Goal: Submit feedback/report problem: Submit feedback/report problem

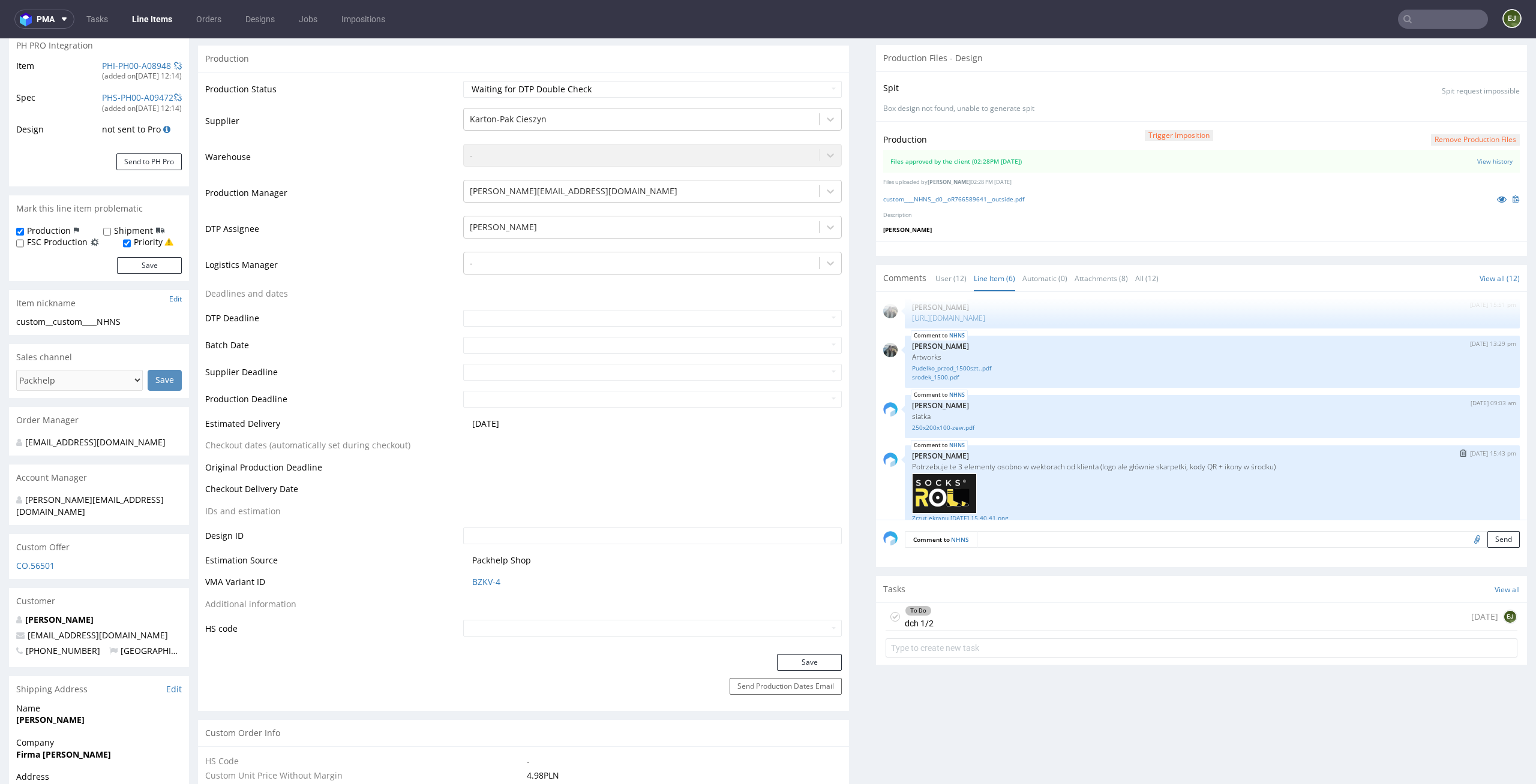
scroll to position [257, 0]
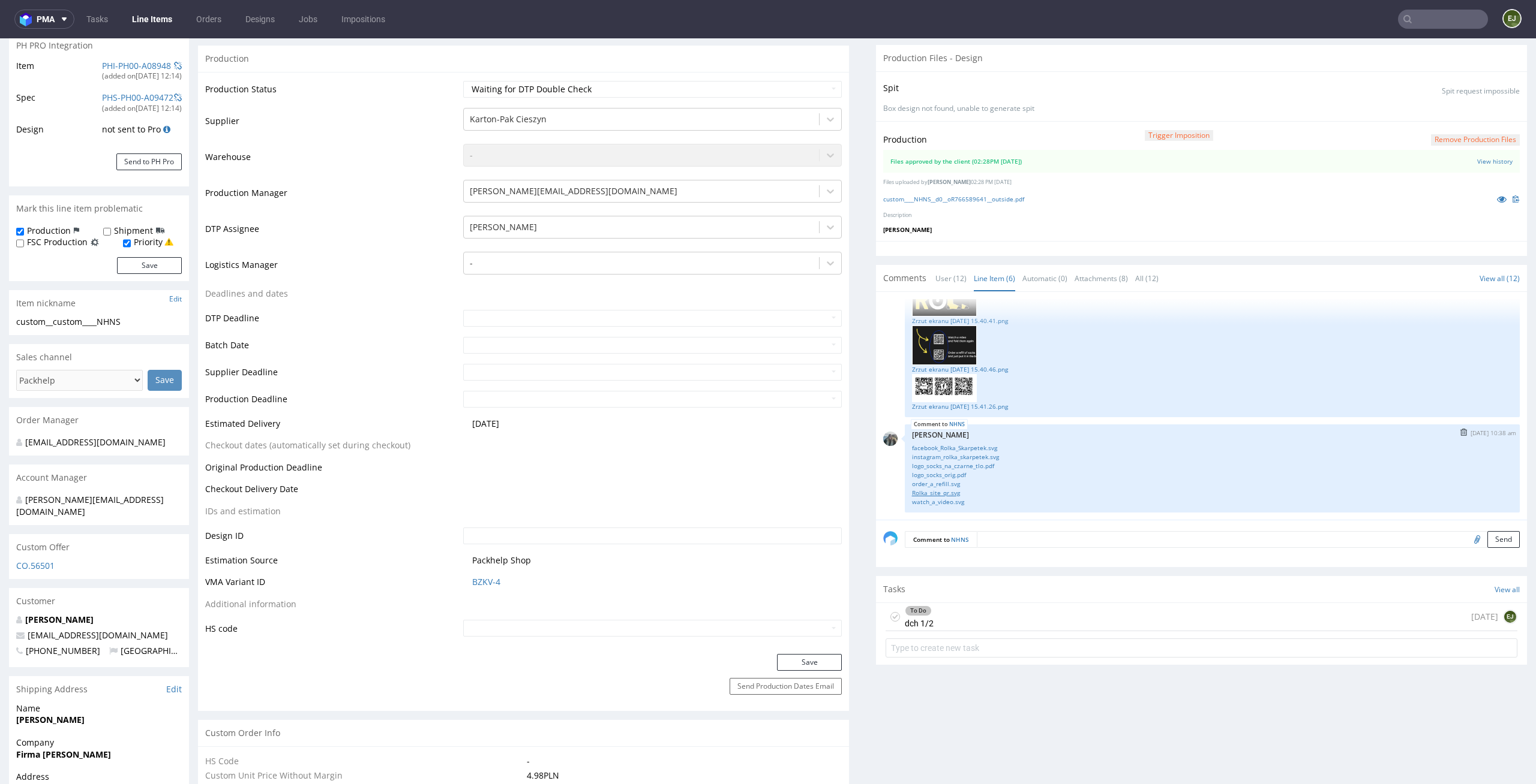
click at [966, 489] on link "Rolka_site_qr.svg" at bounding box center [1213, 493] width 601 height 9
click at [944, 622] on div "To Do dch 1/2 [DATE] EJ" at bounding box center [1201, 617] width 632 height 28
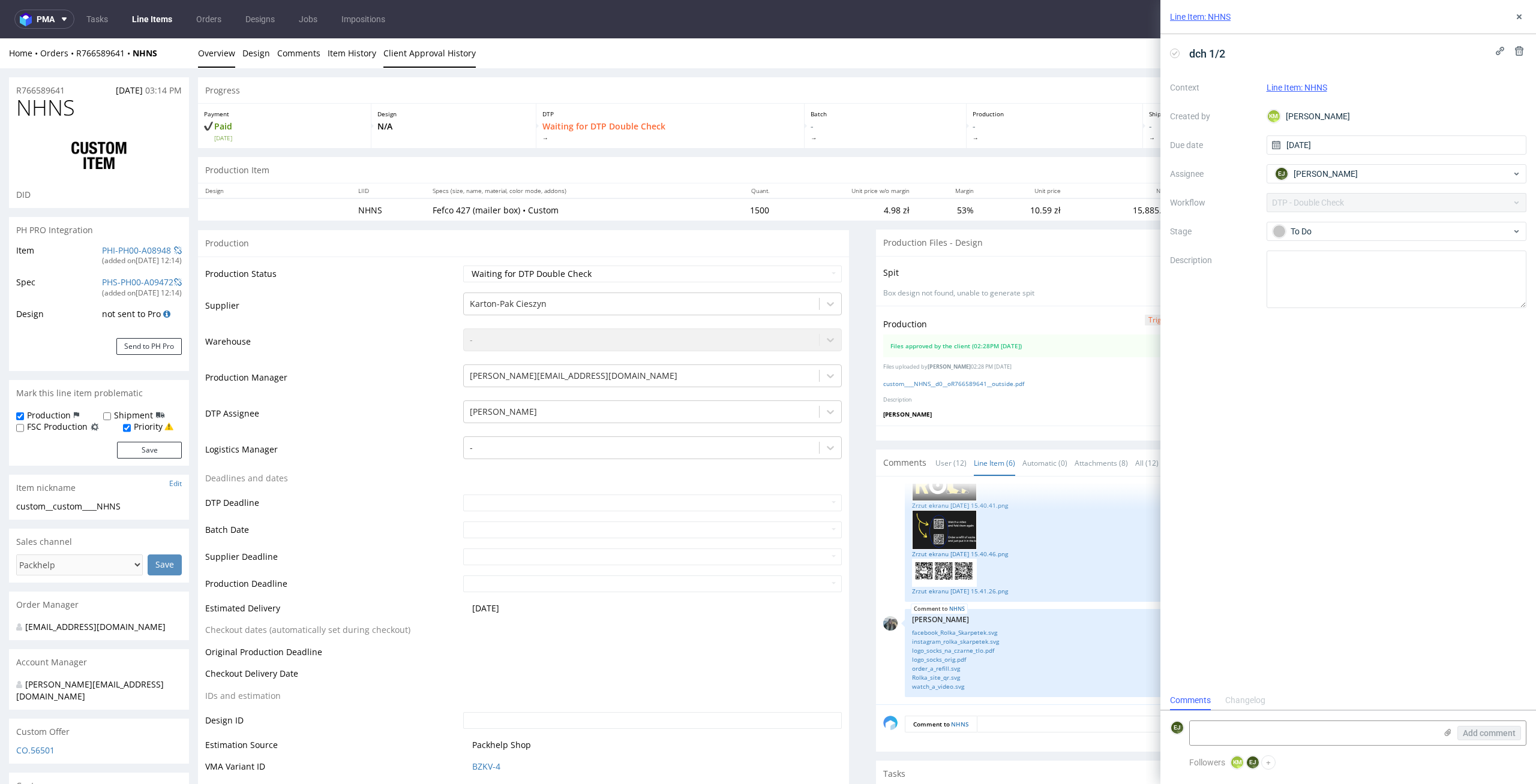
click at [432, 60] on link "Client Approval History" at bounding box center [429, 52] width 93 height 29
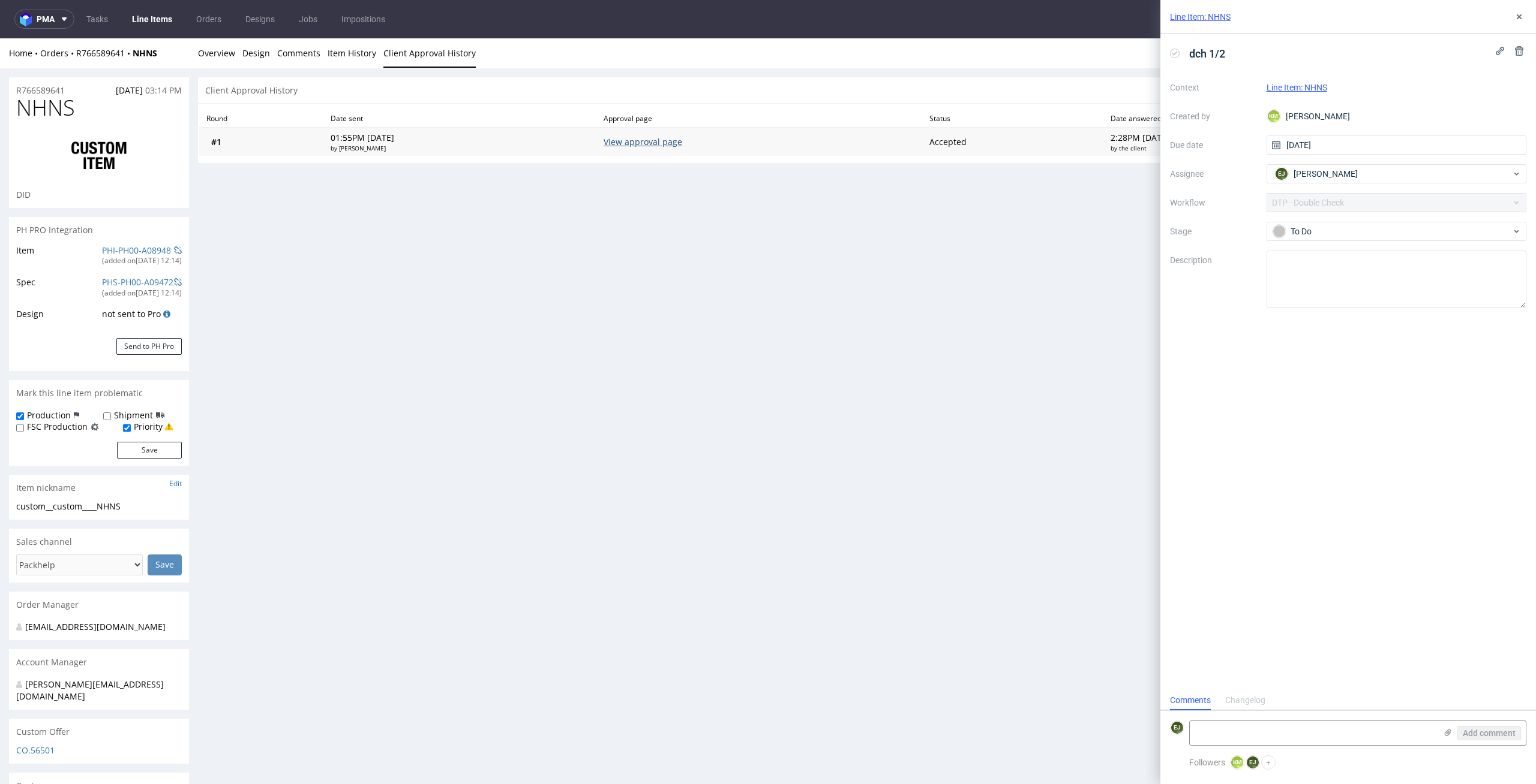
click at [682, 141] on link "View approval page" at bounding box center [643, 141] width 79 height 11
click at [1224, 733] on textarea at bounding box center [1312, 733] width 246 height 24
drag, startPoint x: 1360, startPoint y: 733, endPoint x: 1334, endPoint y: 733, distance: 26.0
click at [1334, 733] on textarea "1. Na niektórych elementach został oberprint. 2." at bounding box center [1312, 733] width 246 height 24
click at [1419, 739] on textarea "1. Na niektórych elementach został overprint. 2." at bounding box center [1312, 733] width 246 height 24
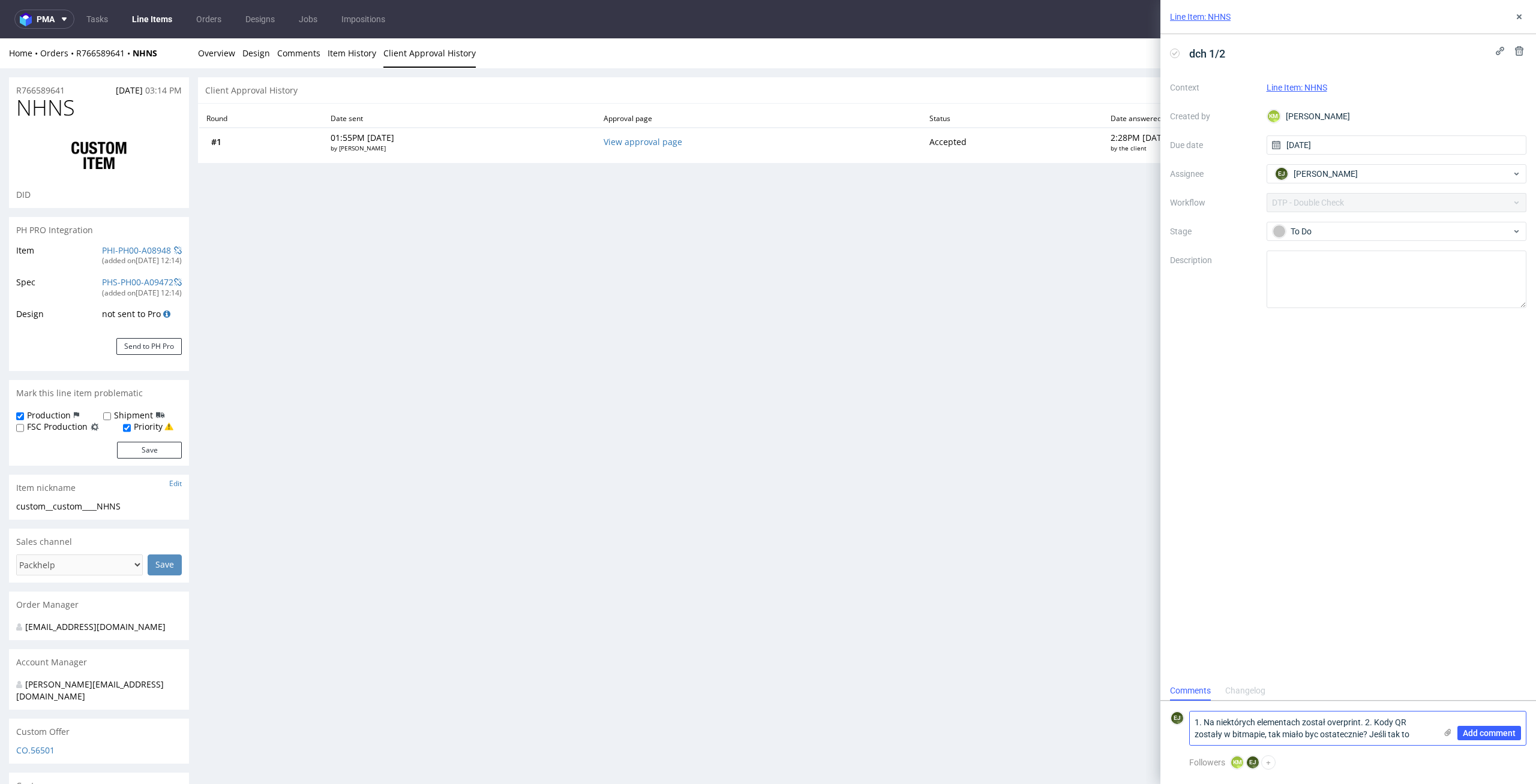
click at [1416, 731] on textarea "1. Na niektórych elementach został overprint. 2. Kody QR zostały w bitmapie, ta…" at bounding box center [1312, 729] width 246 height 34
click at [1315, 725] on textarea "1. Na niektórych elementach został overprint. 2. Kody QR zostały w bitmapie, ta…" at bounding box center [1312, 723] width 246 height 46
type textarea "1. Na niektórych elementach został overprint. 2. Kody QR zostały w bitmapie, ta…"
click at [1449, 736] on icon at bounding box center [1448, 733] width 10 height 10
click at [0, 0] on input "file" at bounding box center [0, 0] width 0 height 0
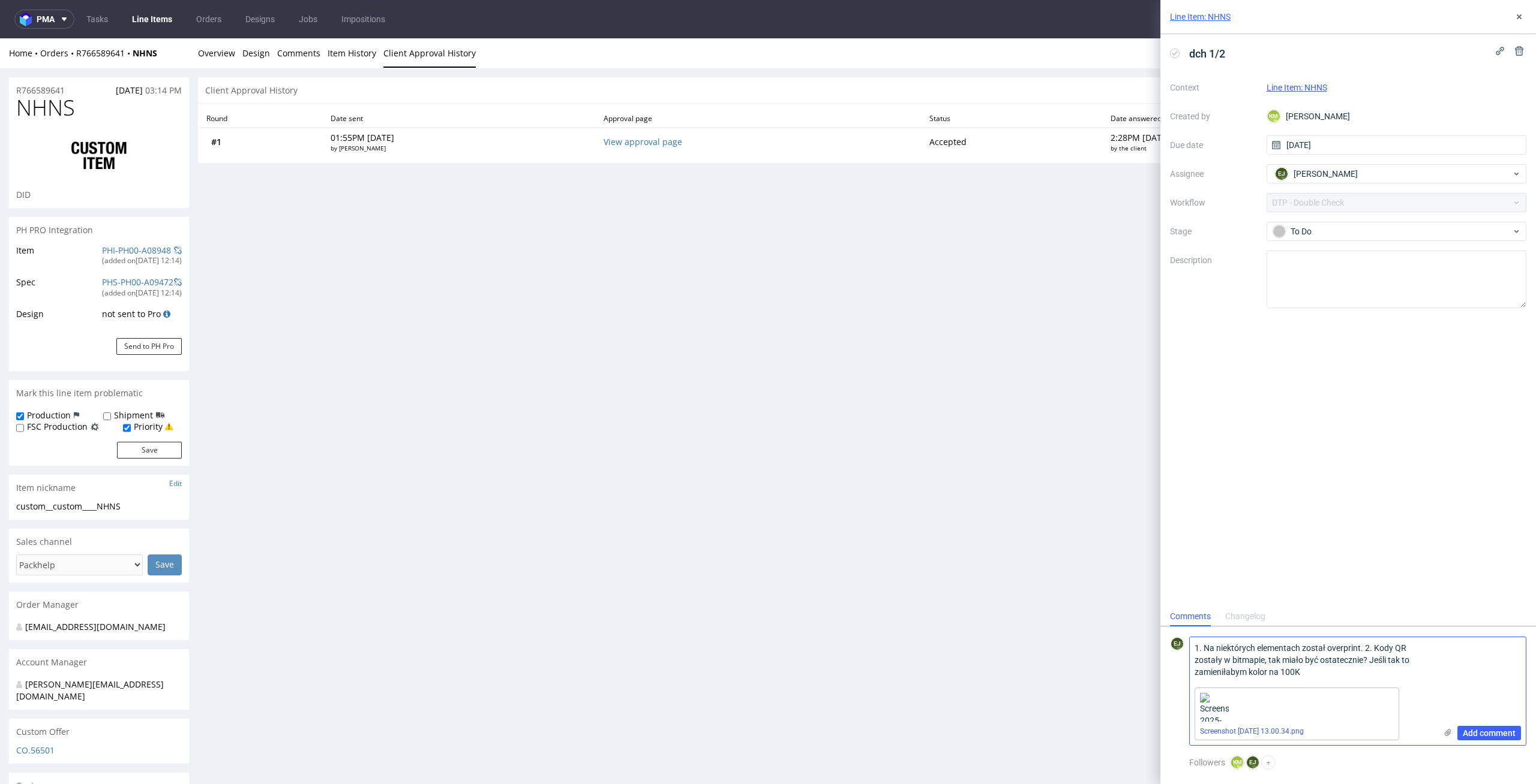
click at [1482, 743] on div "Add comment" at bounding box center [1480, 691] width 90 height 108
click at [1493, 732] on span "Add comment" at bounding box center [1489, 733] width 53 height 8
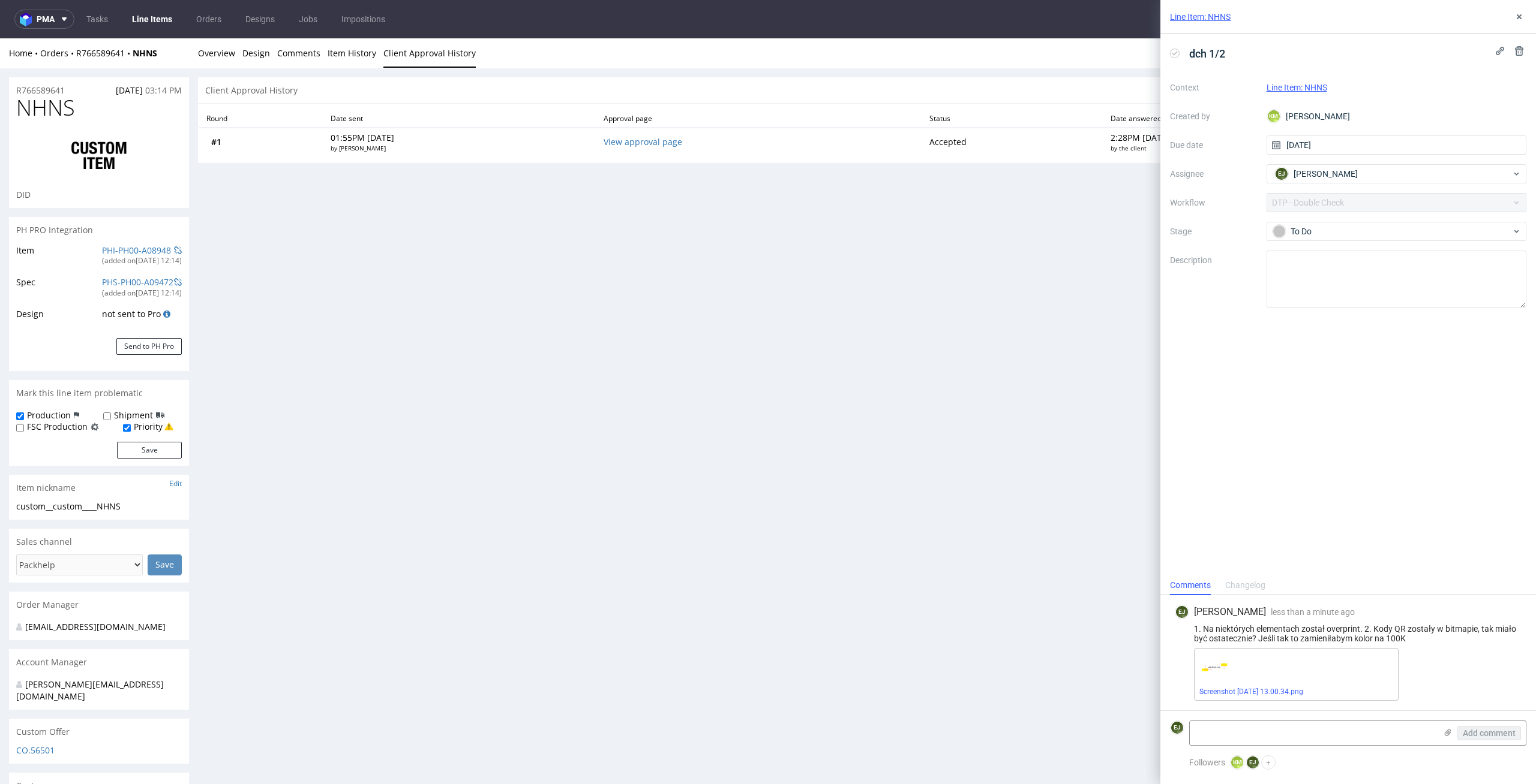
click at [1352, 241] on div "Context Line Item: NHNS Created by KM Karol Markowski Due date 02/09/2025 Assig…" at bounding box center [1347, 193] width 356 height 230
click at [1368, 227] on div "To Do" at bounding box center [1391, 230] width 239 height 13
click at [1368, 307] on div "Needs fixes" at bounding box center [1396, 307] width 240 height 13
click at [735, 379] on div "Progress Payment Paid Mon 18 Aug Design N/A DTP Waiting for DTP Double Check Ba…" at bounding box center [861, 581] width 1328 height 1006
click at [209, 56] on link "Overview" at bounding box center [216, 52] width 37 height 29
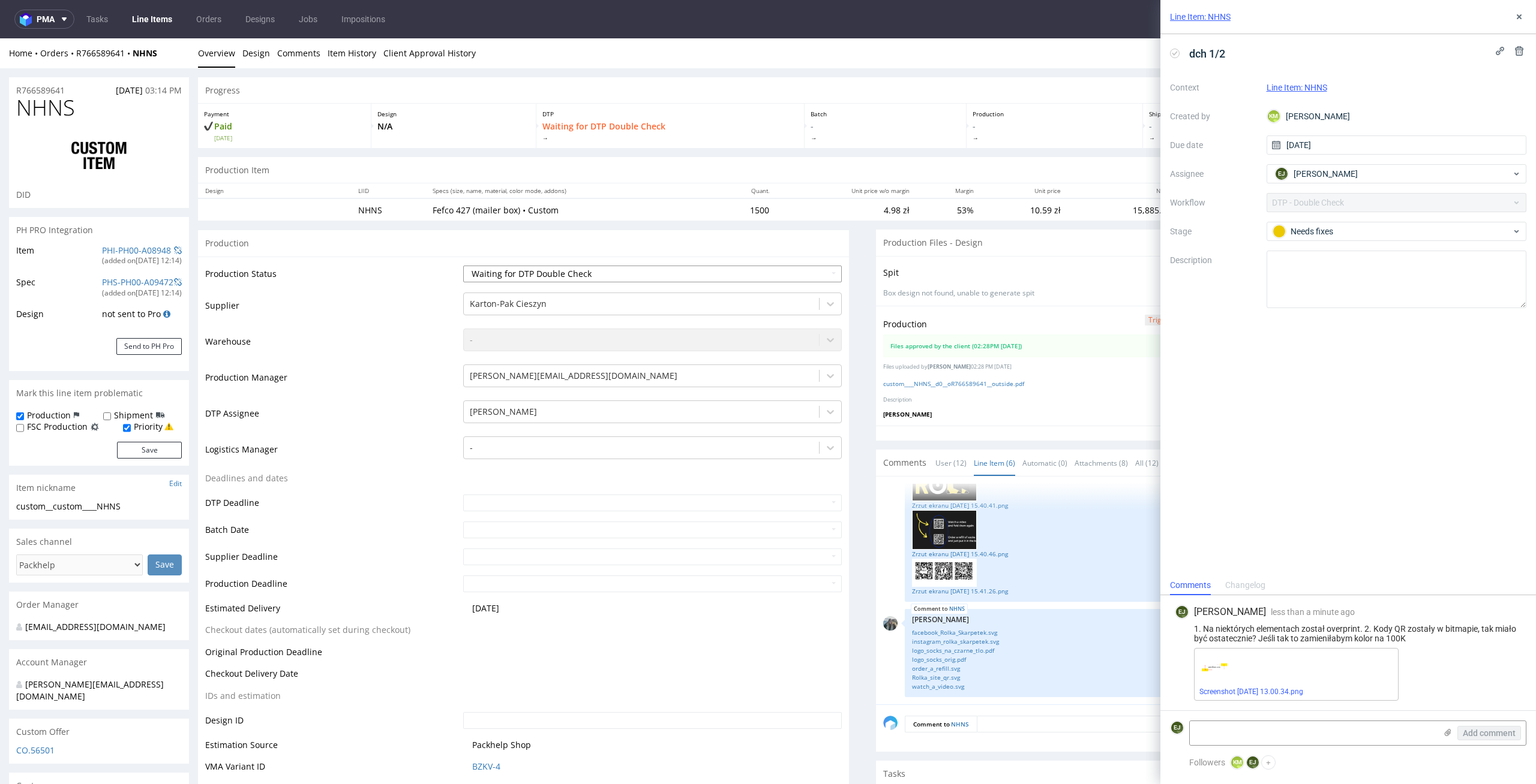
click at [577, 274] on select "Waiting for Artwork Waiting for Diecut Waiting for Mockup Waiting for DTP Waiti…" at bounding box center [653, 273] width 379 height 17
select select "dtp_dc_done"
click at [463, 265] on select "Waiting for Artwork Waiting for Diecut Waiting for Mockup Waiting for DTP Waiti…" at bounding box center [653, 273] width 379 height 17
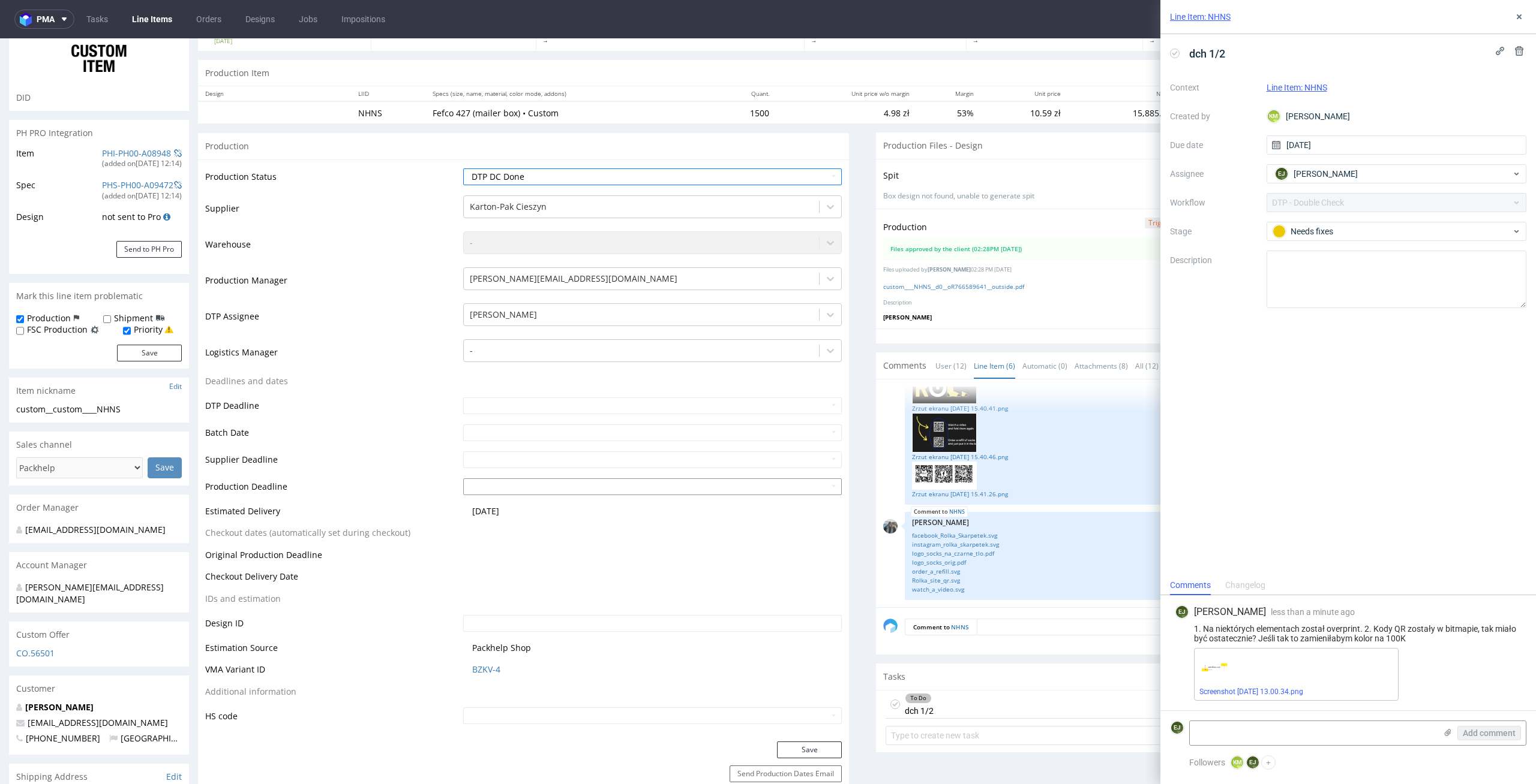
scroll to position [203, 0]
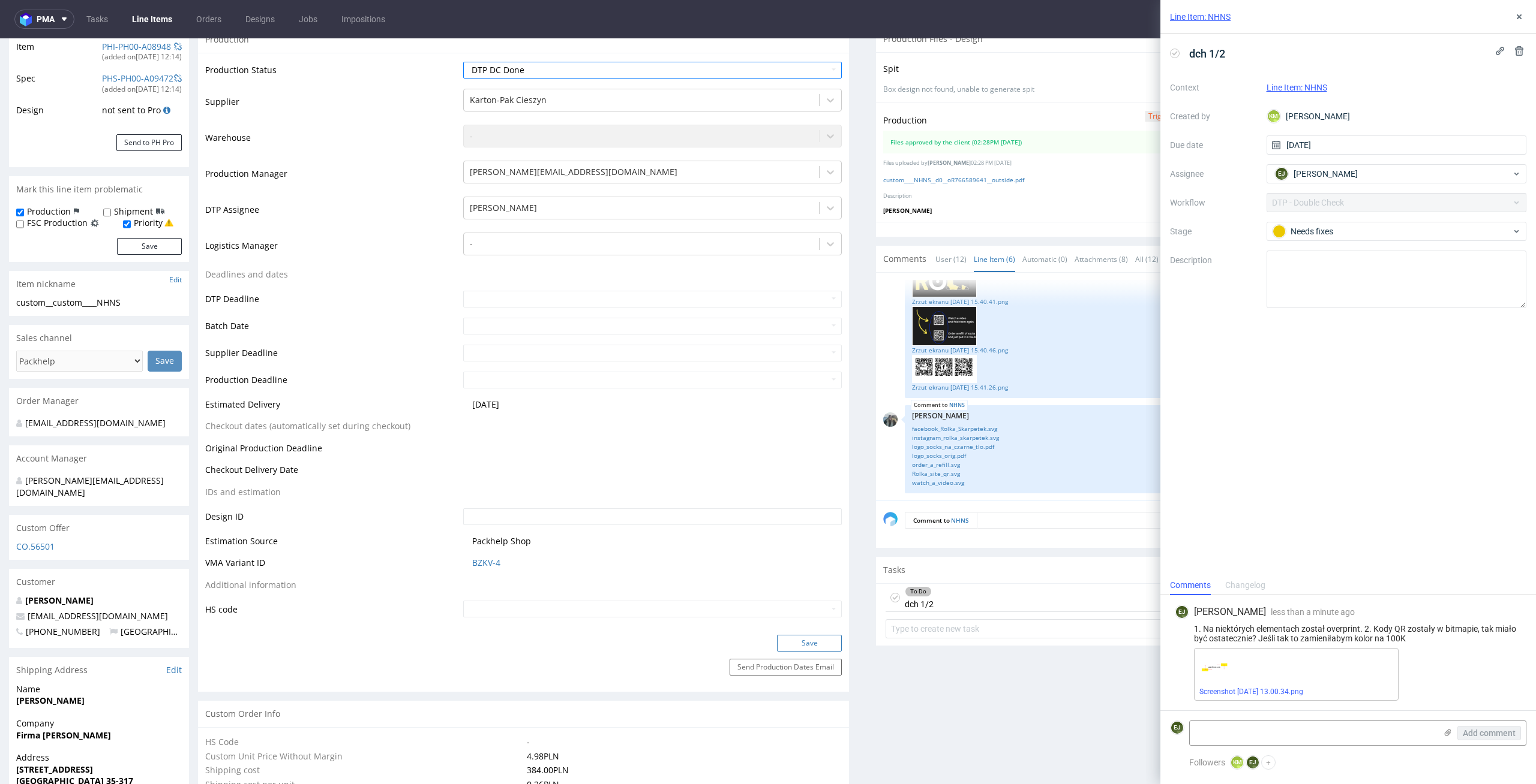
click at [805, 644] on button "Save" at bounding box center [808, 643] width 65 height 17
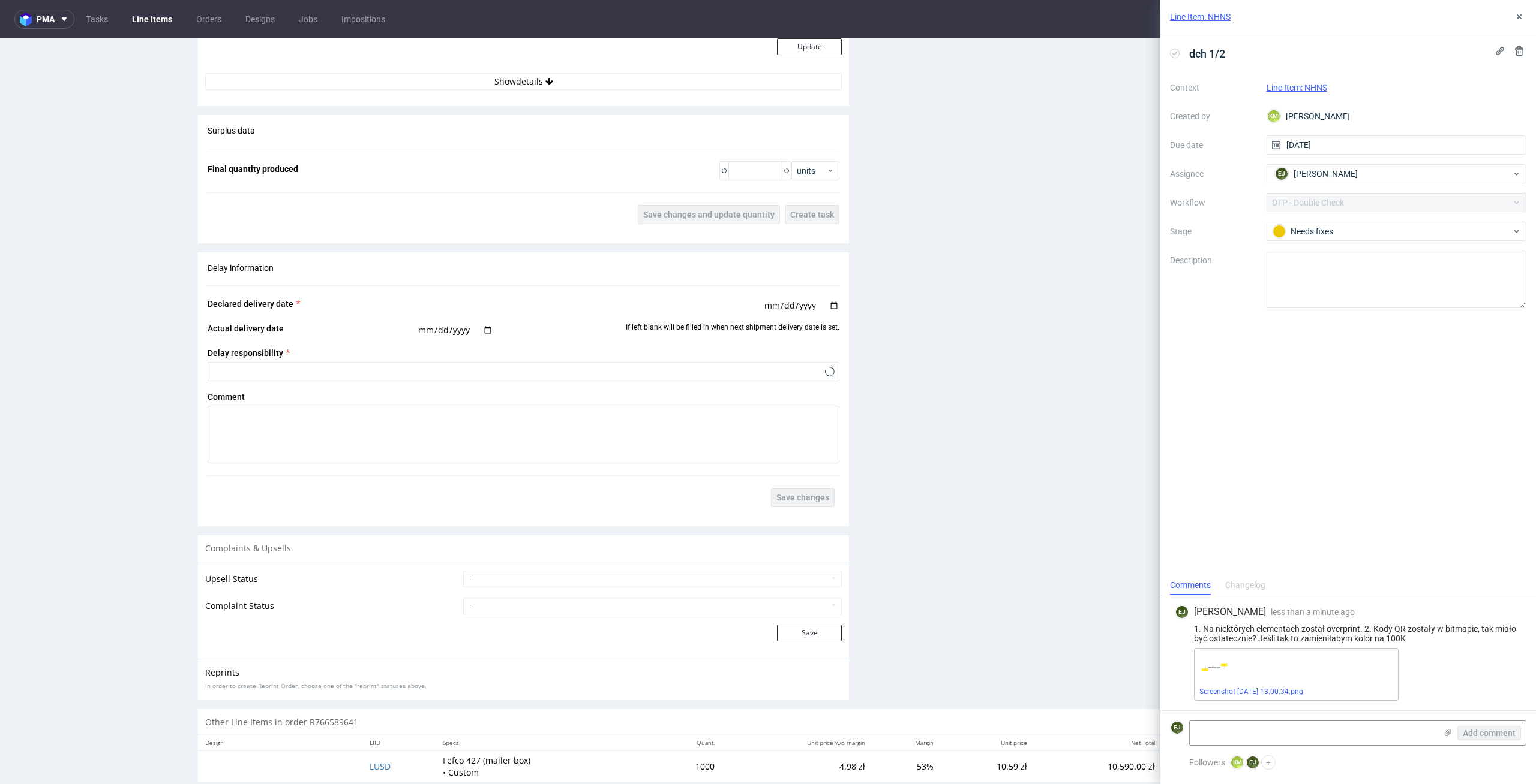
scroll to position [1881, 0]
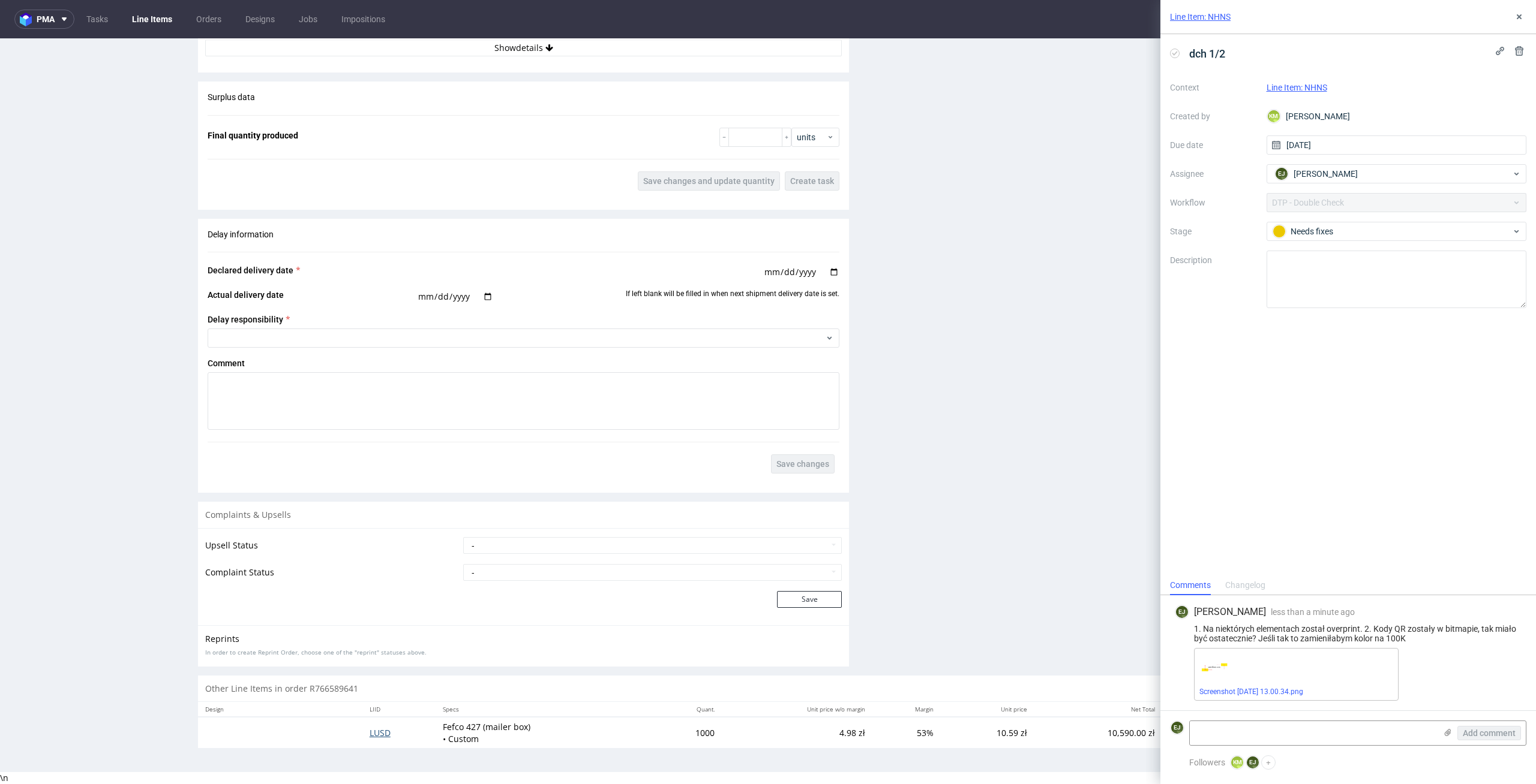
click at [370, 728] on span "LUSD" at bounding box center [379, 732] width 21 height 11
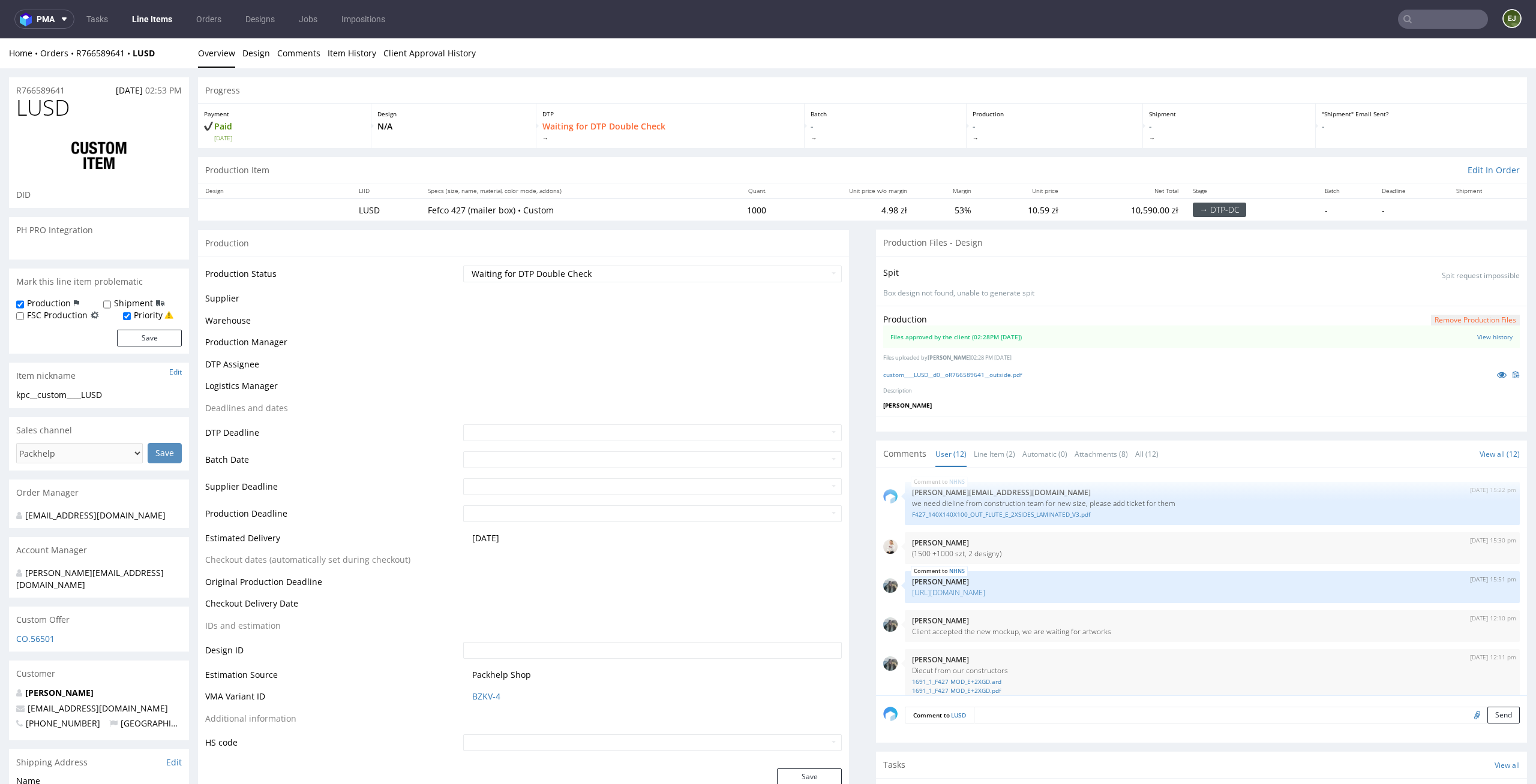
scroll to position [544, 0]
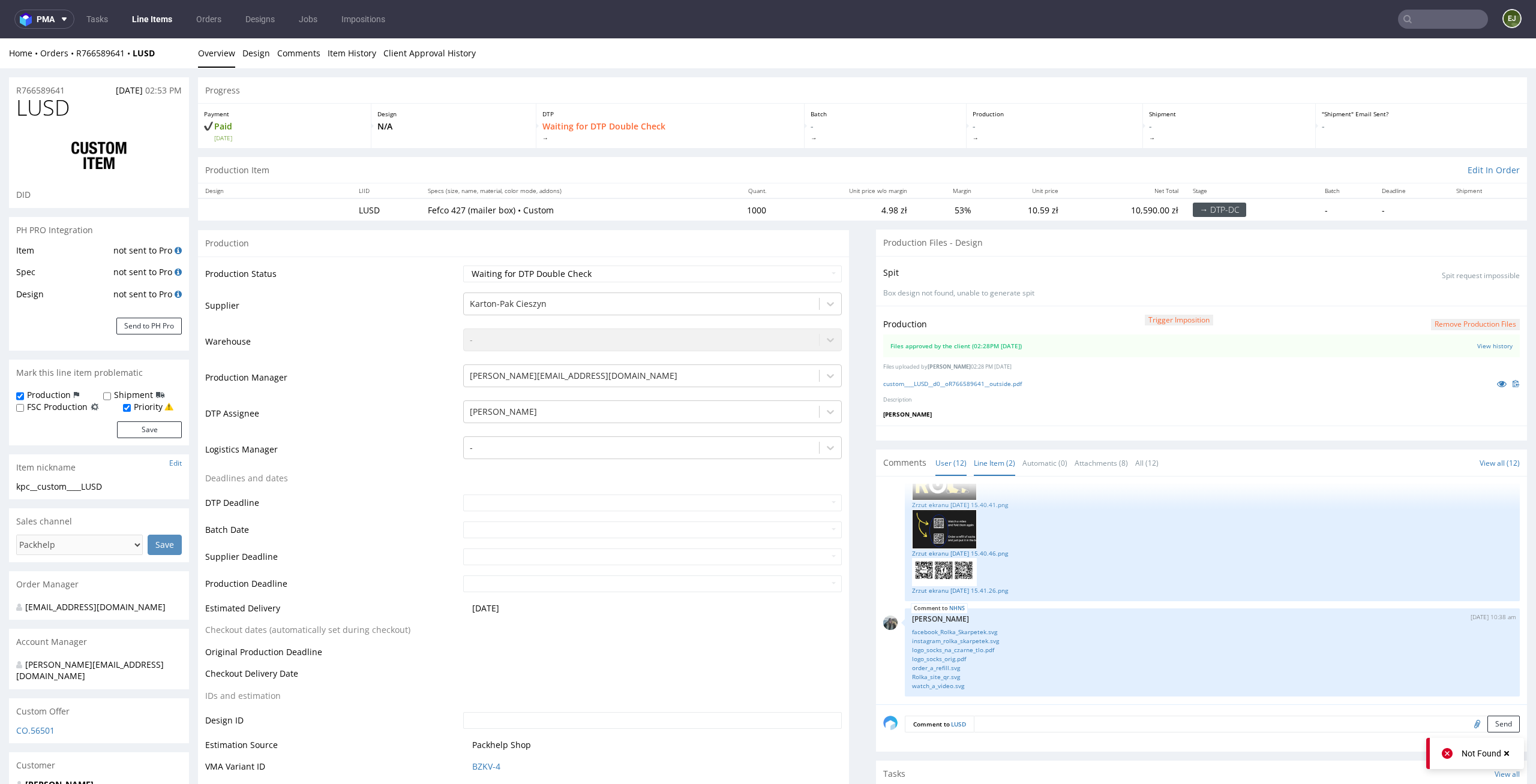
click at [1002, 460] on link "Line Item (2)" at bounding box center [994, 463] width 41 height 26
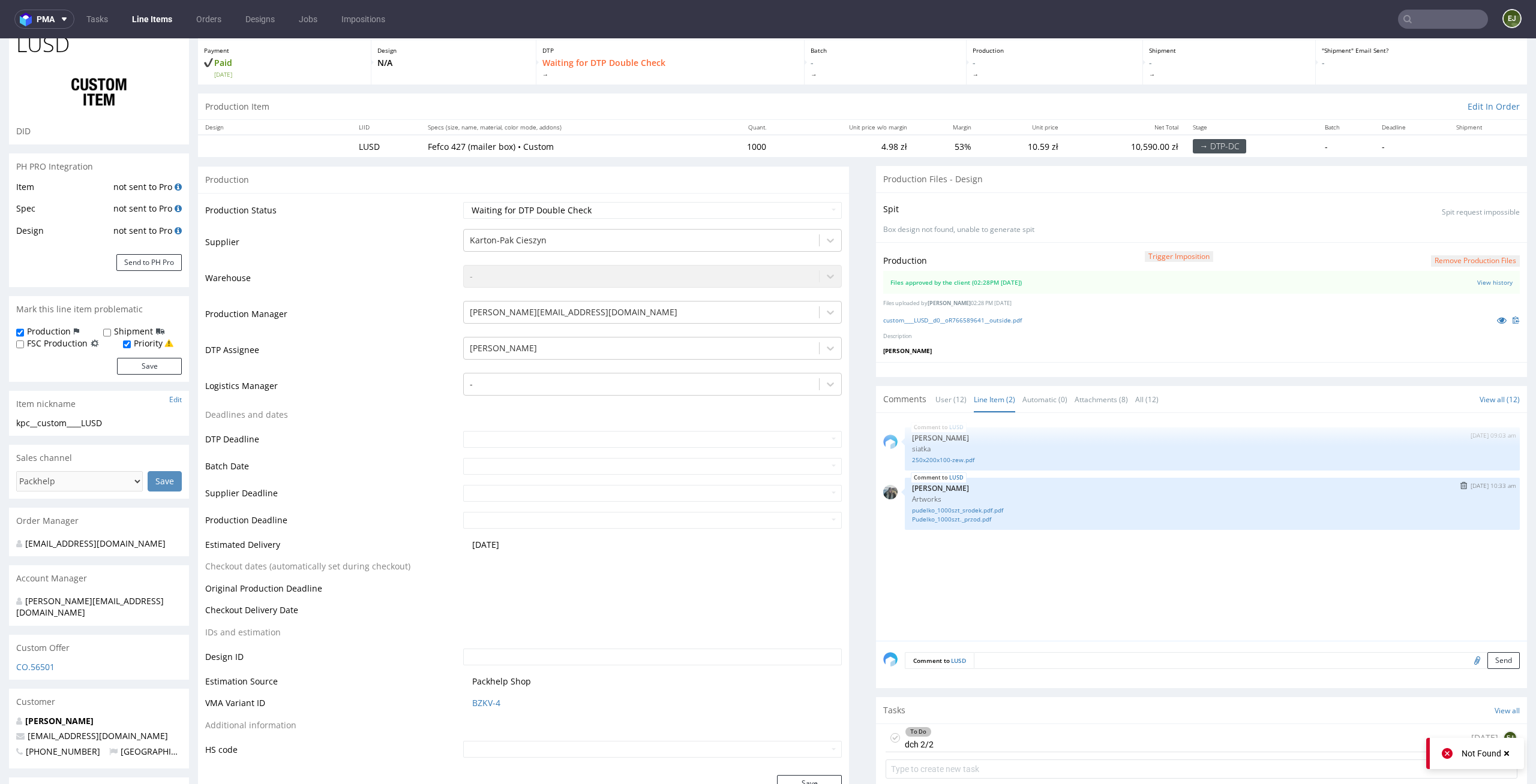
scroll to position [76, 0]
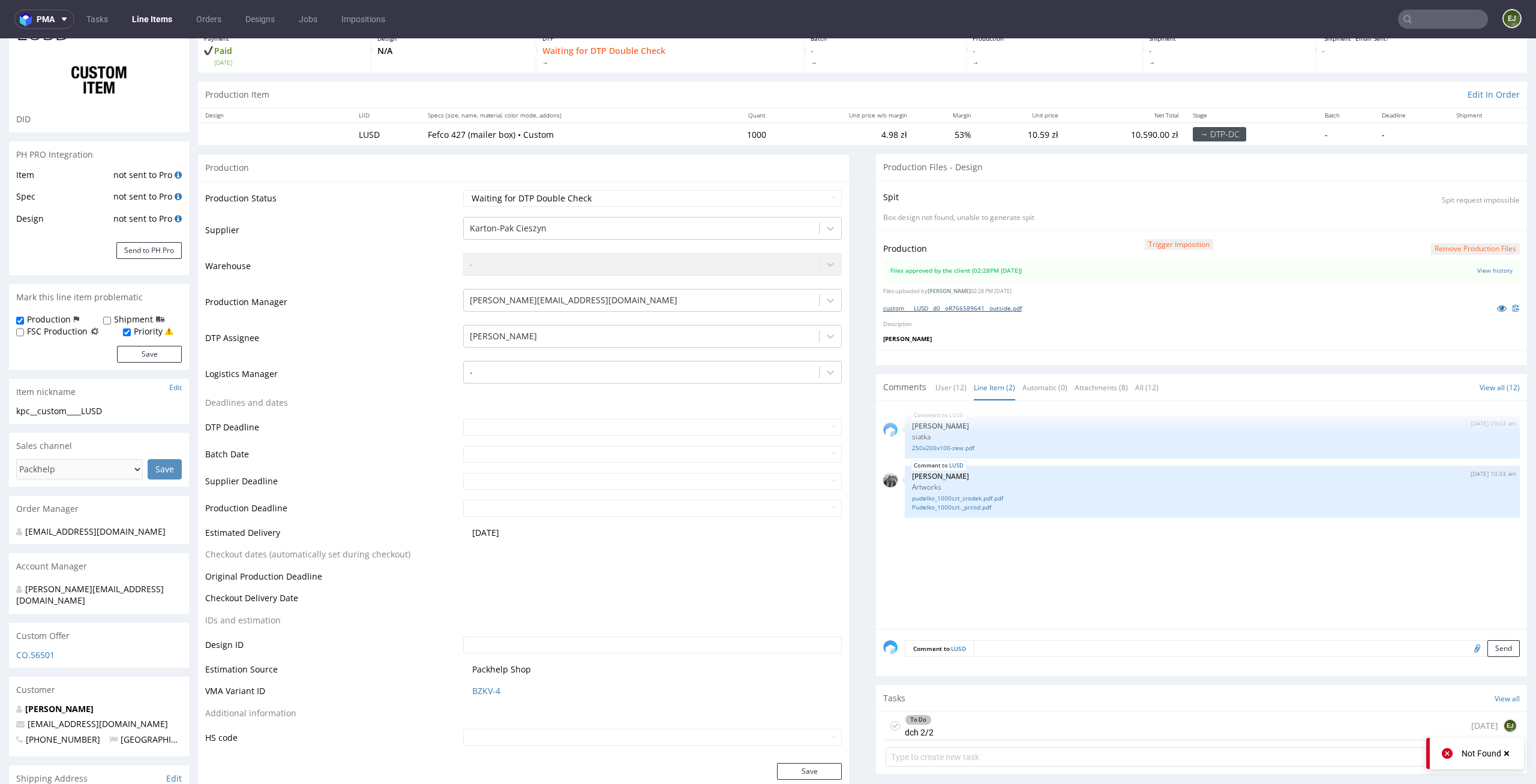
click at [959, 307] on link "custom____LUSD__d0__oR766589641__outside.pdf" at bounding box center [952, 308] width 139 height 8
click at [936, 719] on div "To Do dch 2/2 1 day ago EJ" at bounding box center [1201, 726] width 632 height 28
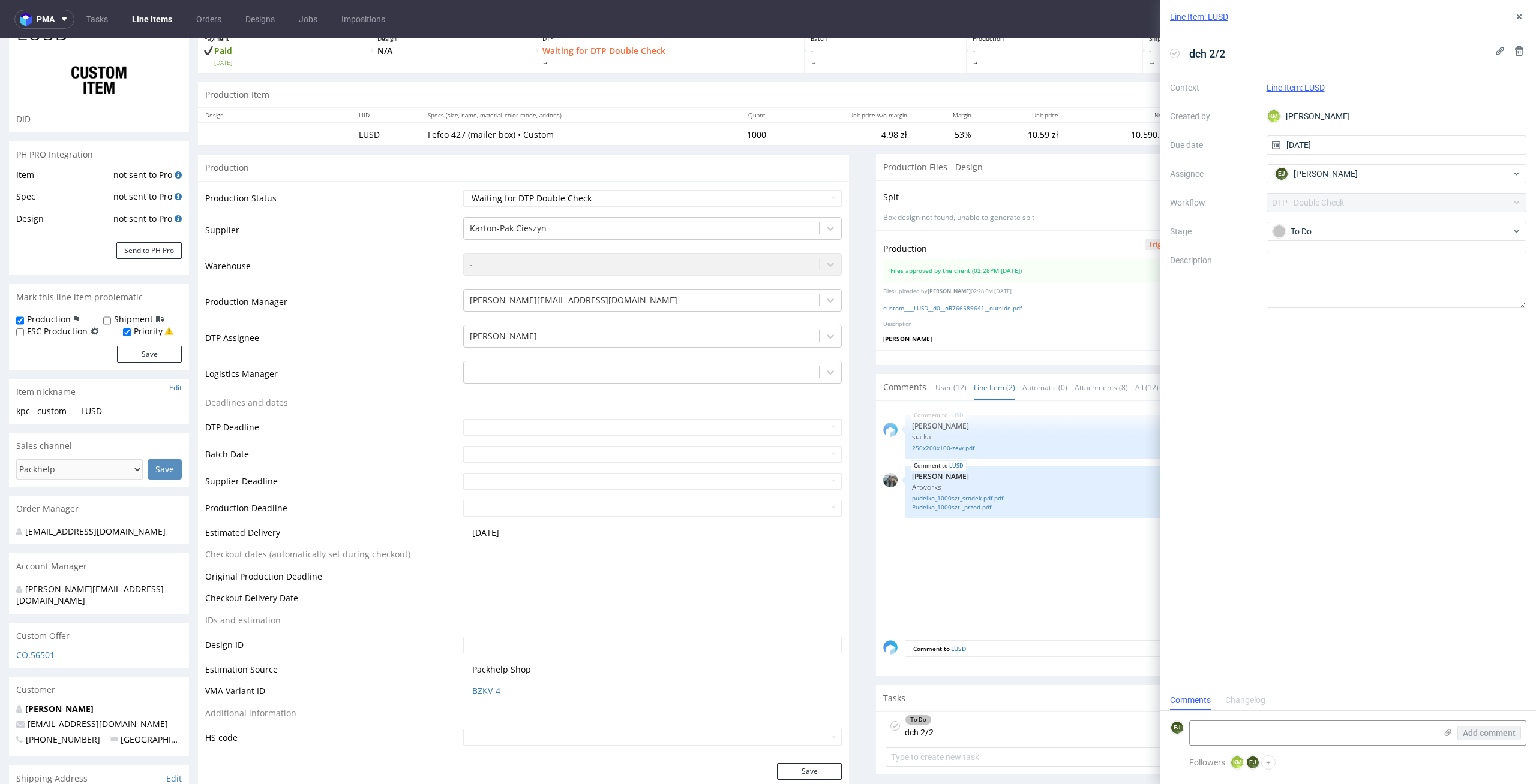
scroll to position [10, 0]
click at [1201, 728] on textarea at bounding box center [1312, 733] width 246 height 24
type textarea "tutaj też overprint dla tych 2 elementów"
click at [1451, 728] on icon at bounding box center [1448, 733] width 10 height 10
click at [0, 0] on input "file" at bounding box center [0, 0] width 0 height 0
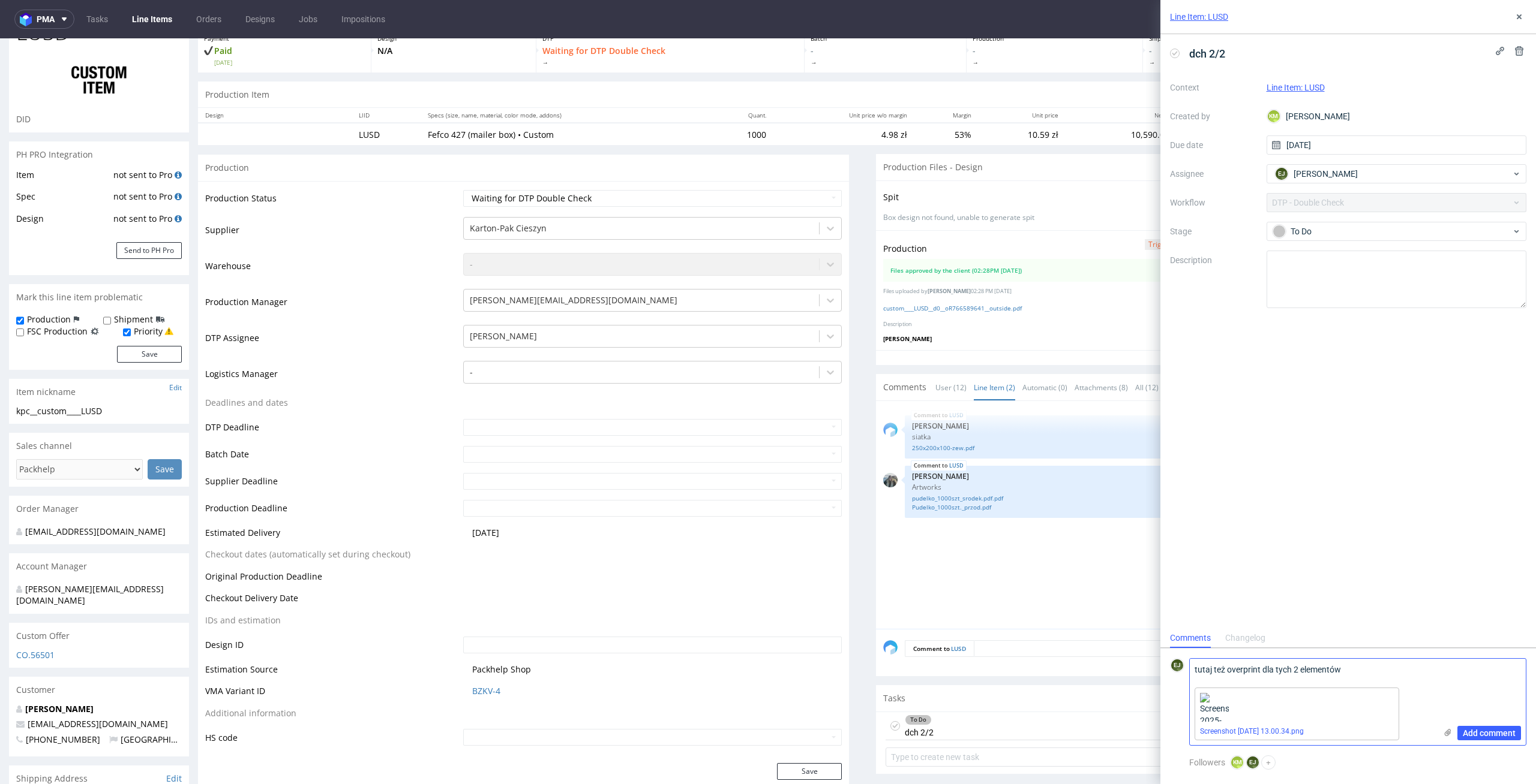
click at [1505, 731] on span "Add comment" at bounding box center [1489, 733] width 53 height 8
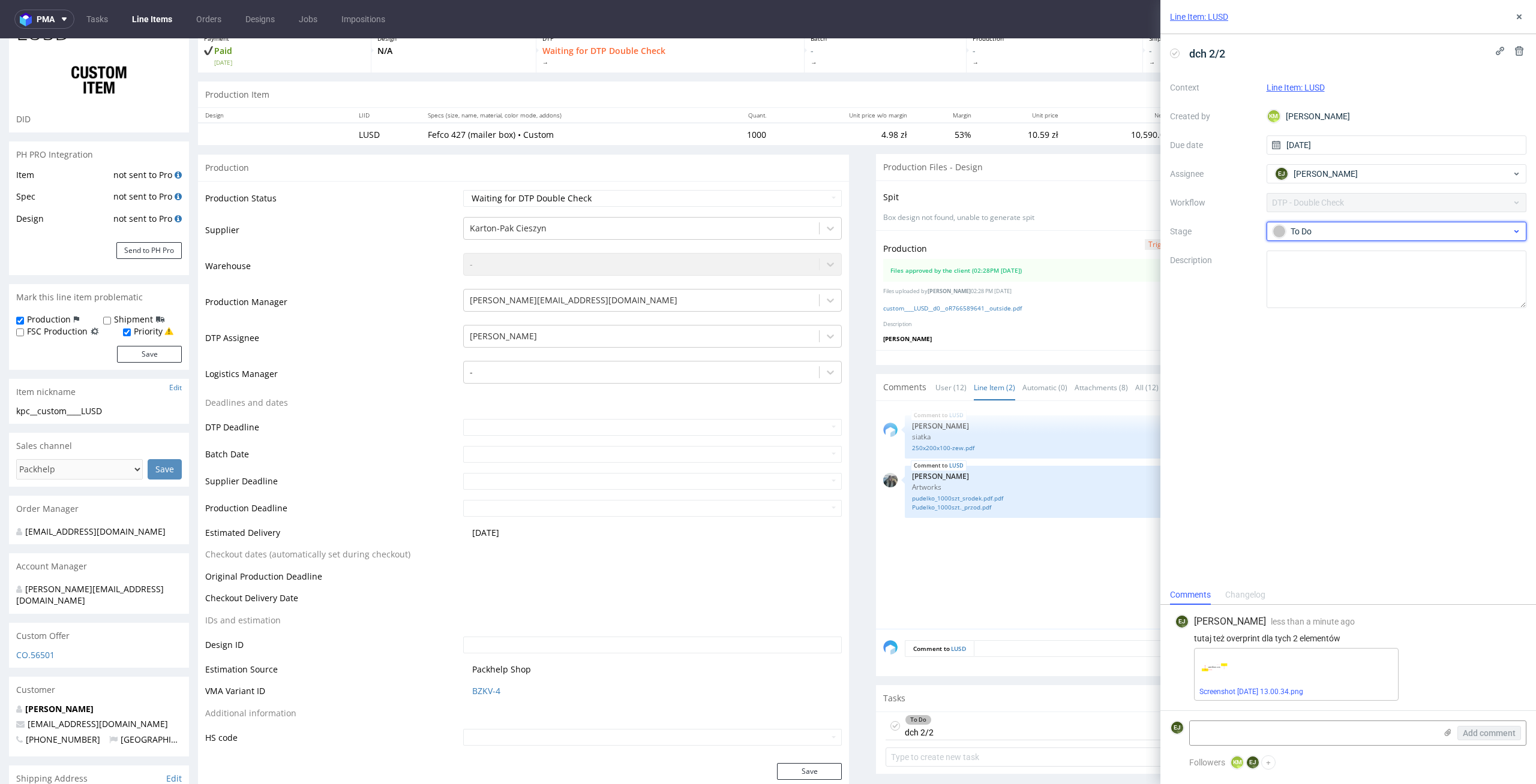
click at [1409, 221] on div "To Do" at bounding box center [1396, 230] width 260 height 19
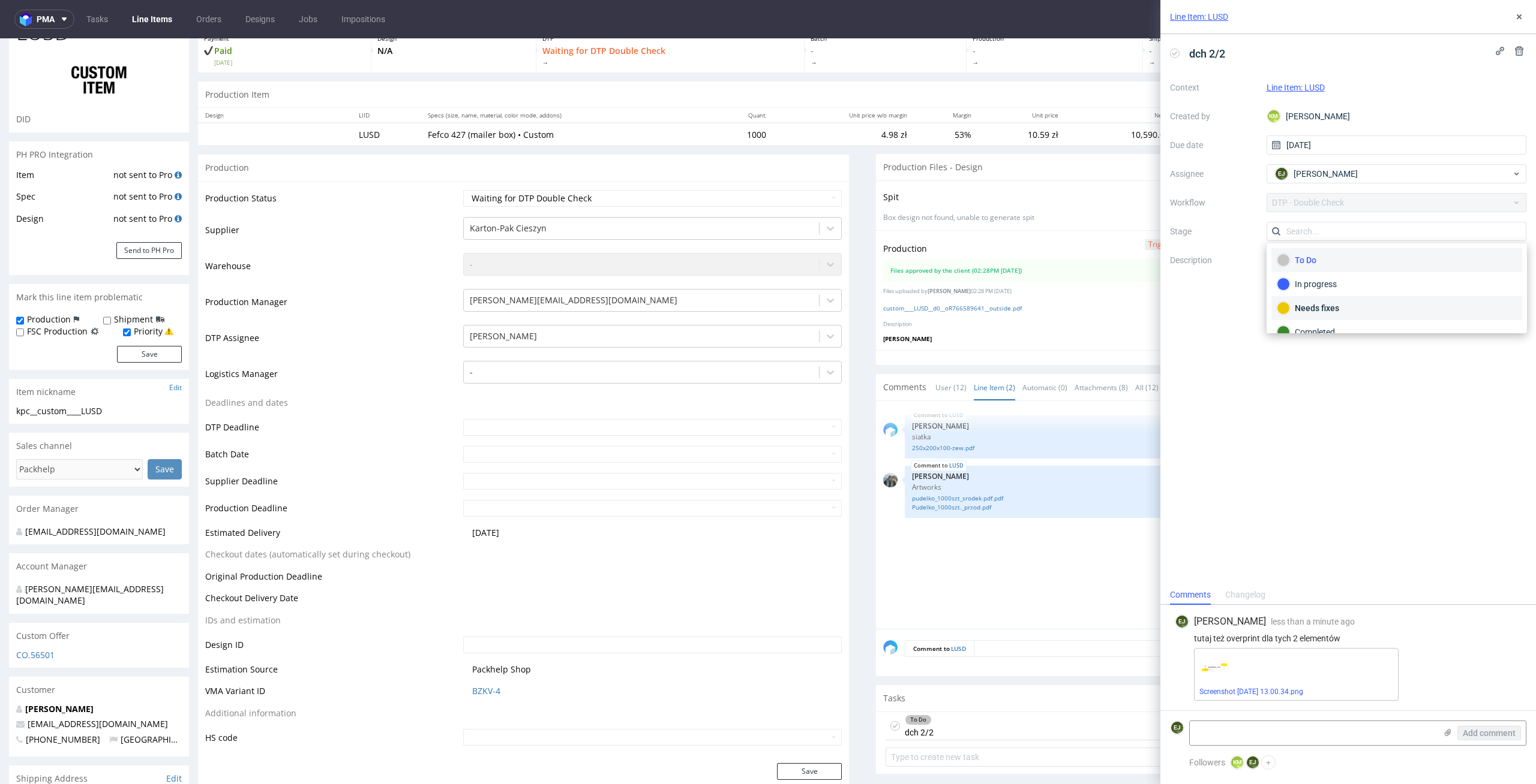
click at [1395, 306] on div "Needs fixes" at bounding box center [1396, 307] width 240 height 13
click at [811, 197] on select "Waiting for Artwork Waiting for Diecut Waiting for Mockup Waiting for DTP Waiti…" at bounding box center [653, 198] width 379 height 17
select select "dtp_dc_done"
click at [463, 191] on select "Waiting for Artwork Waiting for Diecut Waiting for Mockup Waiting for DTP Waiti…" at bounding box center [653, 198] width 379 height 17
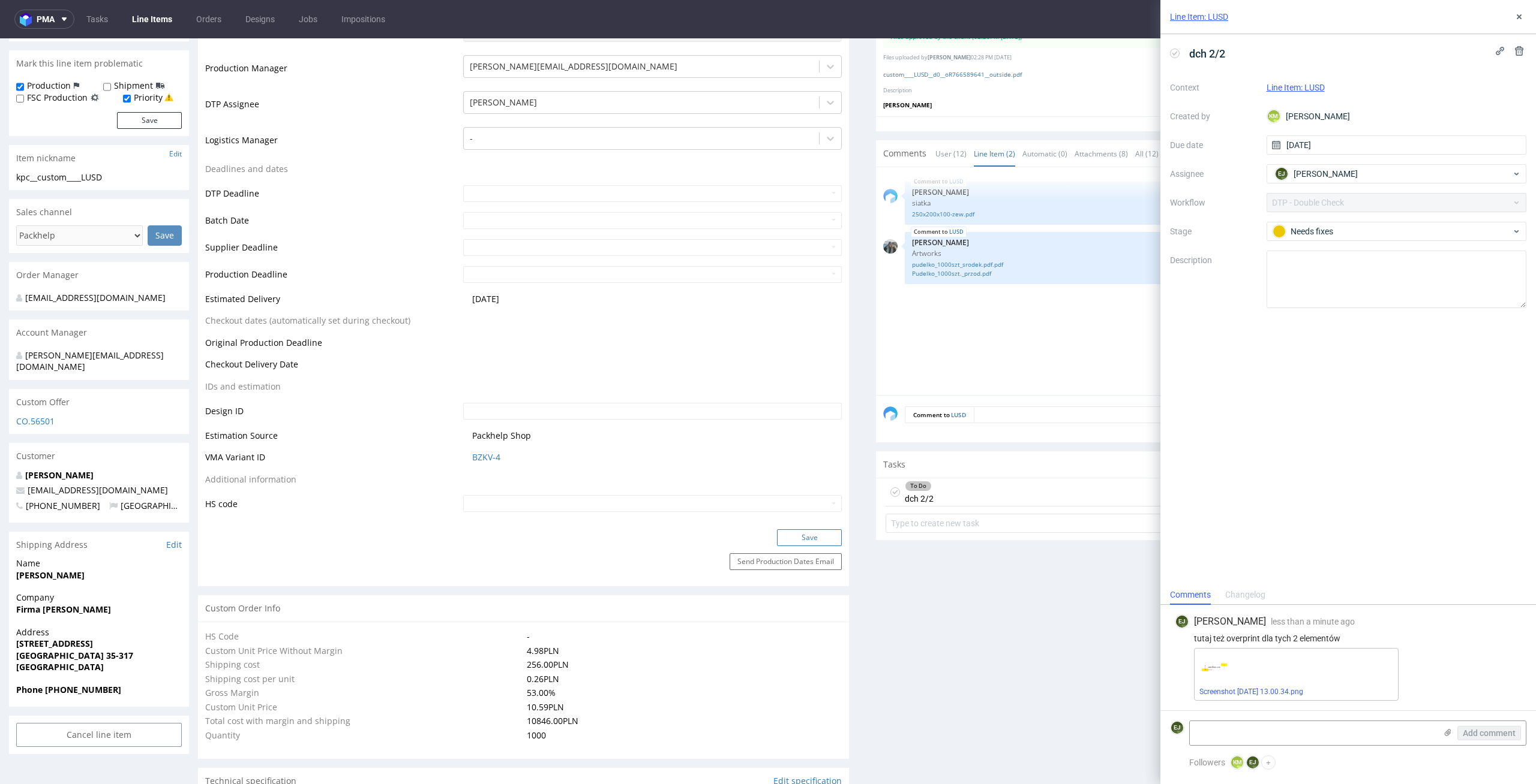
click at [816, 532] on button "Save" at bounding box center [808, 538] width 65 height 17
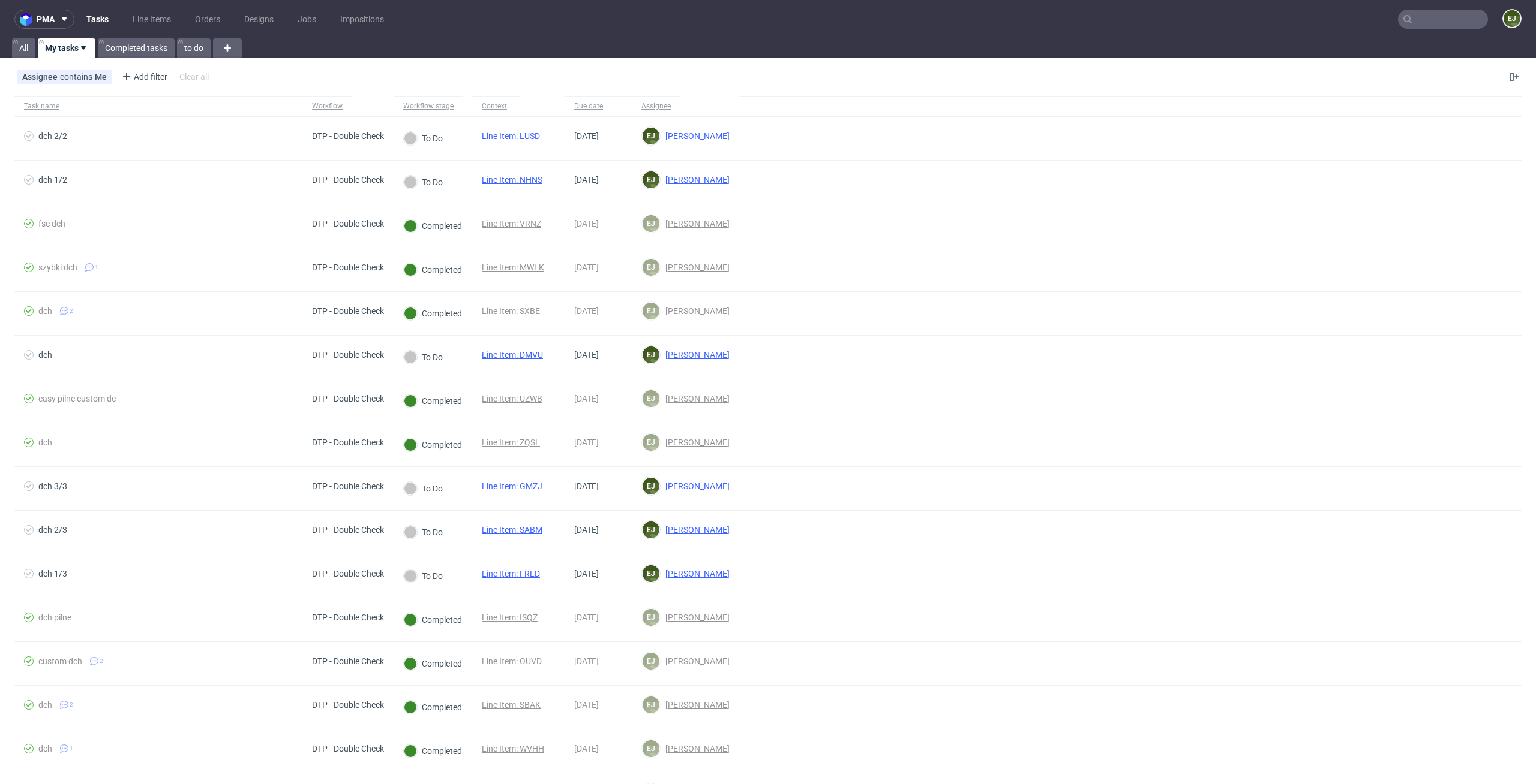
click at [150, 10] on link "Line Items" at bounding box center [152, 19] width 53 height 19
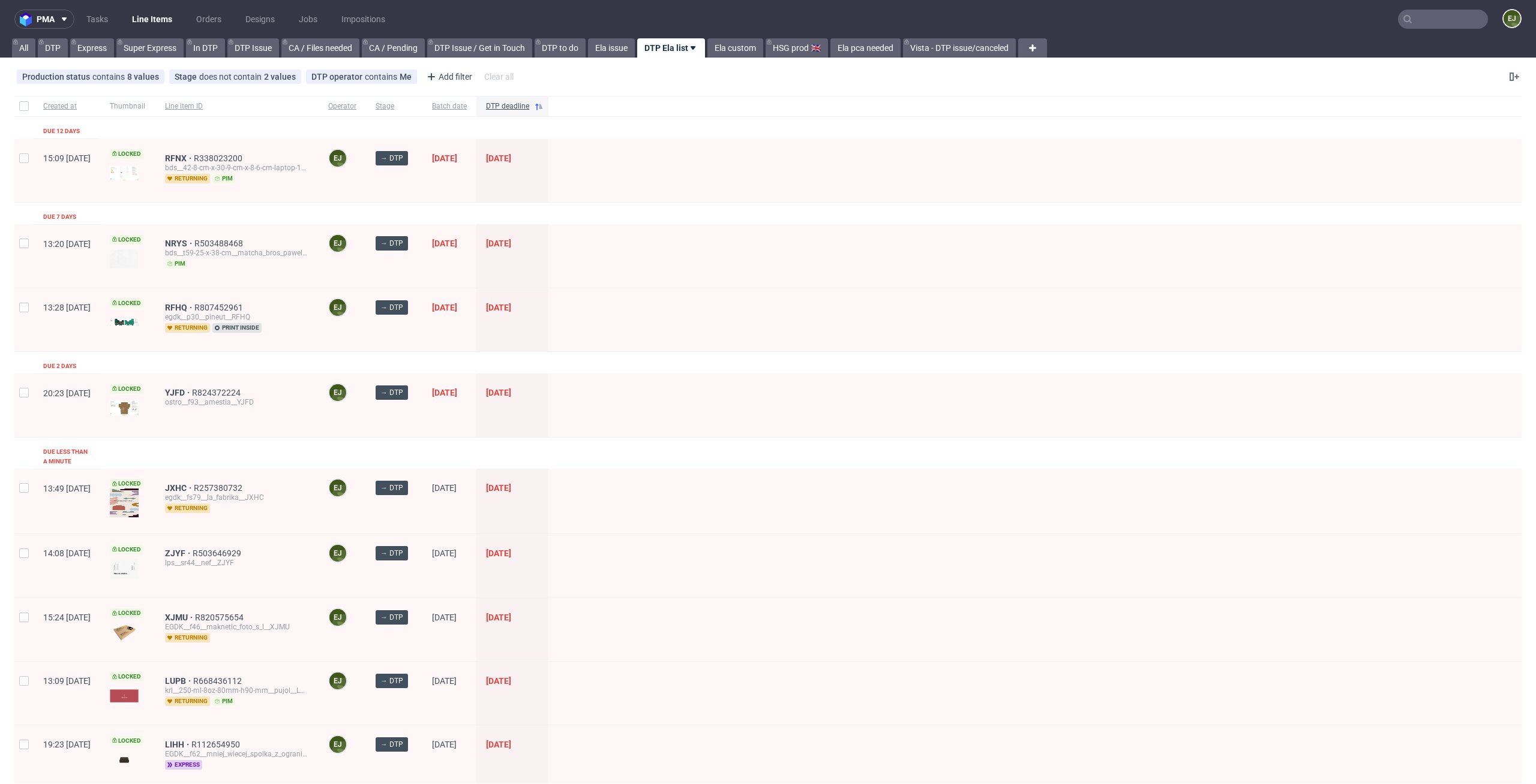
scroll to position [393, 0]
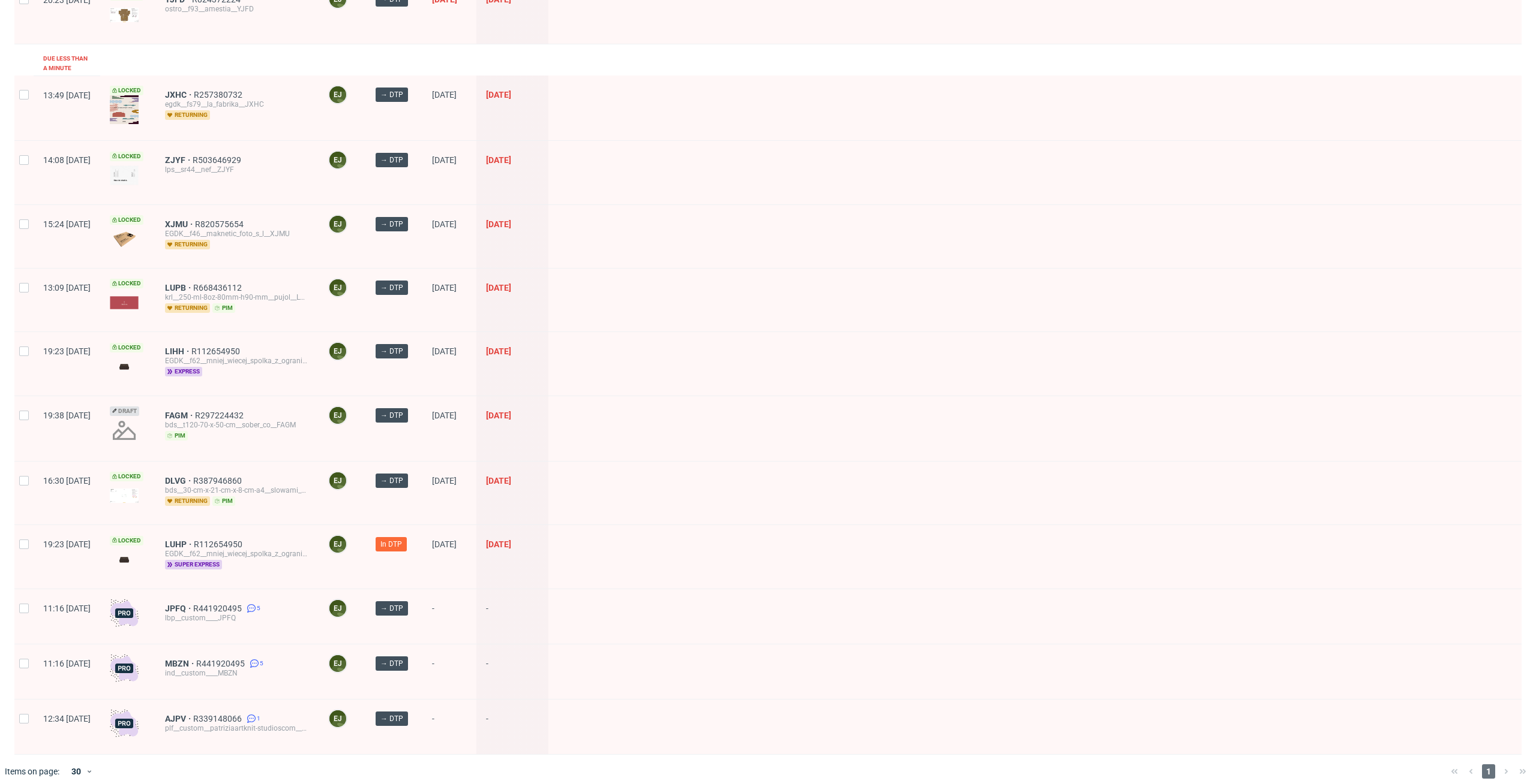
click at [217, 550] on div "EGDK__f62__mniej_wiecej_spolka_z_ograniczona_odpowiedzialnoscia__LUHP" at bounding box center [237, 555] width 144 height 10
click at [194, 540] on span "LUHP" at bounding box center [179, 545] width 29 height 10
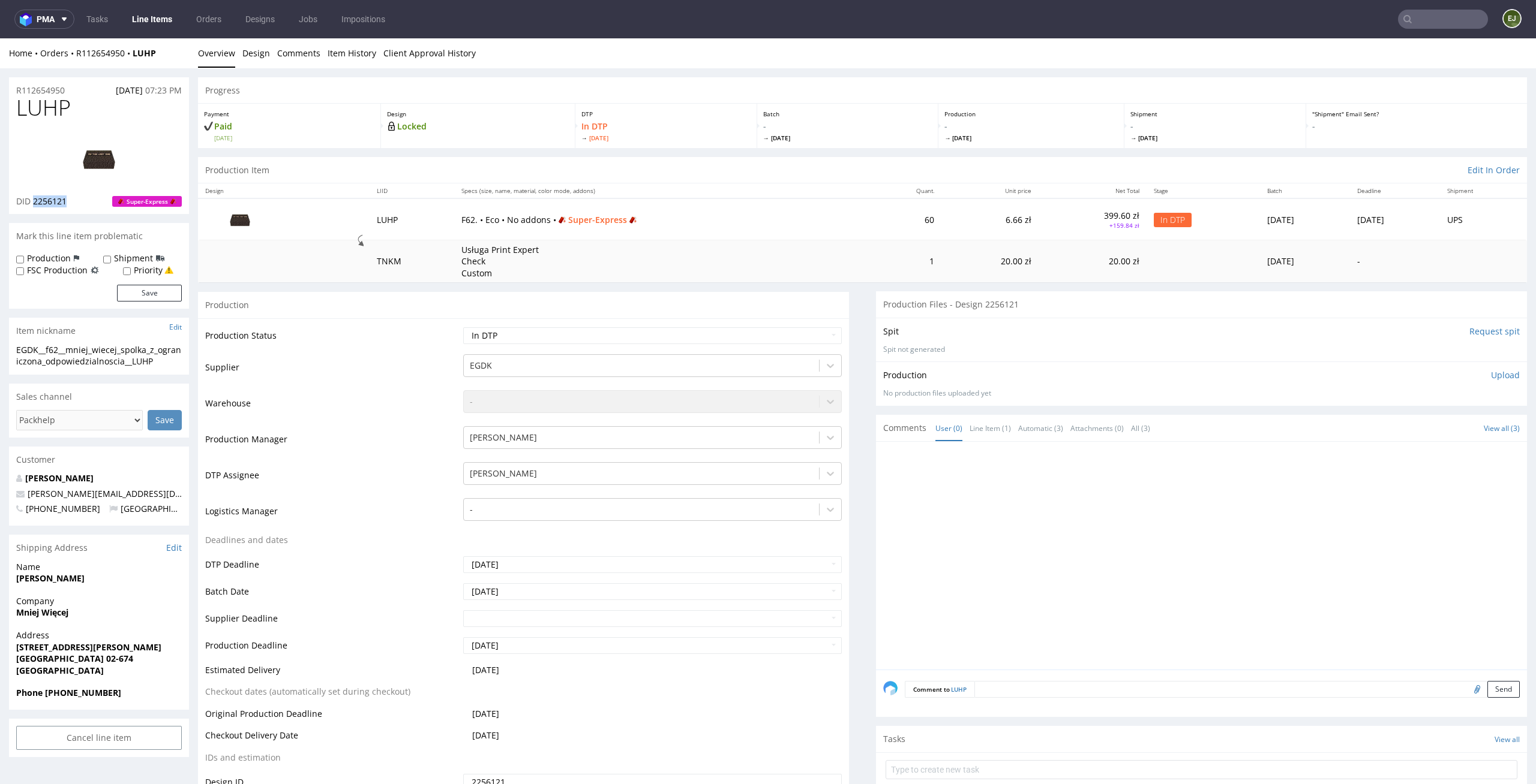
drag, startPoint x: 75, startPoint y: 205, endPoint x: 35, endPoint y: 199, distance: 40.4
click at [35, 199] on div "DID 2256121 Super-Express" at bounding box center [99, 201] width 166 height 12
copy span "2256121"
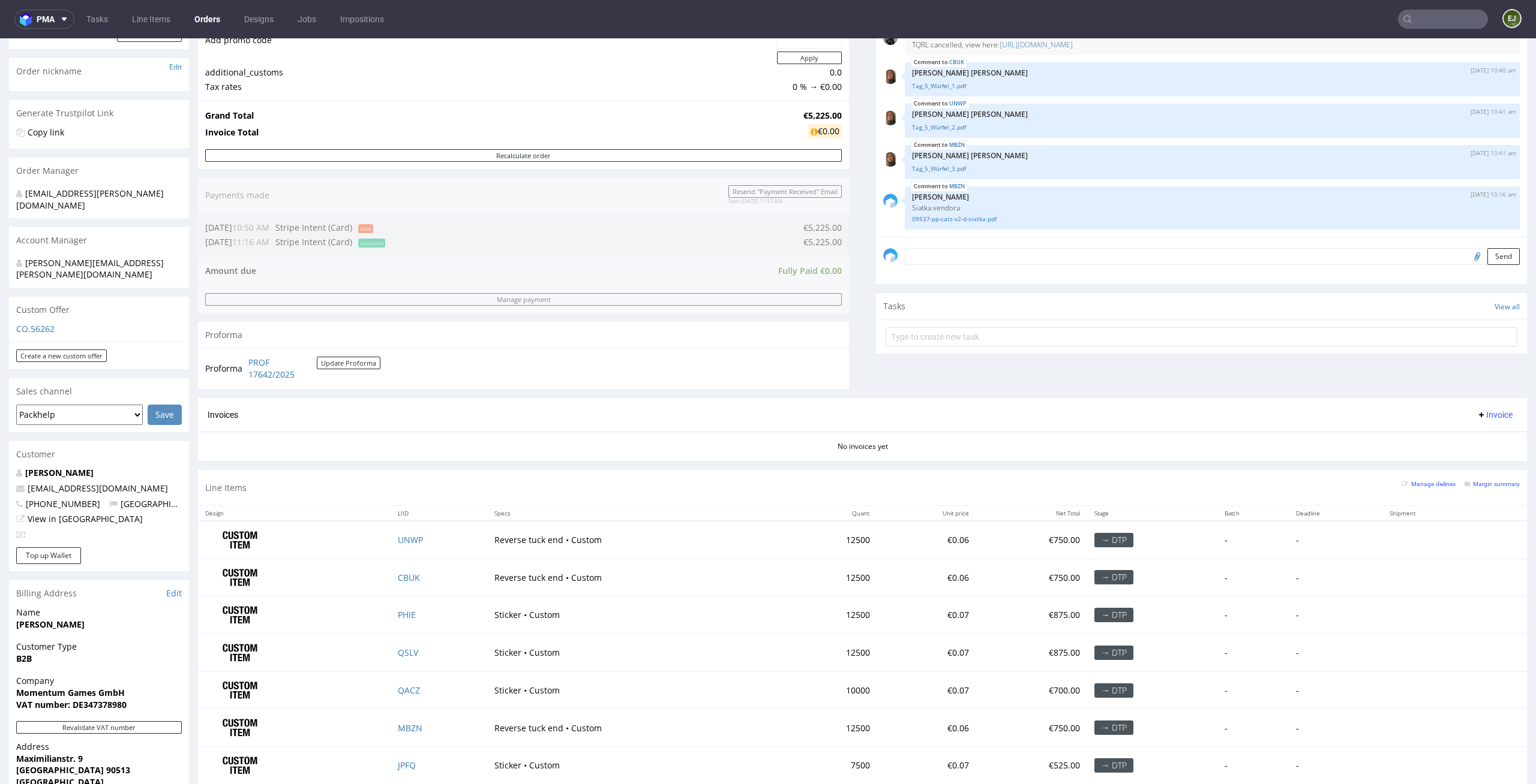
scroll to position [213, 0]
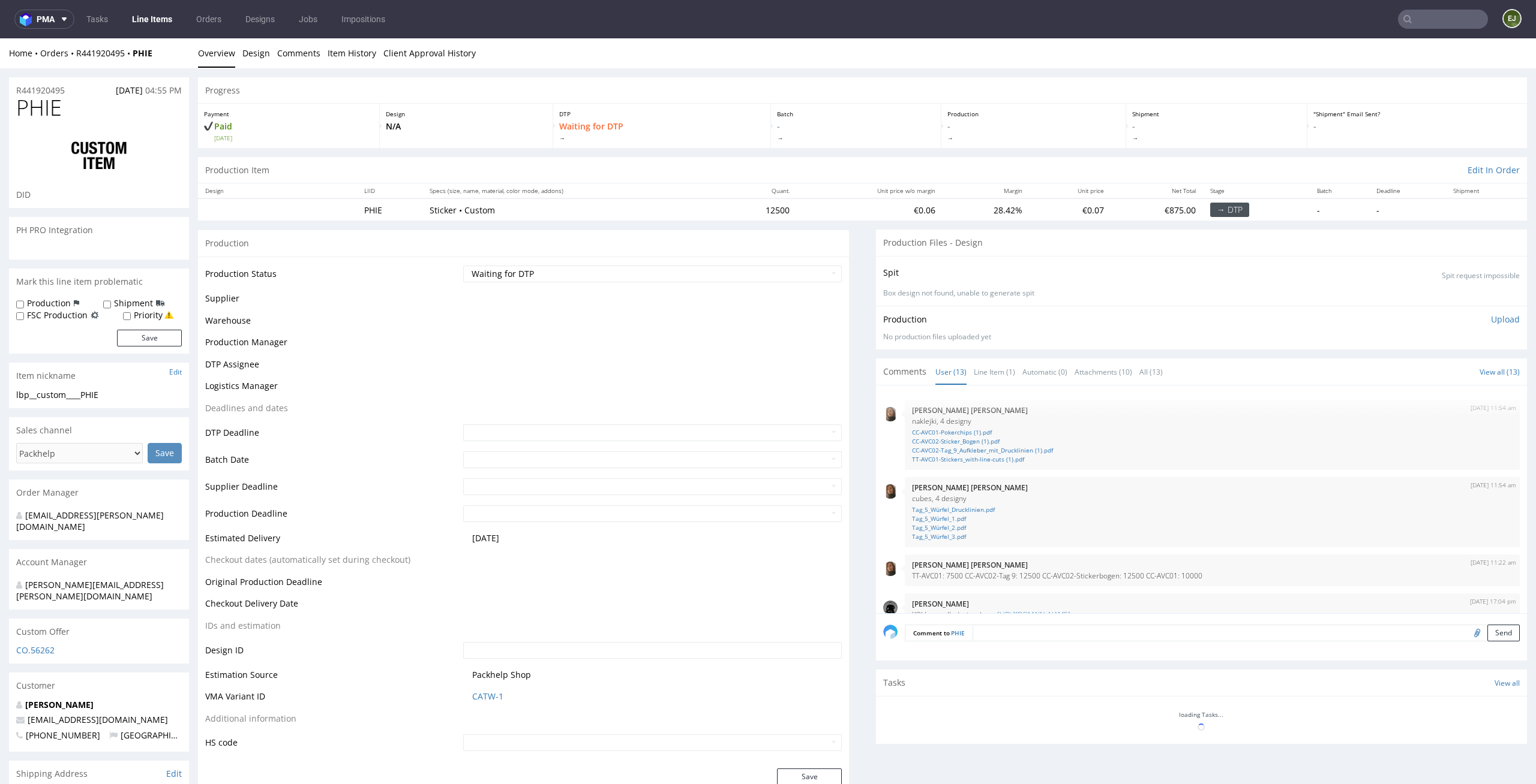
scroll to position [398, 0]
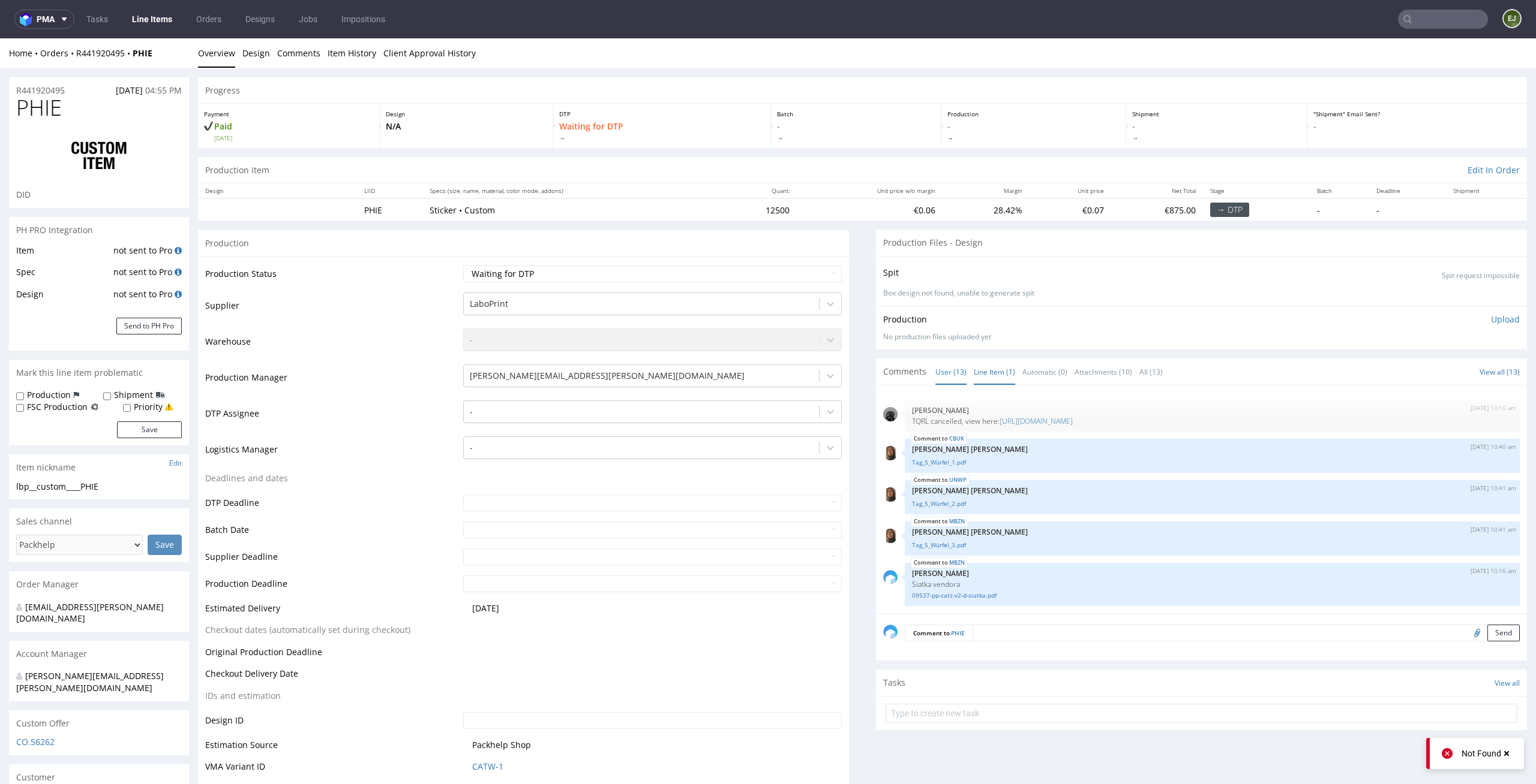
click at [980, 366] on link "Line Item (1)" at bounding box center [994, 372] width 41 height 26
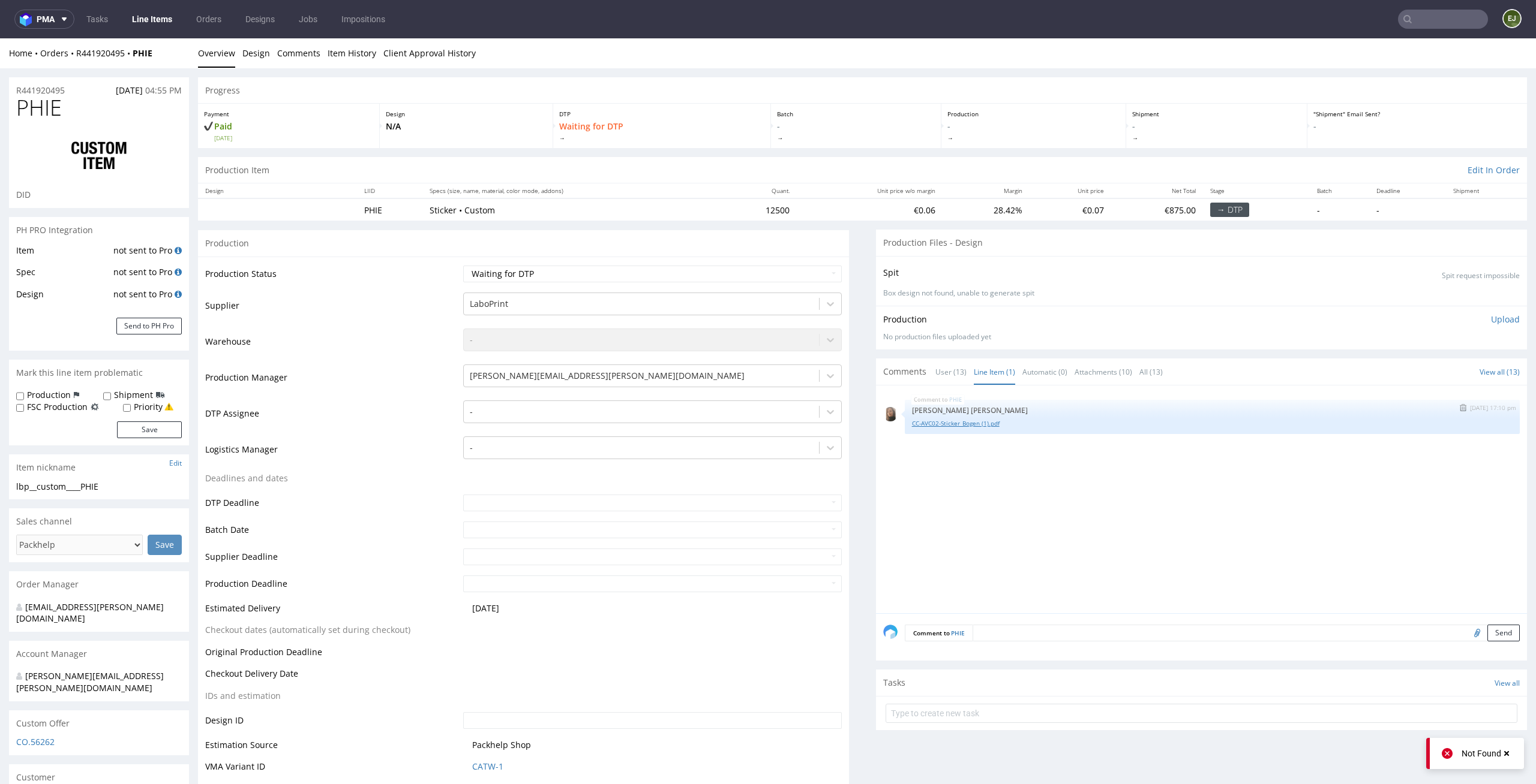
click at [945, 422] on link "CC-AVC02-Sticker_Bogen (1).pdf" at bounding box center [1213, 423] width 601 height 9
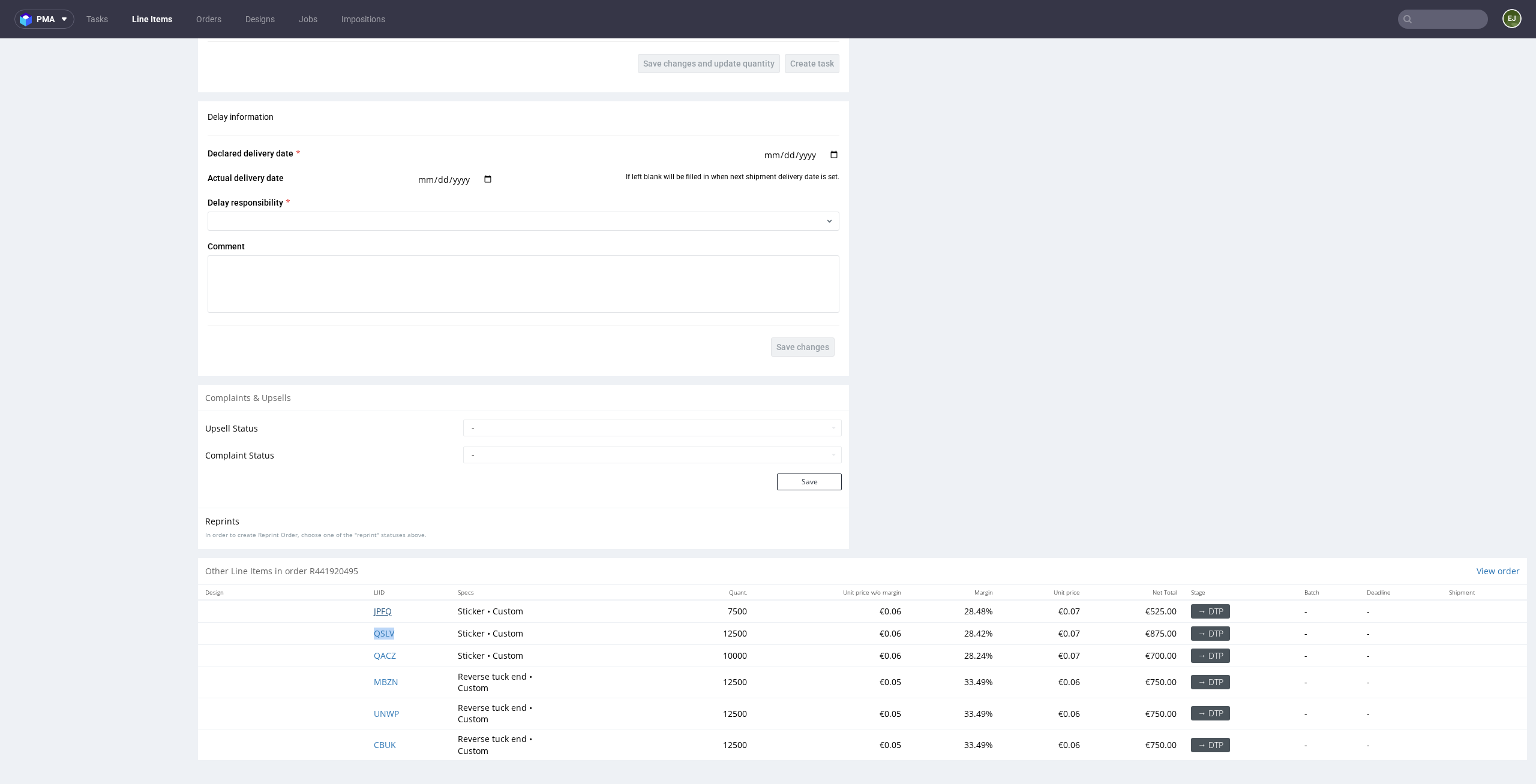
click at [373, 612] on span "JPFQ" at bounding box center [382, 610] width 18 height 11
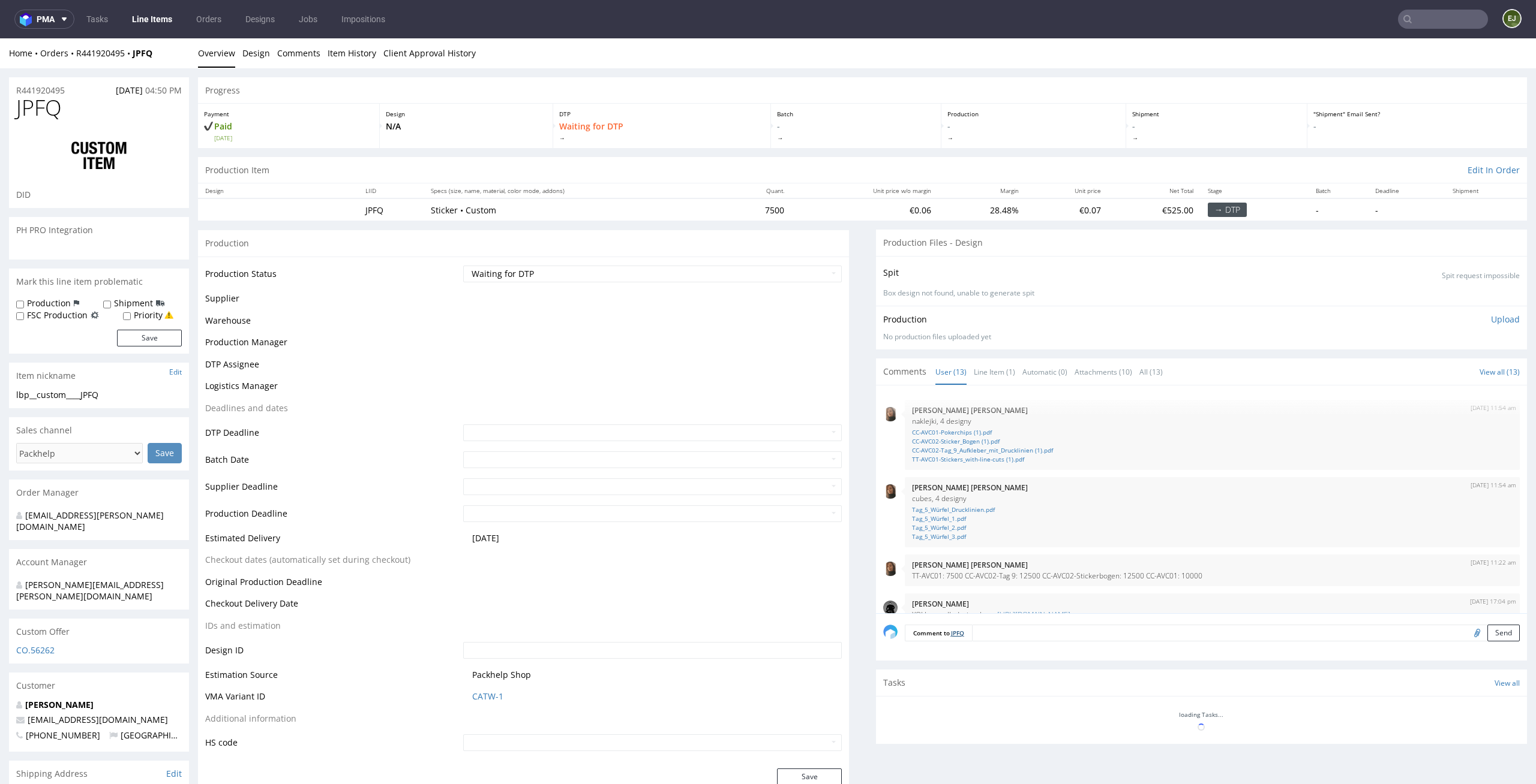
scroll to position [398, 0]
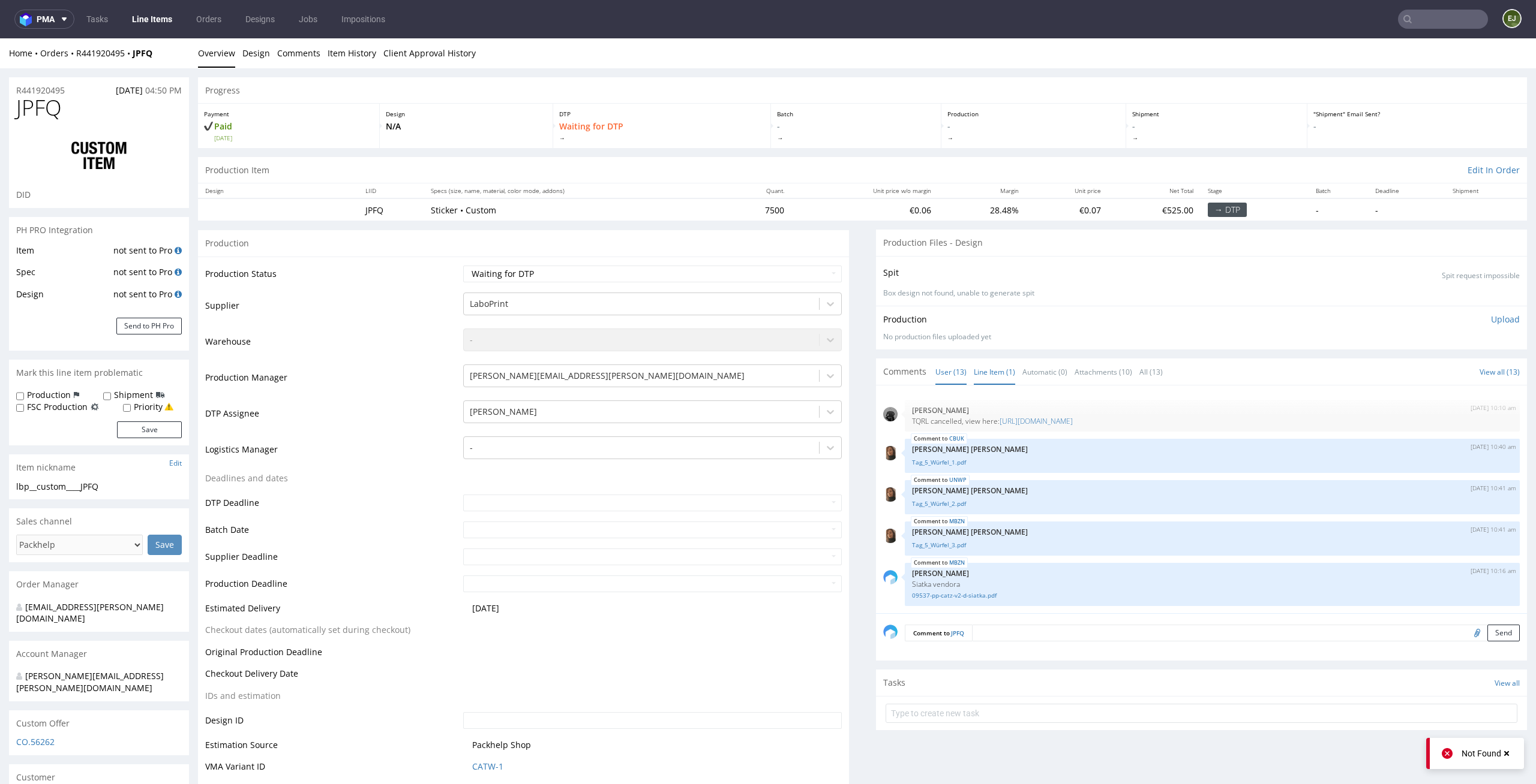
click at [974, 375] on link "Line Item (1)" at bounding box center [994, 372] width 41 height 26
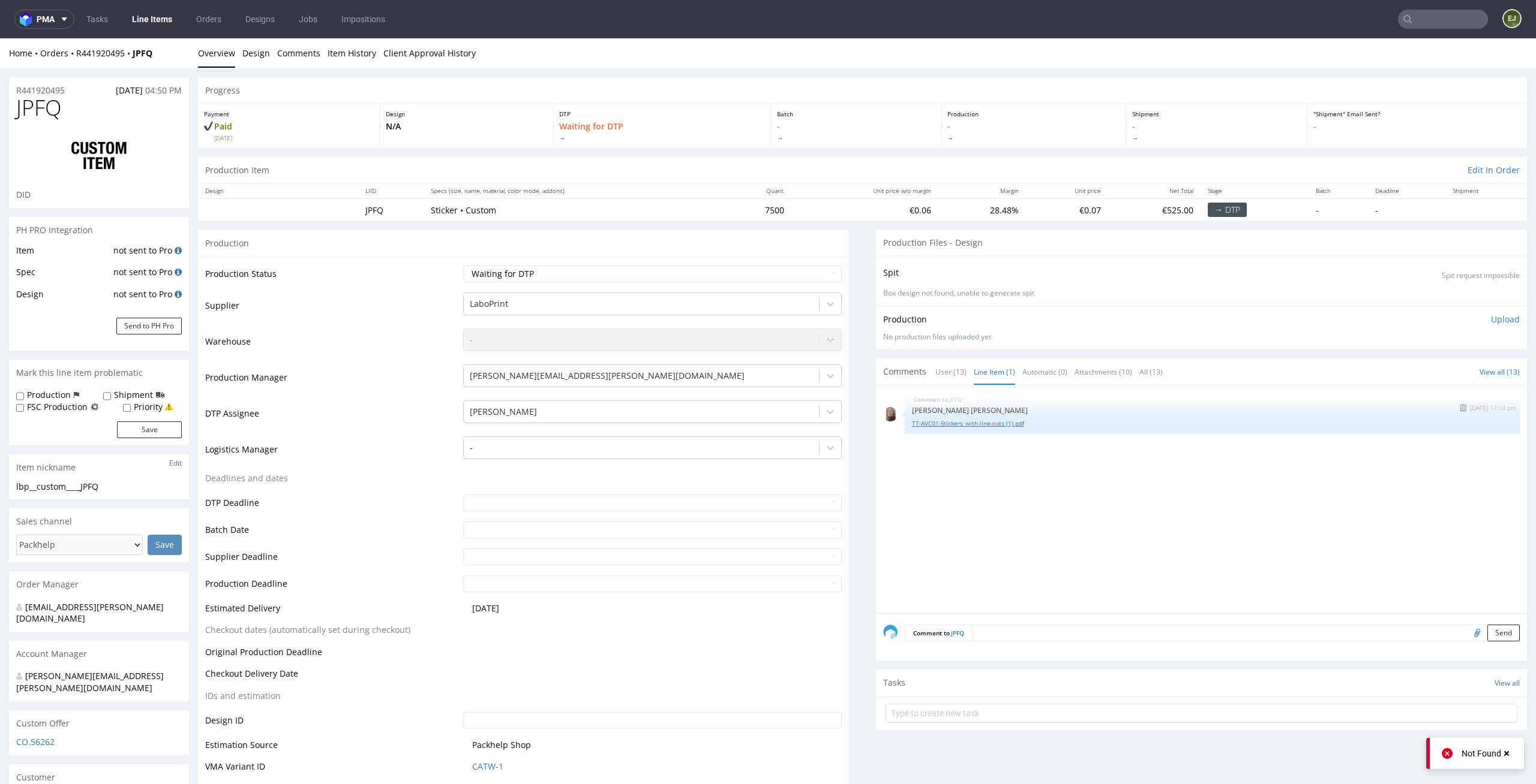
click at [958, 426] on link "TT-AVC01-Stickers_with-line-cuts (1).pdf" at bounding box center [1213, 423] width 601 height 9
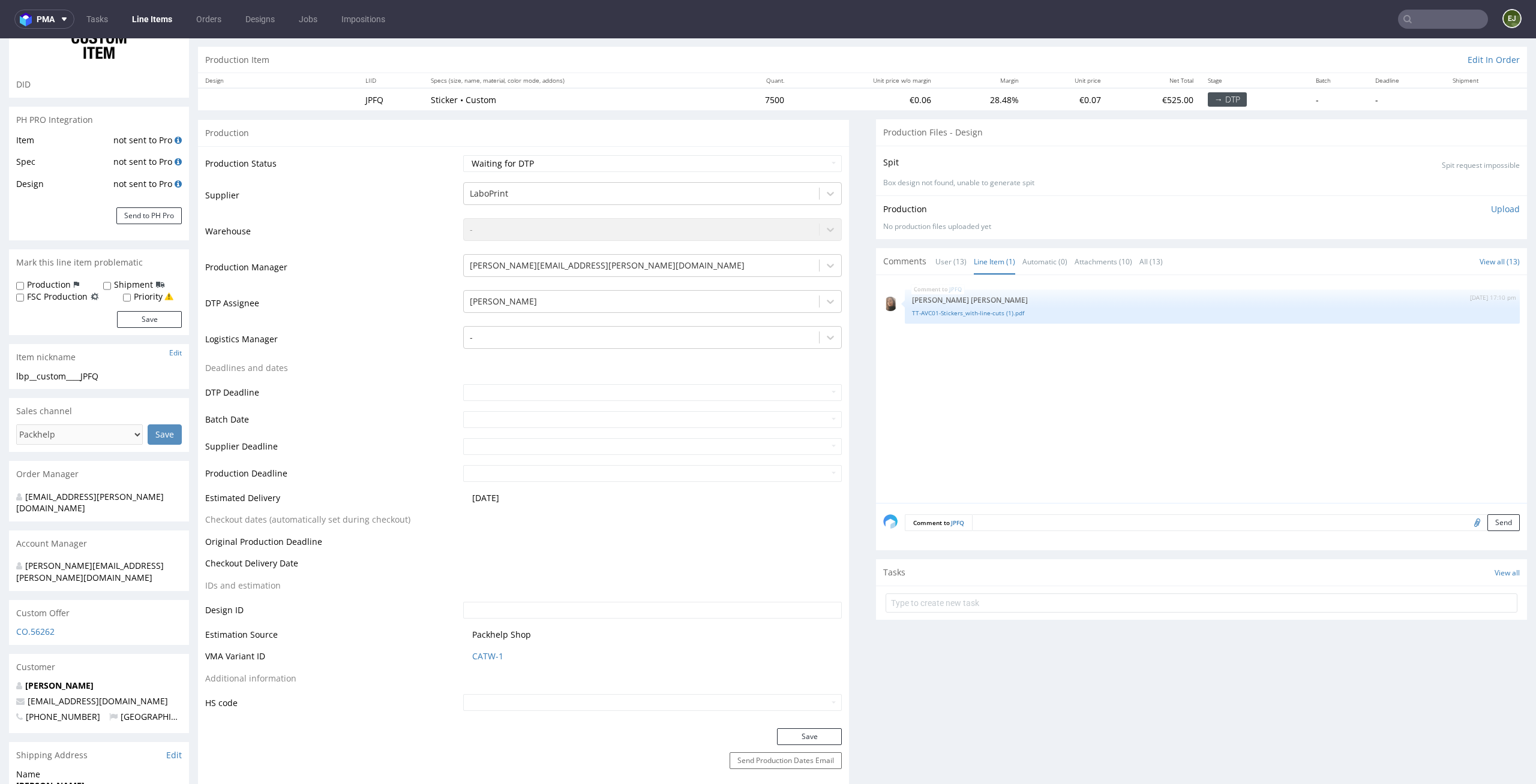
scroll to position [0, 0]
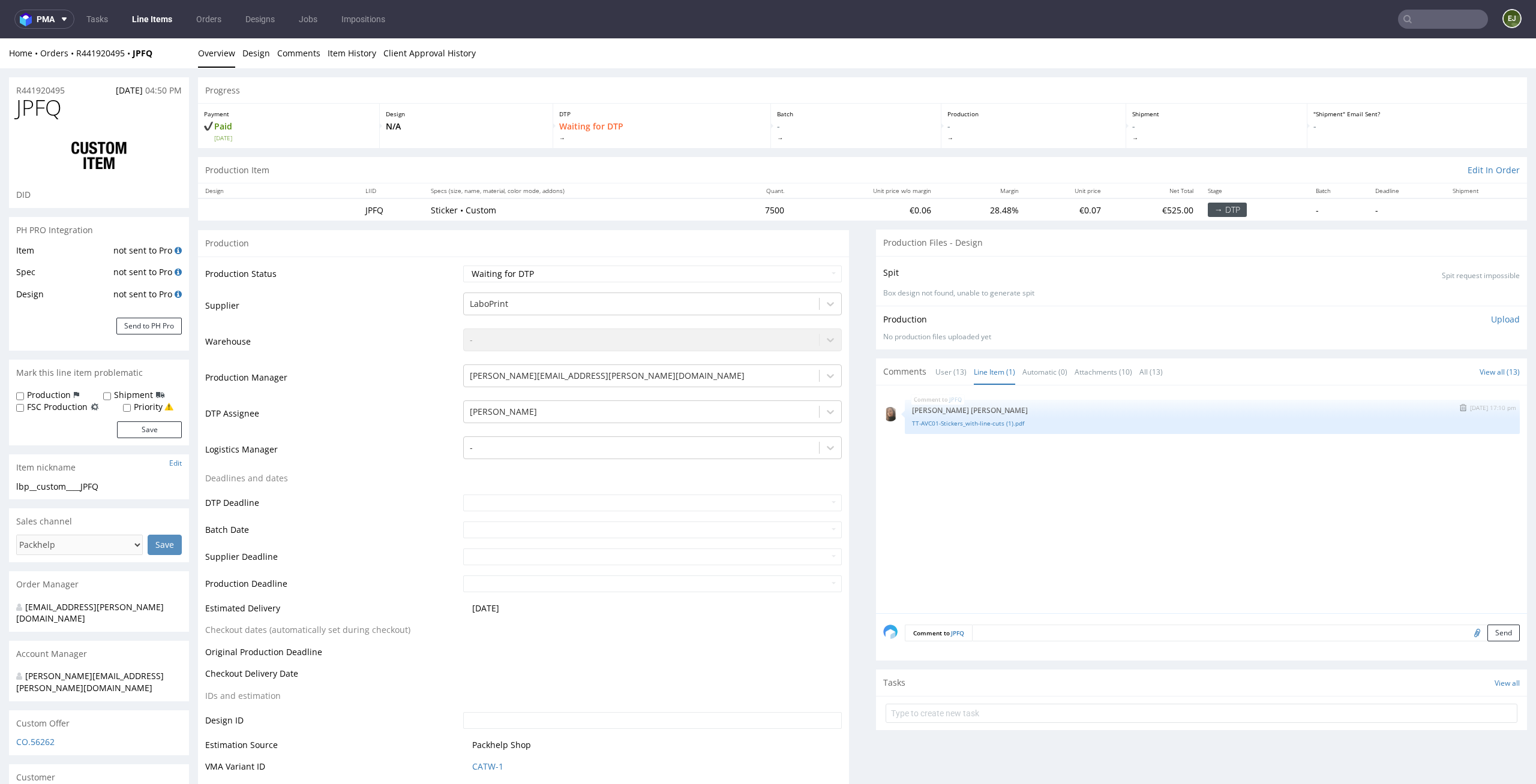
click at [958, 429] on div "JPFQ 27th Aug 25 | 17:10 pm Angelina Marć TT-AVC01-Stickers_with-line-cuts (1).…" at bounding box center [1212, 417] width 615 height 34
click at [969, 425] on link "TT-AVC01-Stickers_with-line-cuts (1).pdf" at bounding box center [1213, 423] width 601 height 9
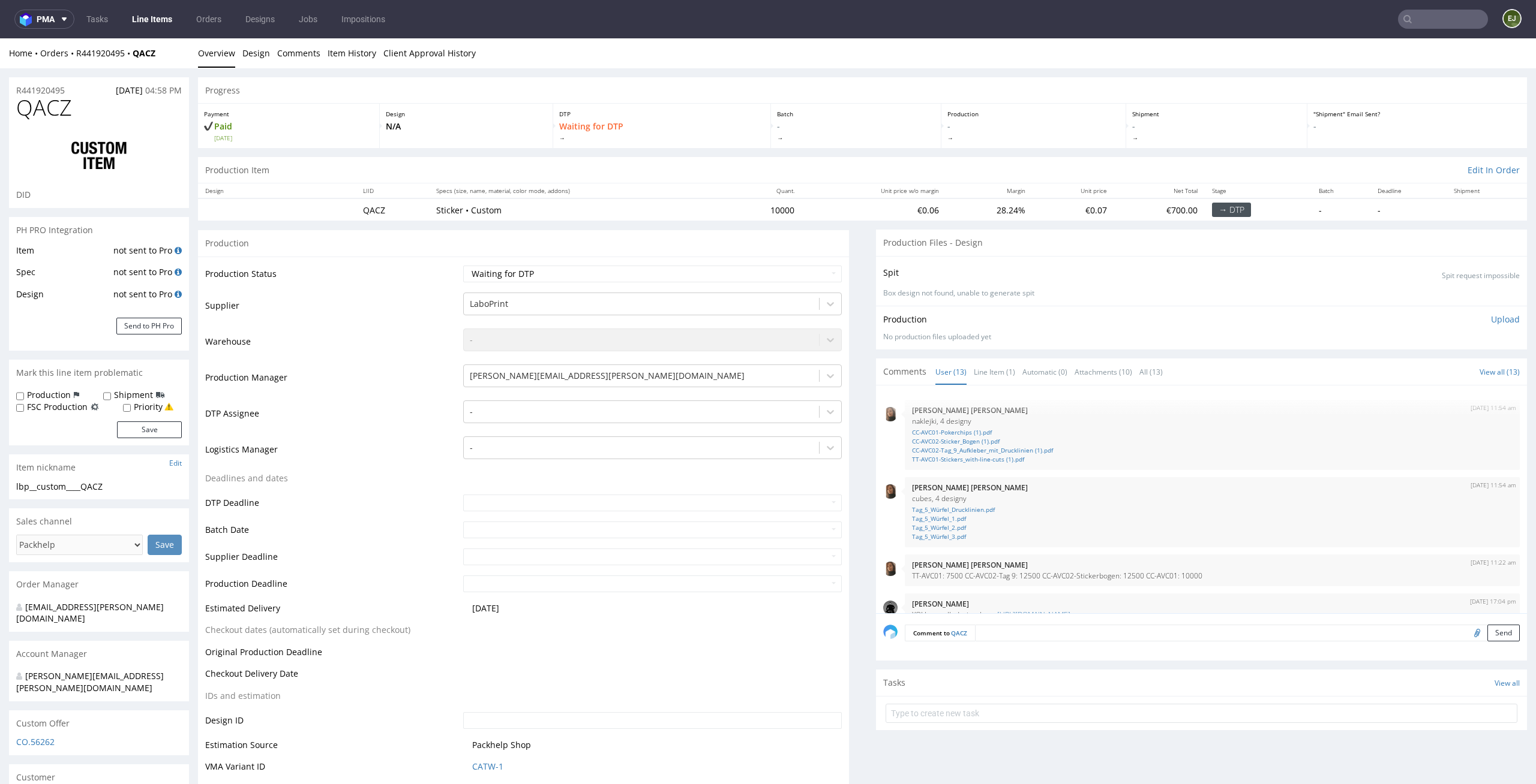
scroll to position [398, 0]
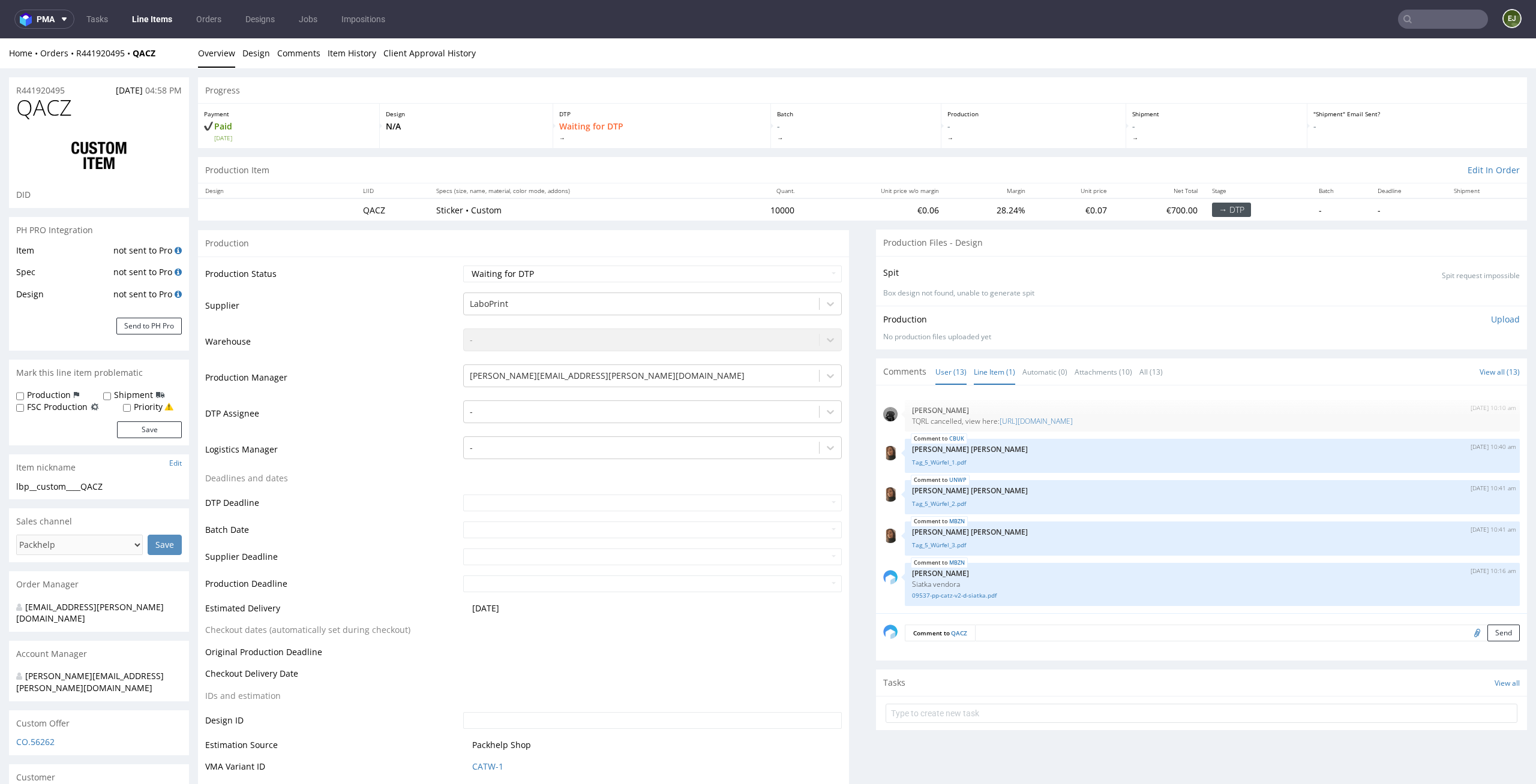
click at [978, 367] on link "Line Item (1)" at bounding box center [994, 372] width 41 height 26
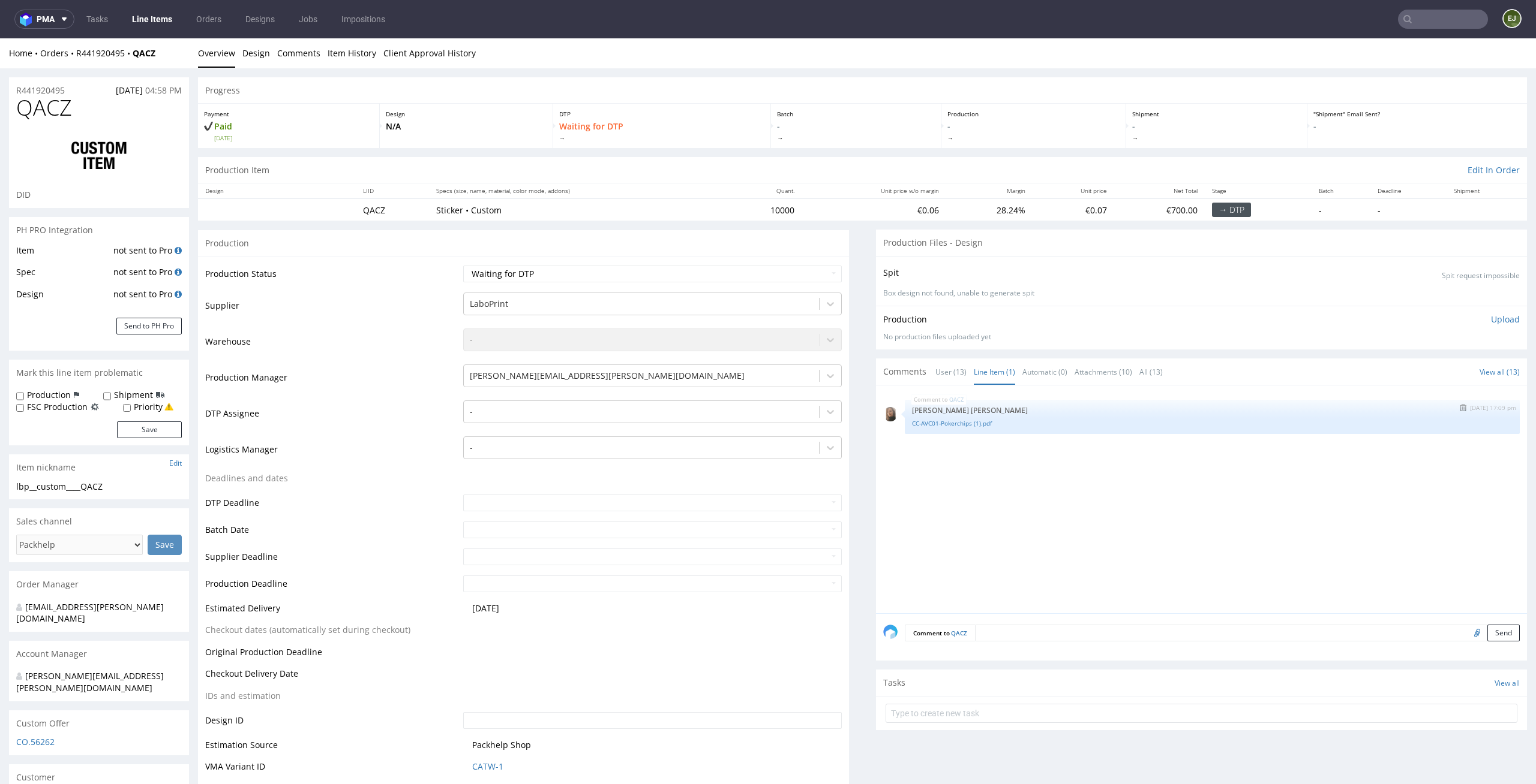
click at [970, 417] on div "CC-AVC01-Pokerchips (1).pdf" at bounding box center [1213, 422] width 601 height 11
click at [966, 423] on link "CC-AVC01-Pokerchips (1).pdf" at bounding box center [1213, 423] width 601 height 9
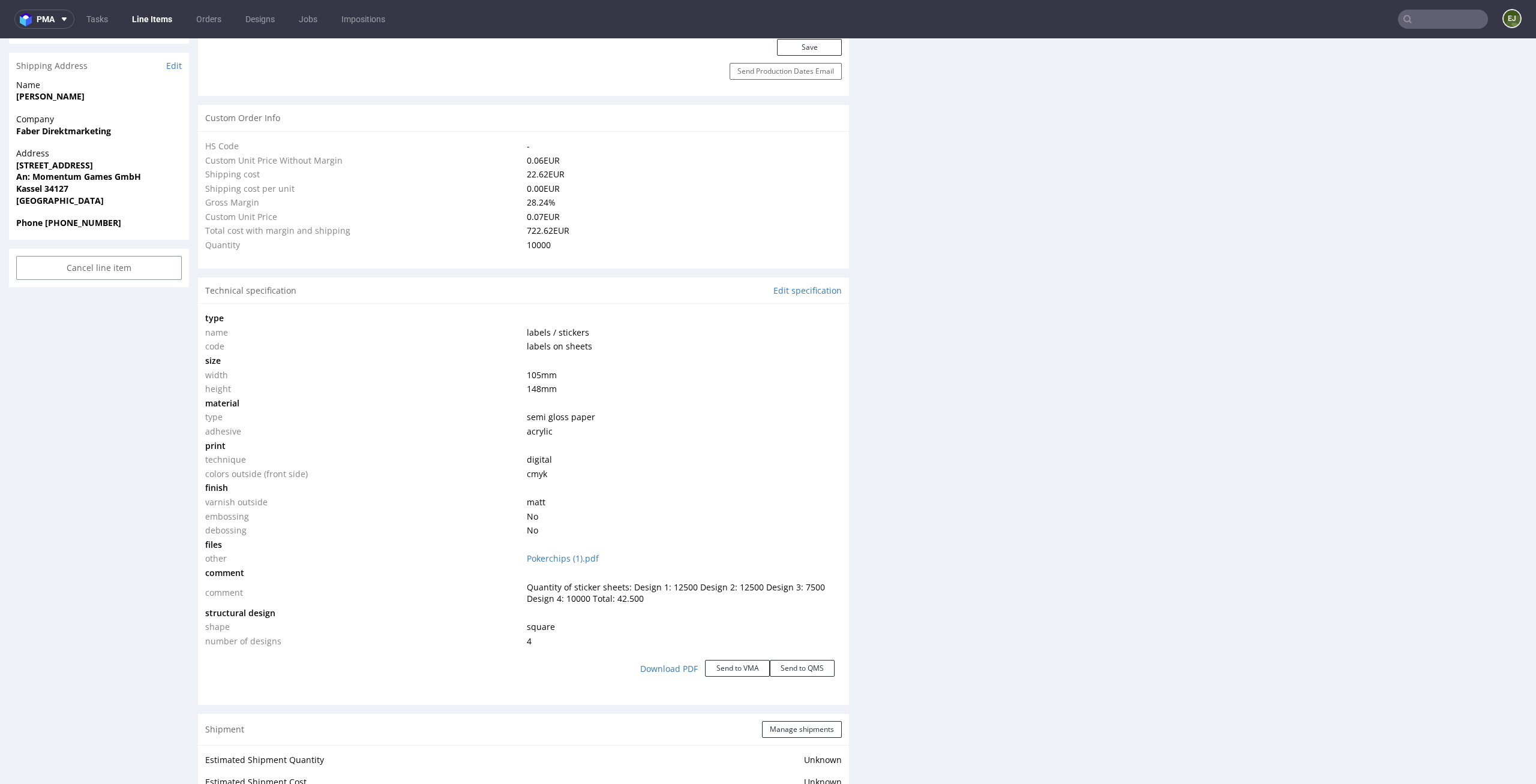
scroll to position [1842, 0]
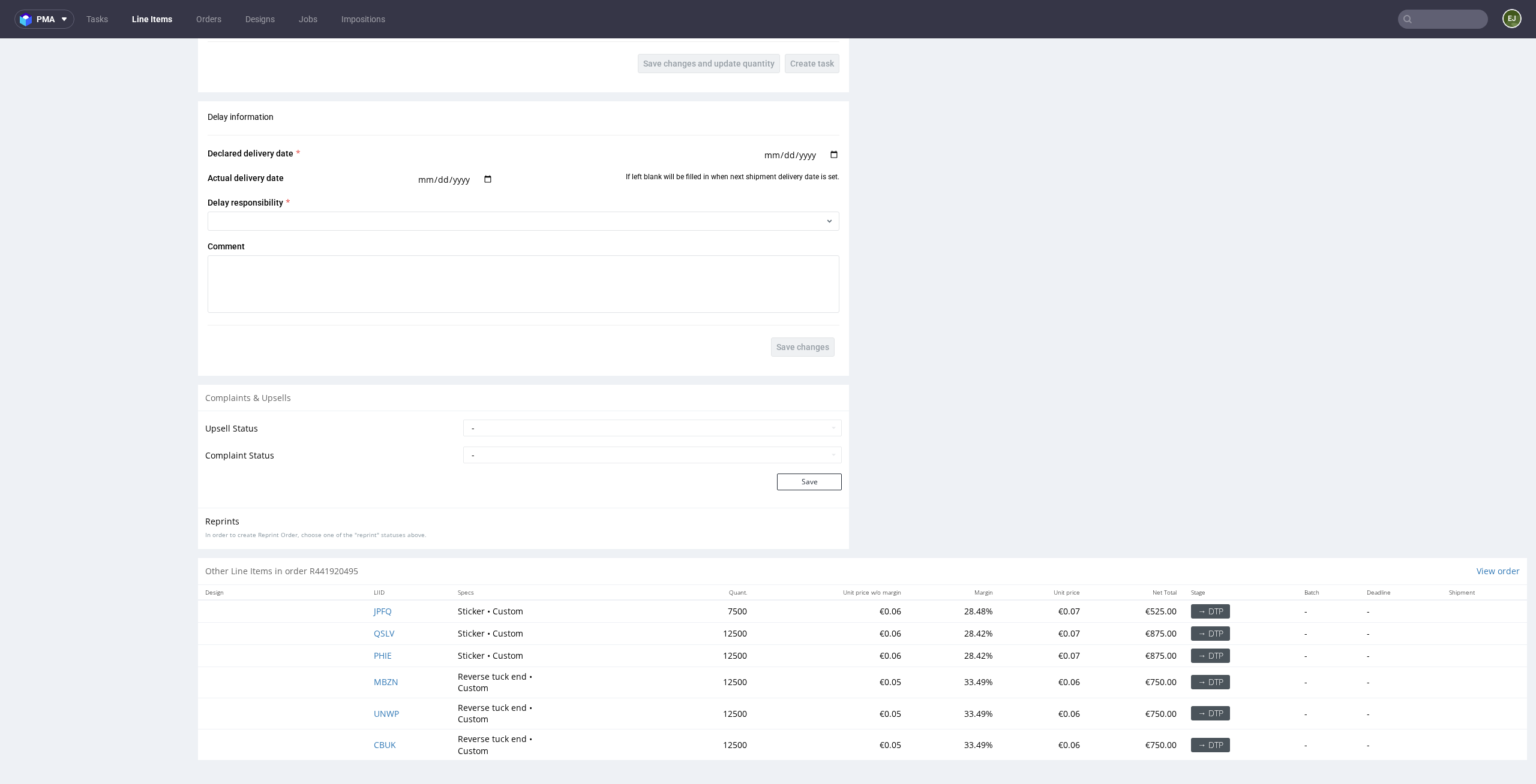
click at [381, 648] on td "PHIE" at bounding box center [408, 655] width 84 height 22
click at [379, 652] on span "PHIE" at bounding box center [382, 655] width 18 height 11
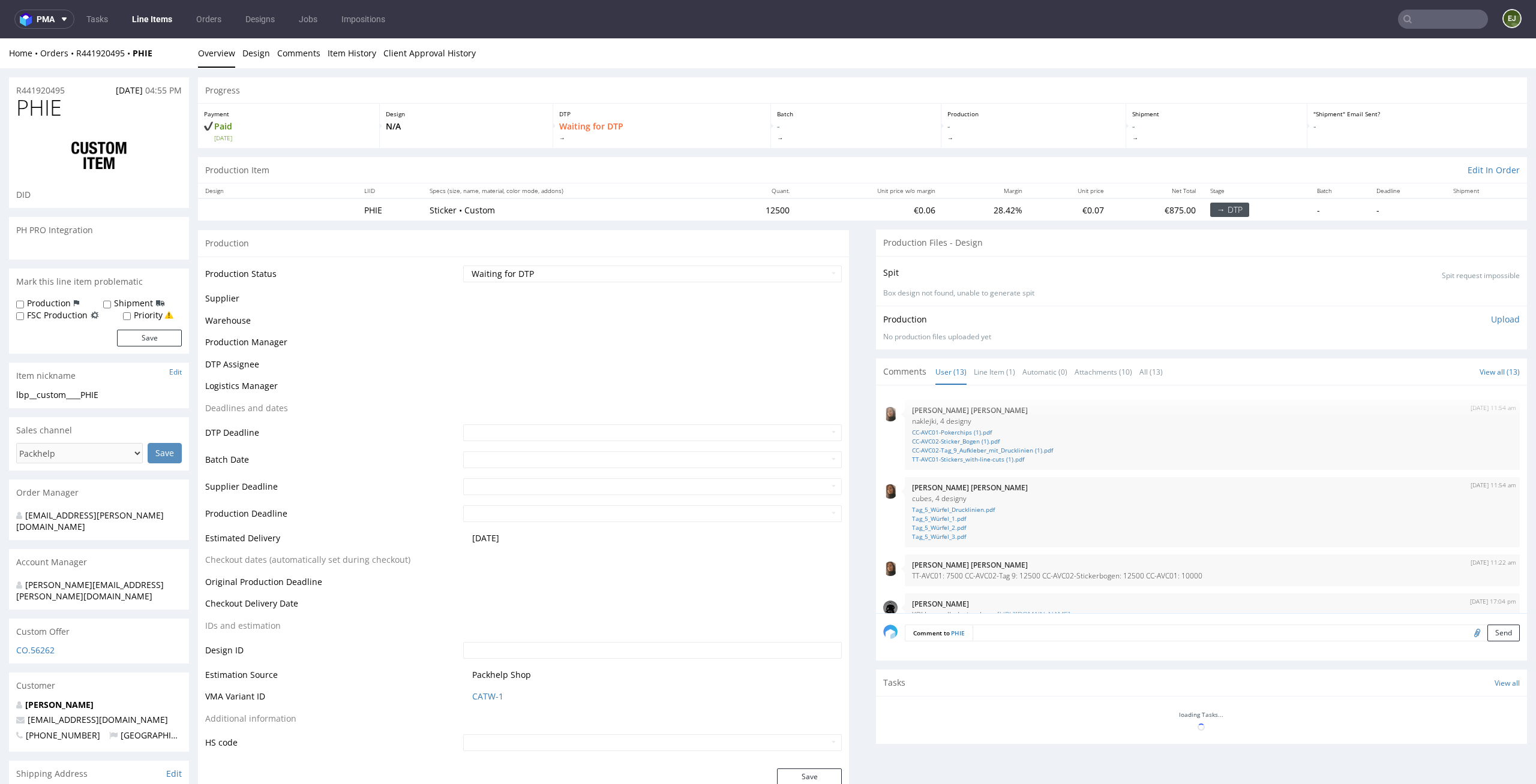
scroll to position [398, 0]
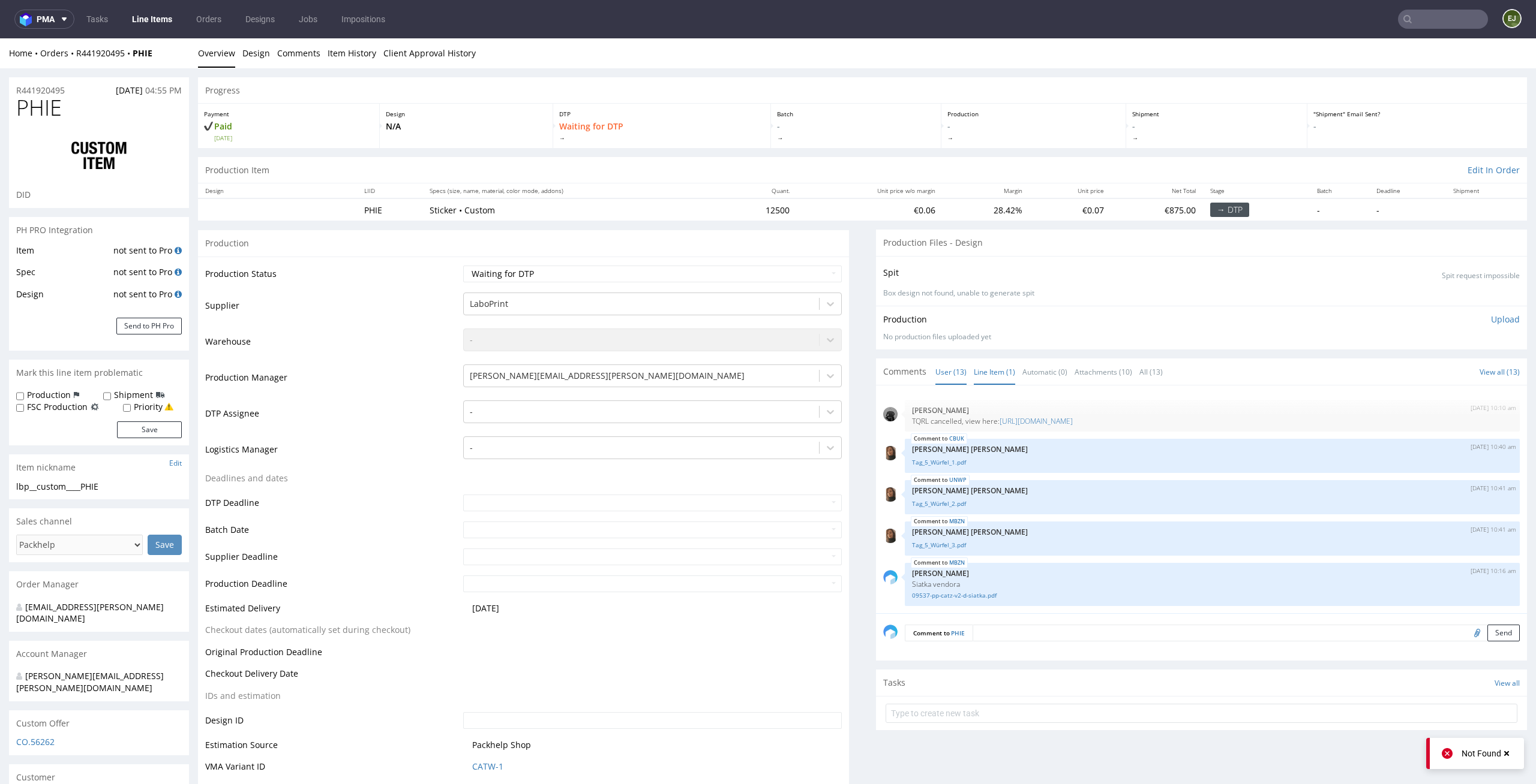
click at [984, 367] on link "Line Item (1)" at bounding box center [994, 372] width 41 height 26
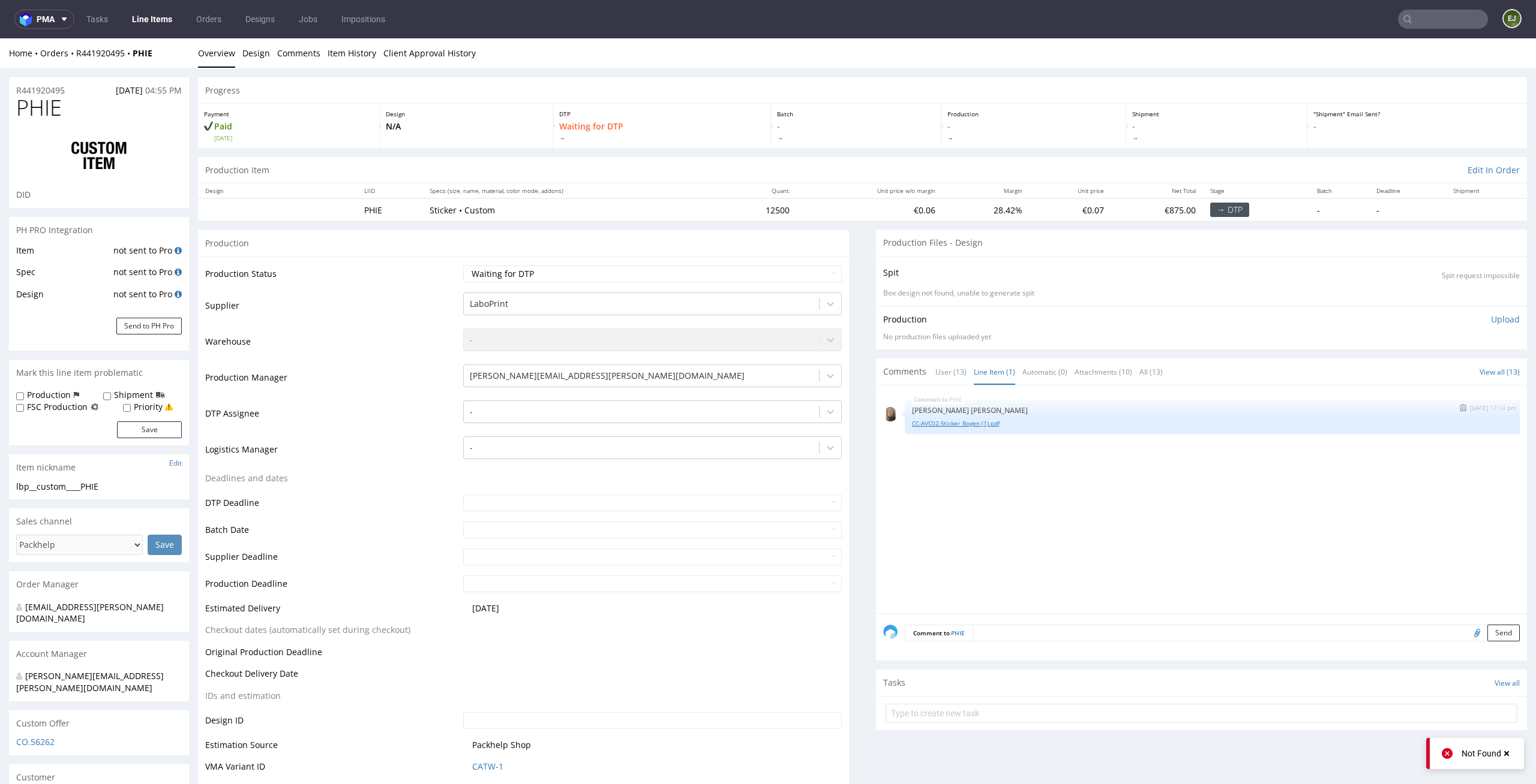
click at [968, 424] on link "CC-AVC02-Sticker_Bogen (1).pdf" at bounding box center [1213, 423] width 601 height 9
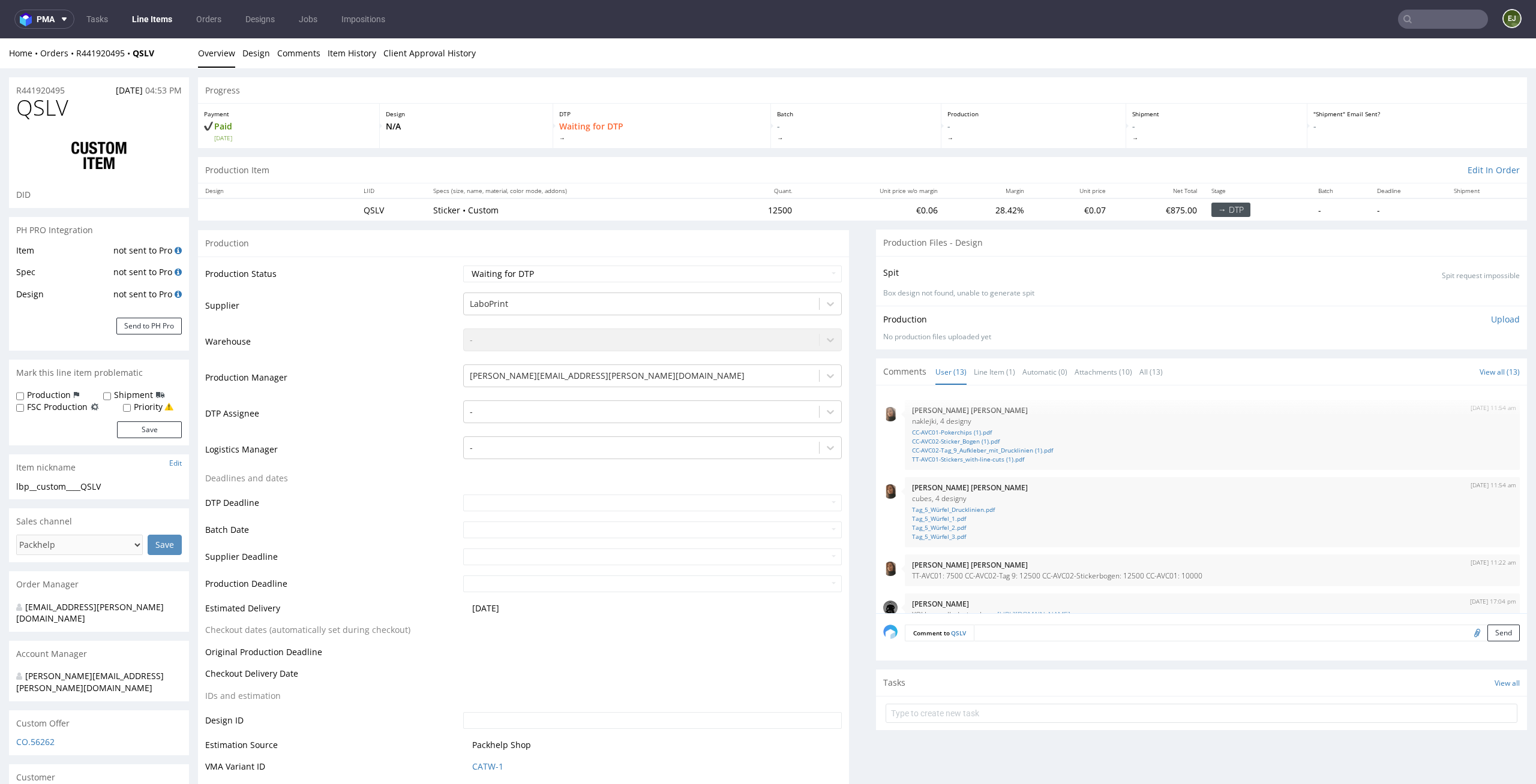
scroll to position [398, 0]
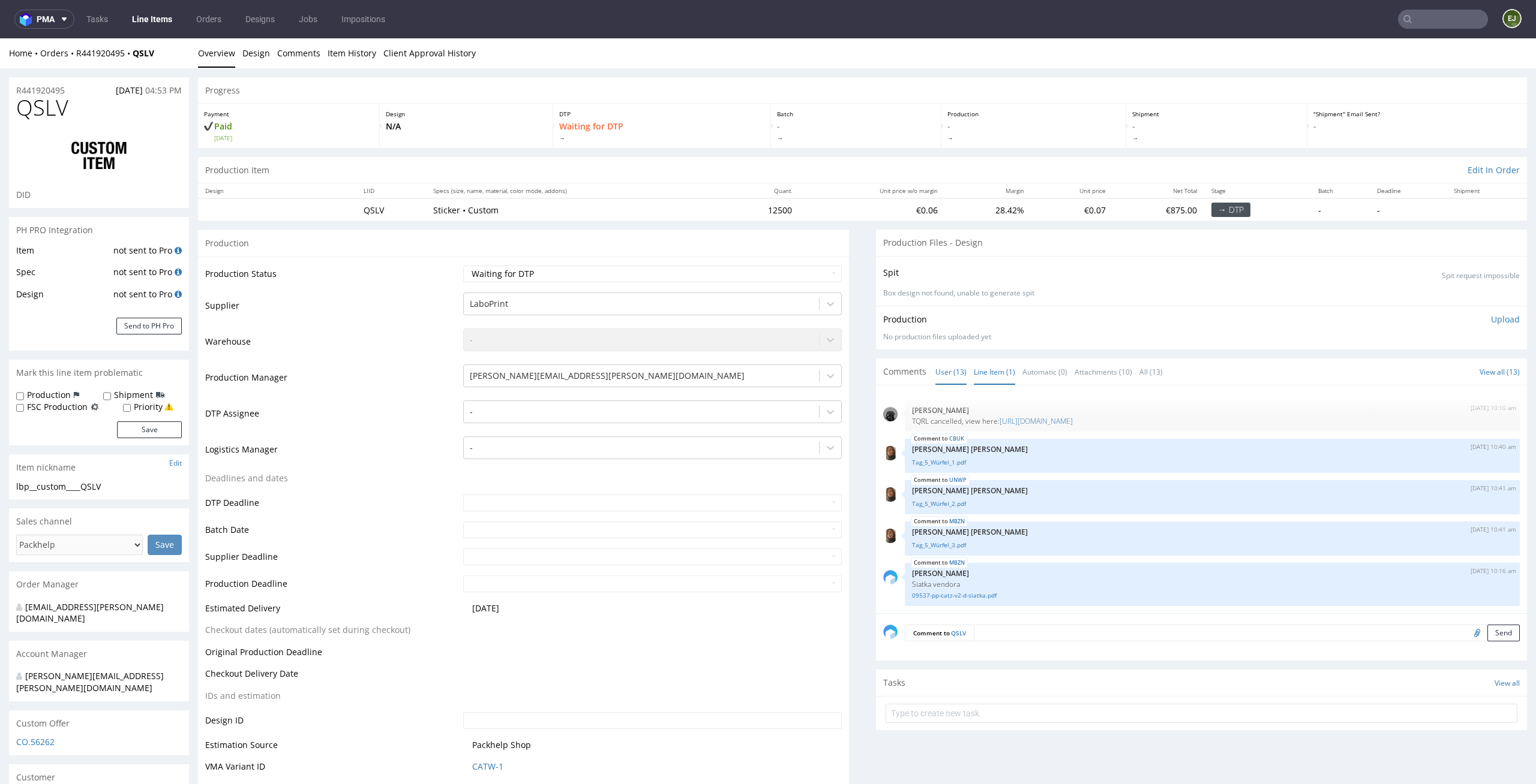
click at [975, 370] on link "Line Item (1)" at bounding box center [994, 372] width 41 height 26
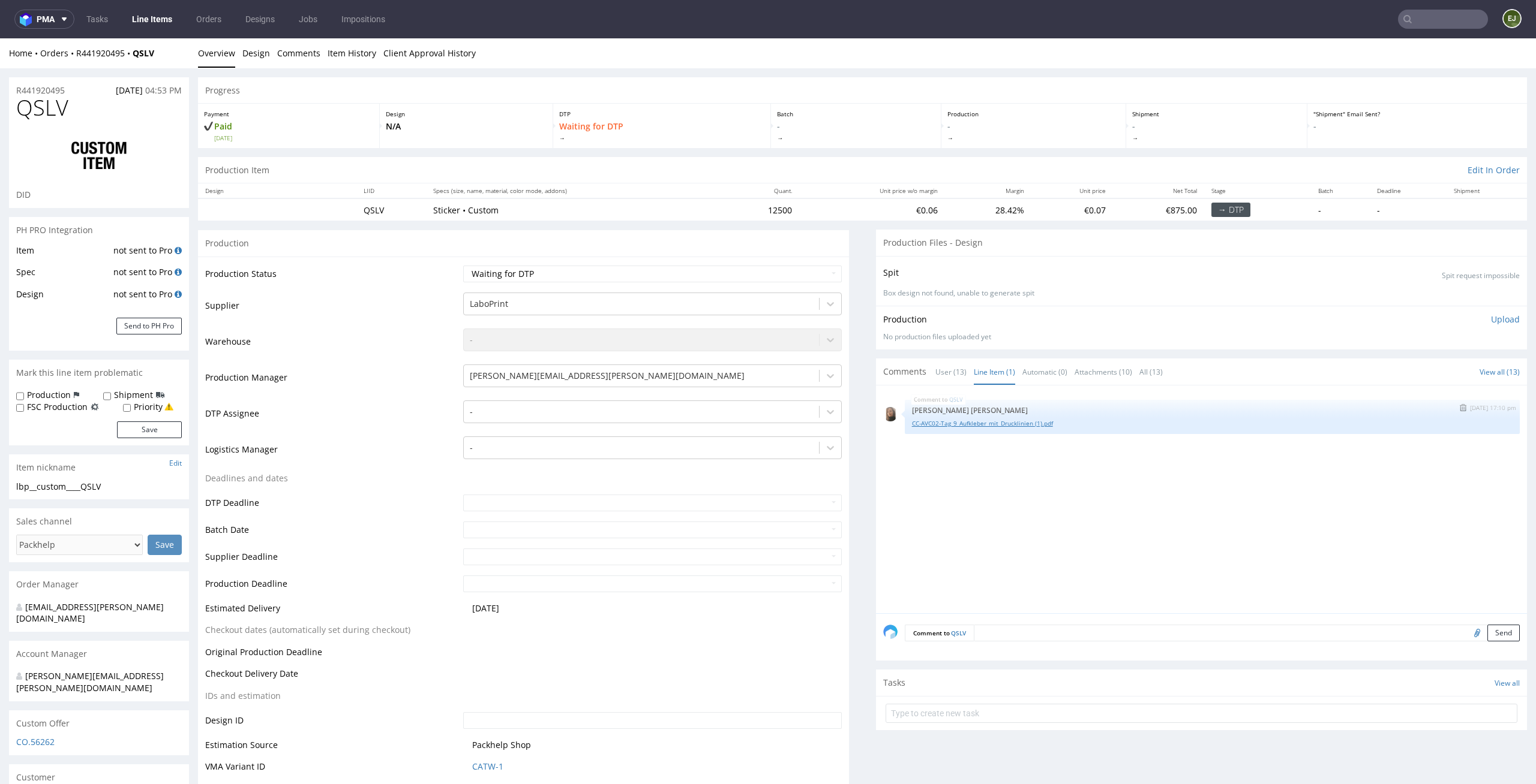
click at [1002, 424] on link "CC-AVC02-Tag_9_Aufkleber_mit_Drucklinien (1).pdf" at bounding box center [1213, 423] width 601 height 9
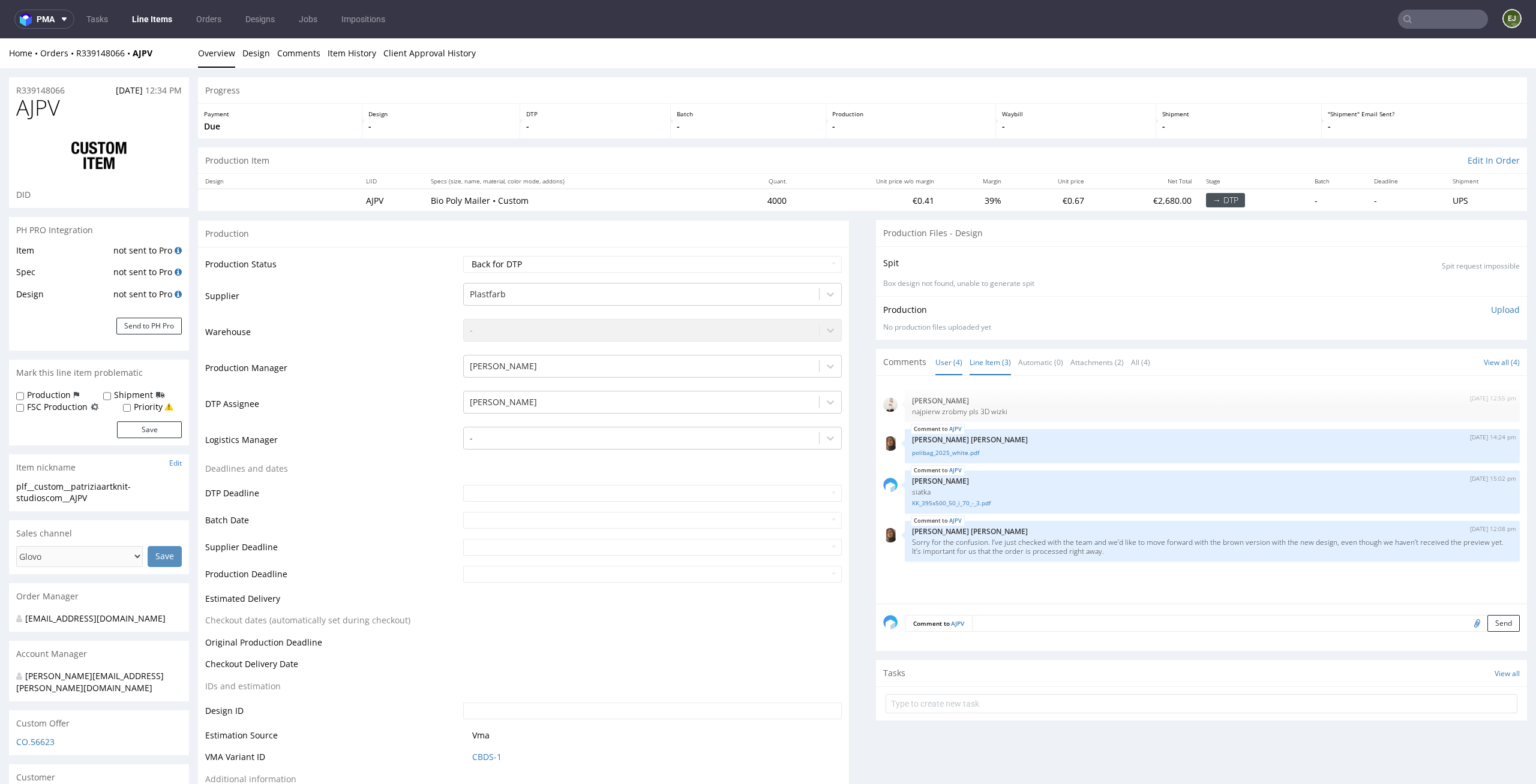
click at [974, 363] on link "Line Item (3)" at bounding box center [989, 362] width 41 height 26
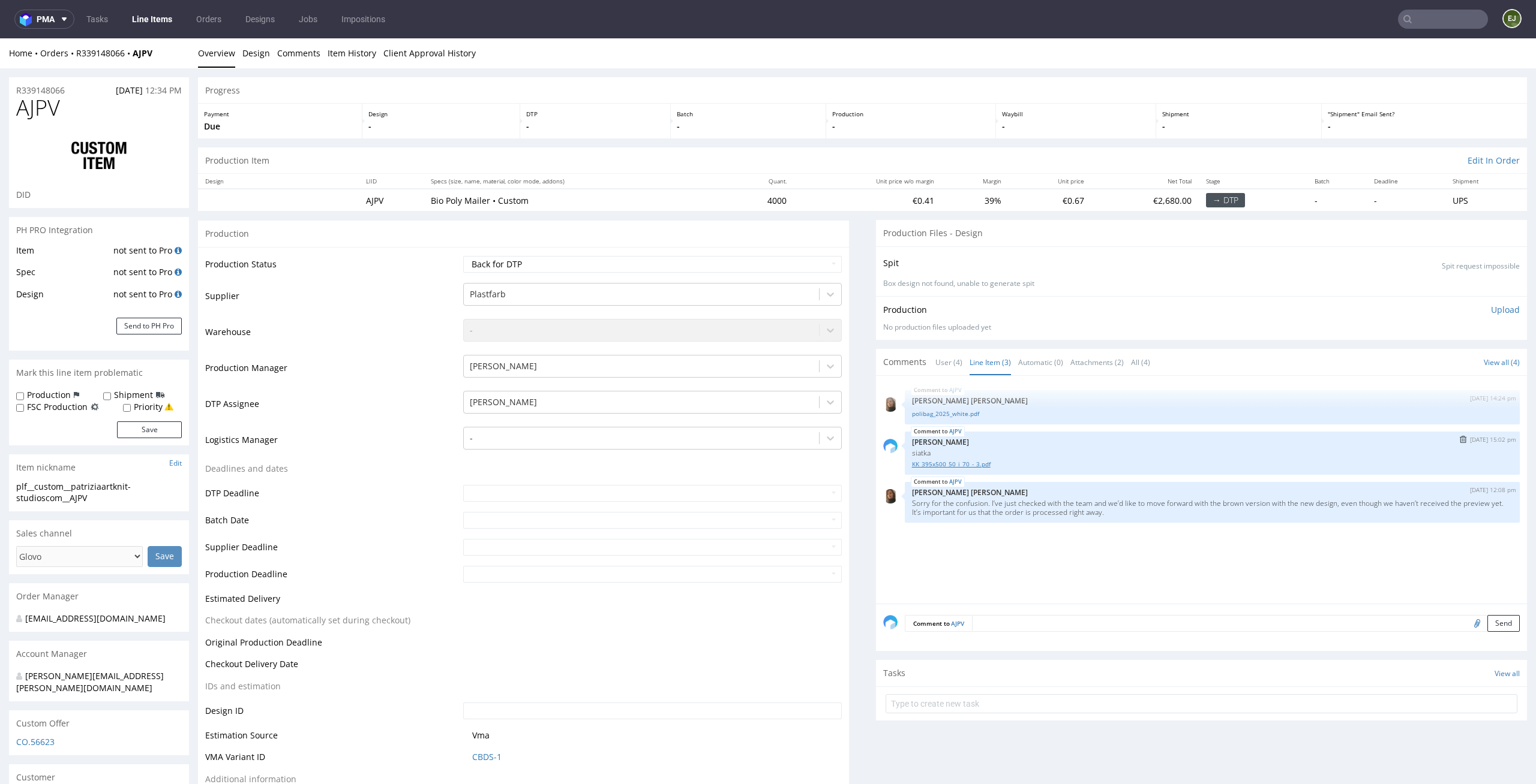
click at [948, 464] on link "KK_395x500_50_i_70_-_3.pdf" at bounding box center [1213, 464] width 601 height 9
click at [1058, 96] on div "Progress" at bounding box center [861, 91] width 1328 height 26
click at [947, 464] on link "KK_395x500_50_i_70_-_3.pdf" at bounding box center [1213, 464] width 601 height 9
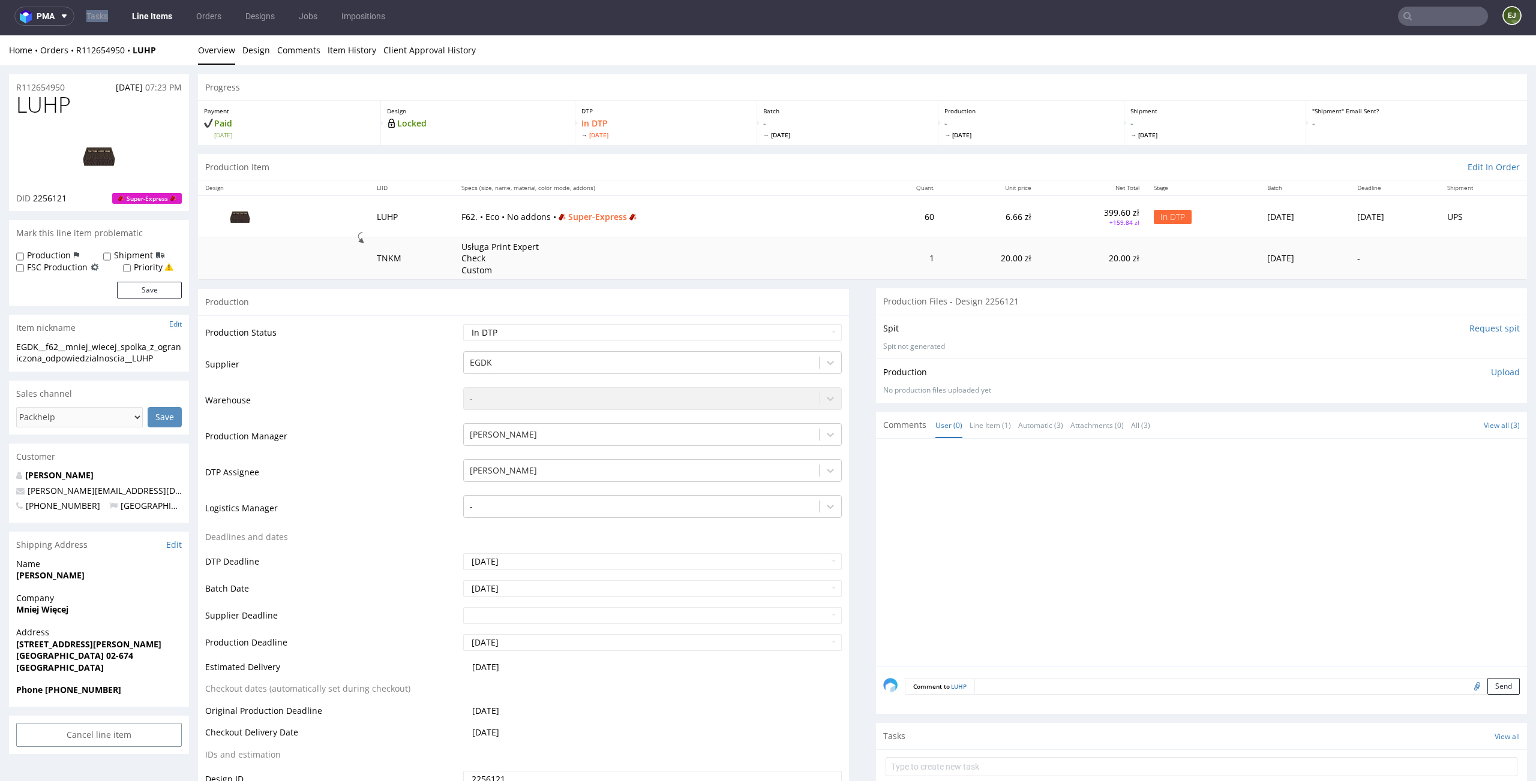
scroll to position [10, 0]
drag, startPoint x: 76, startPoint y: 205, endPoint x: 33, endPoint y: 199, distance: 43.4
click at [33, 199] on div "LUHP DID 2256121 Super-Express" at bounding box center [99, 152] width 180 height 118
copy span "2256121"
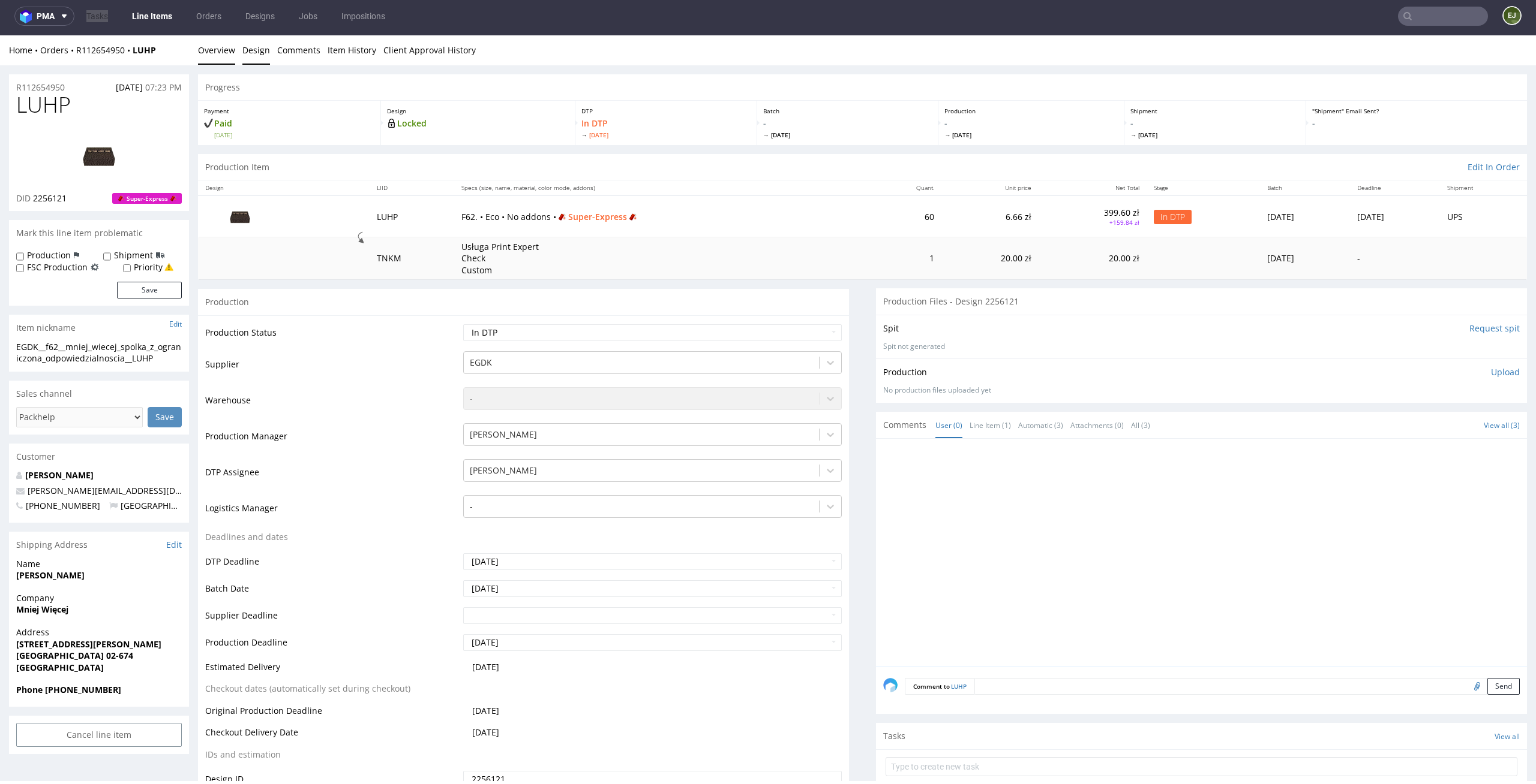
click at [258, 55] on link "Design" at bounding box center [256, 49] width 28 height 29
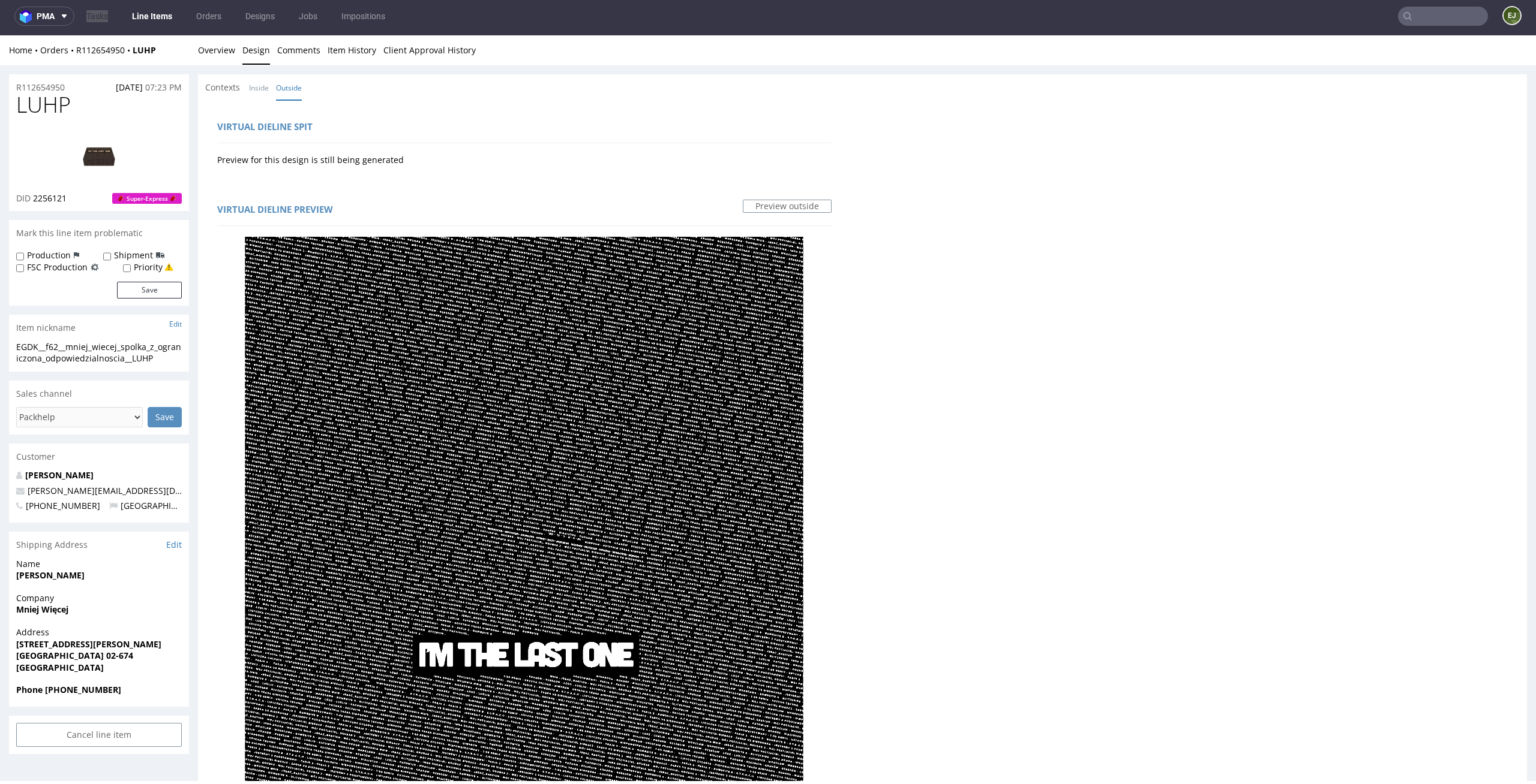
click at [87, 173] on img at bounding box center [99, 156] width 96 height 54
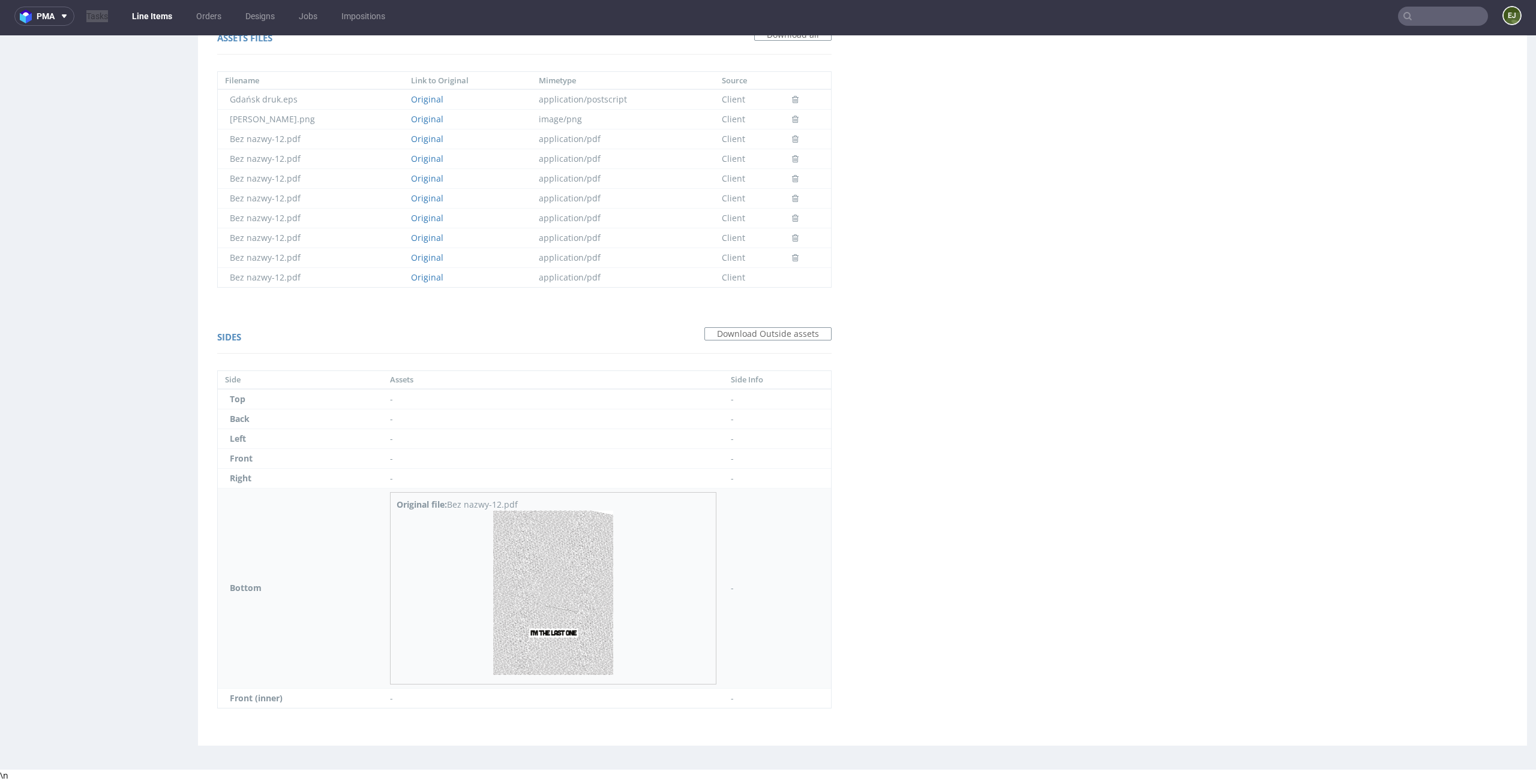
click at [535, 645] on img at bounding box center [553, 592] width 120 height 165
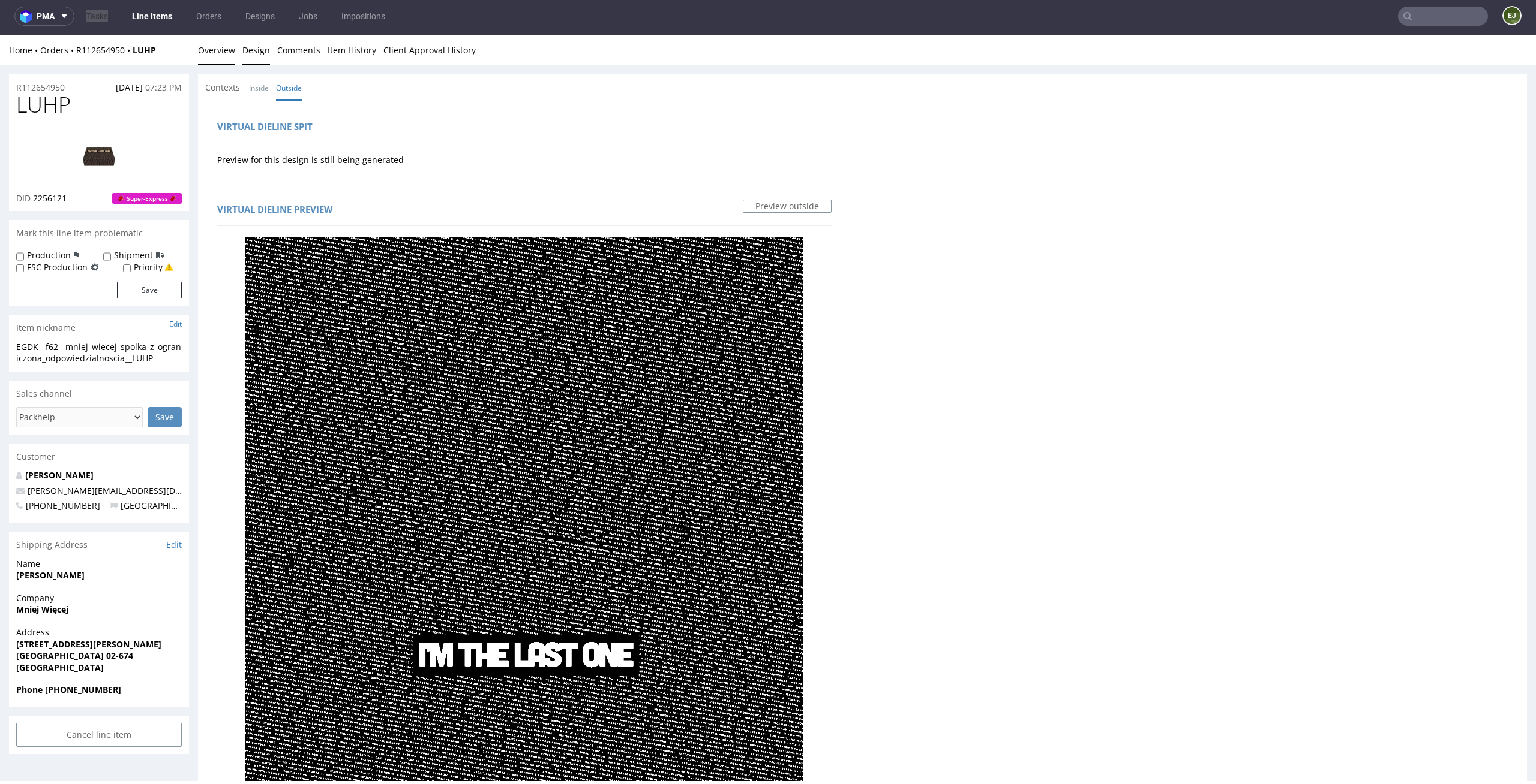
click at [227, 53] on link "Overview" at bounding box center [216, 49] width 37 height 29
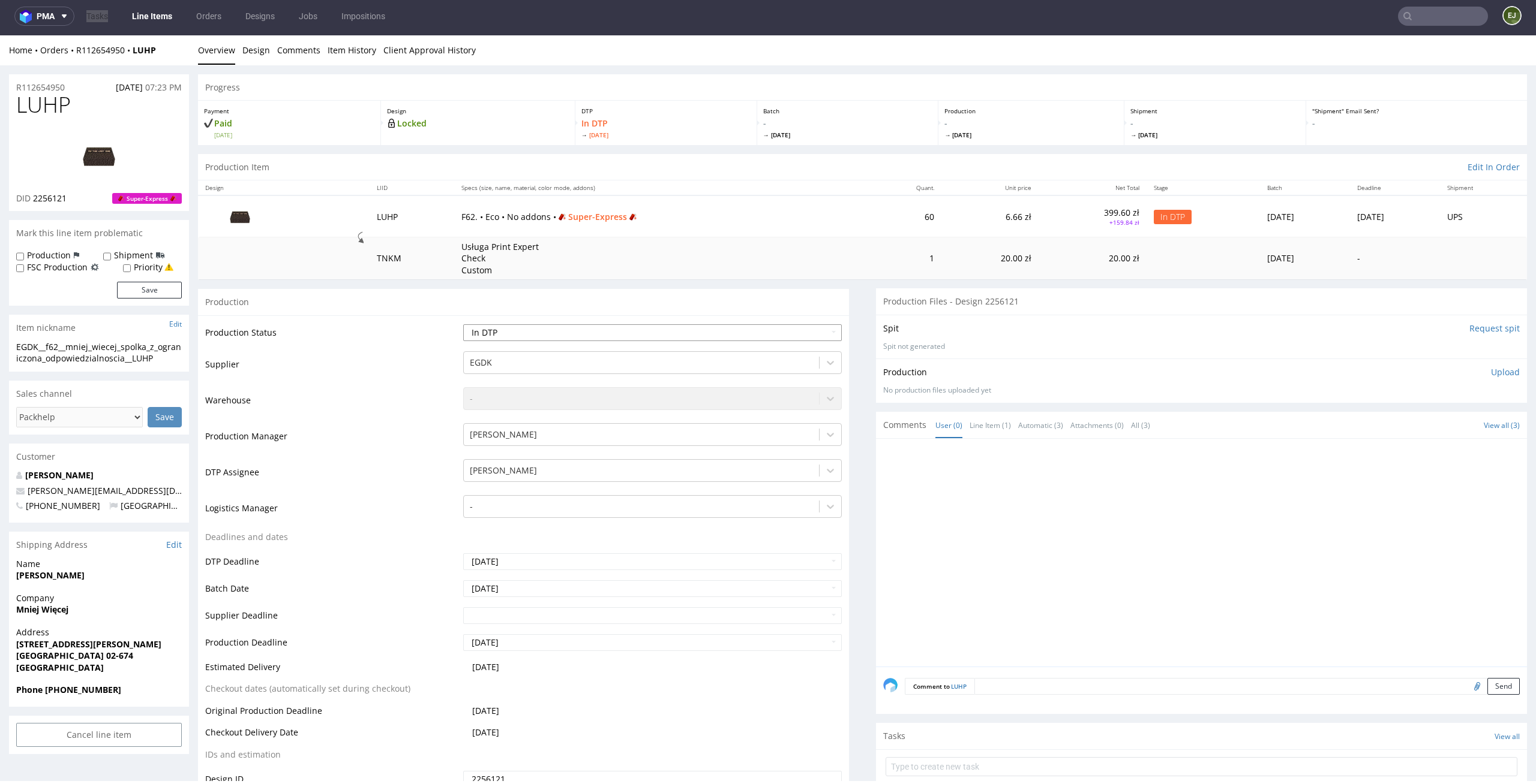
click at [591, 336] on select "Waiting for Artwork Waiting for Diecut Waiting for Mockup Waiting for DTP Waiti…" at bounding box center [653, 332] width 379 height 17
select select "dtp_issue"
click at [463, 324] on select "Waiting for Artwork Waiting for Diecut Waiting for Mockup Waiting for DTP Waiti…" at bounding box center [653, 332] width 379 height 17
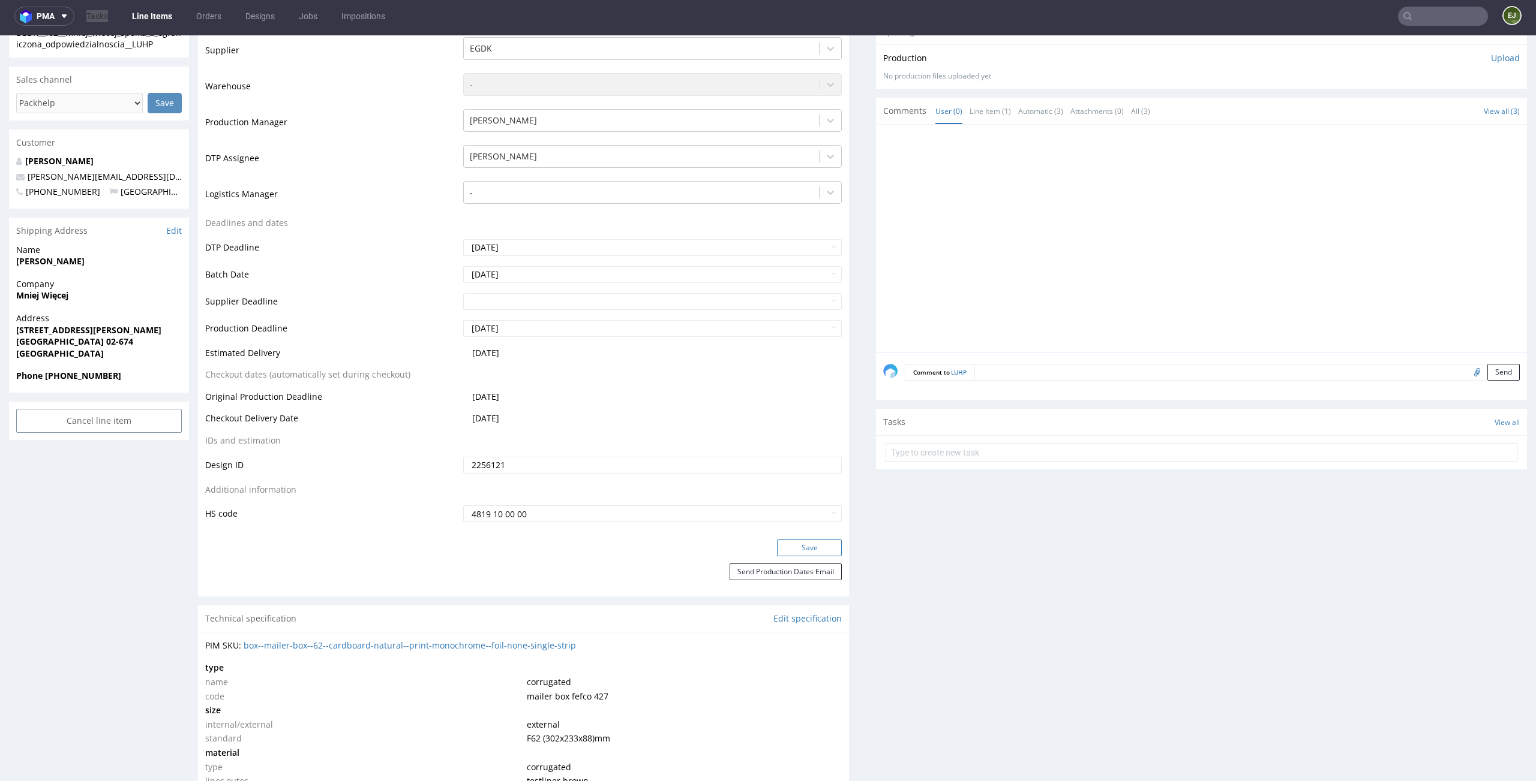
click at [804, 547] on button "Save" at bounding box center [808, 548] width 65 height 17
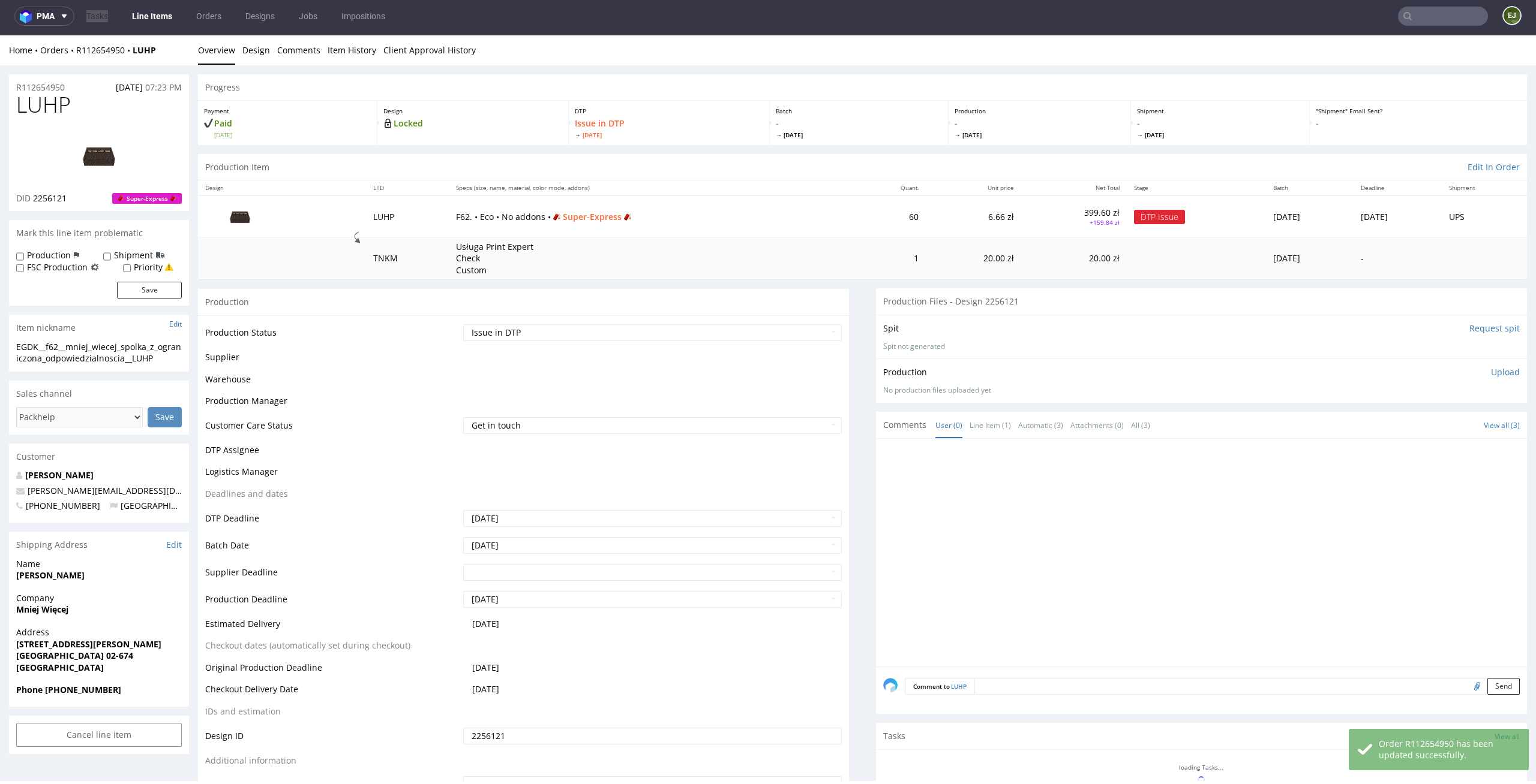
scroll to position [313, 0]
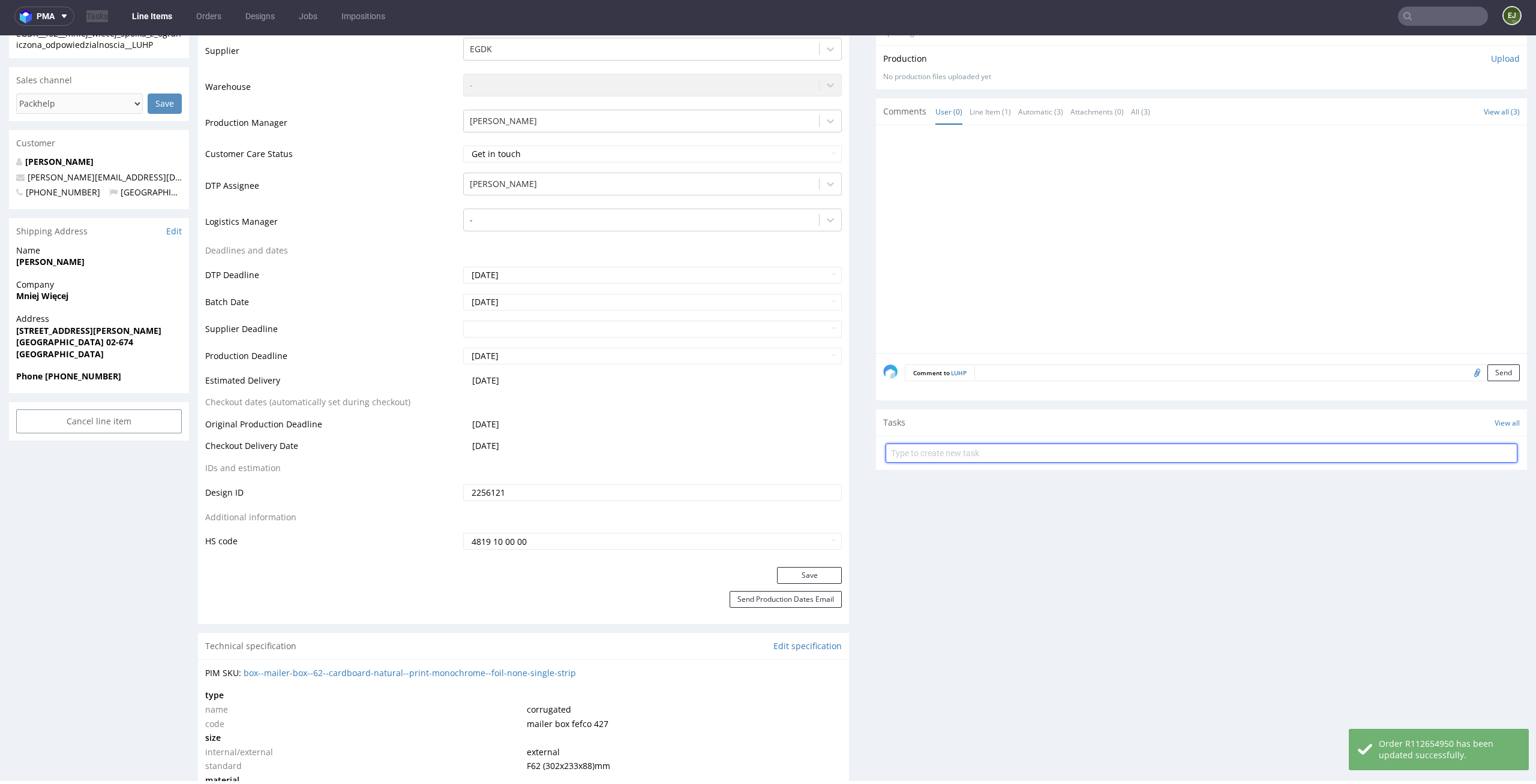
click at [1075, 453] on input "text" at bounding box center [1201, 453] width 632 height 19
type input "superexpress issue"
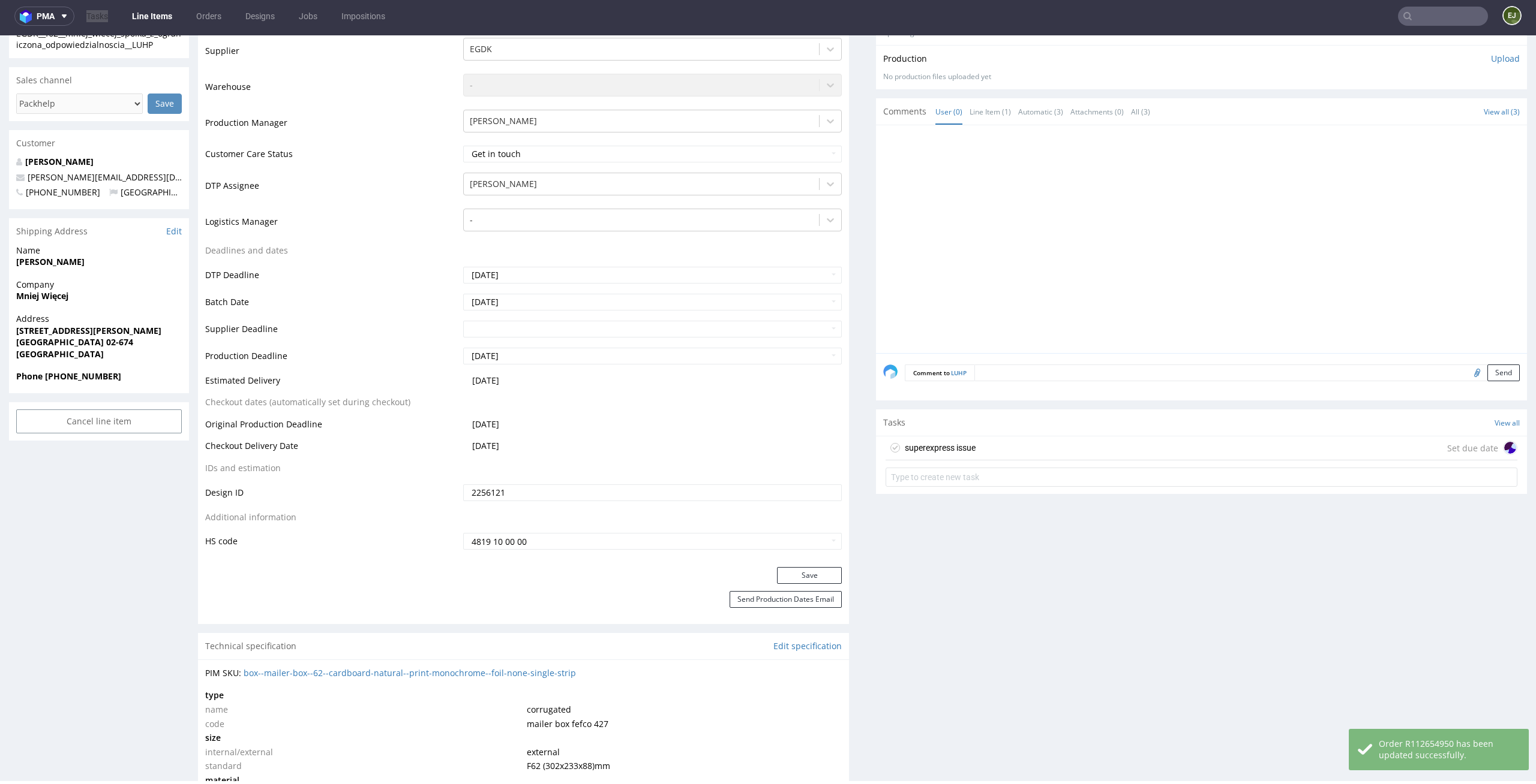
click at [1057, 437] on div "superexpress issue Set due date" at bounding box center [1201, 449] width 632 height 24
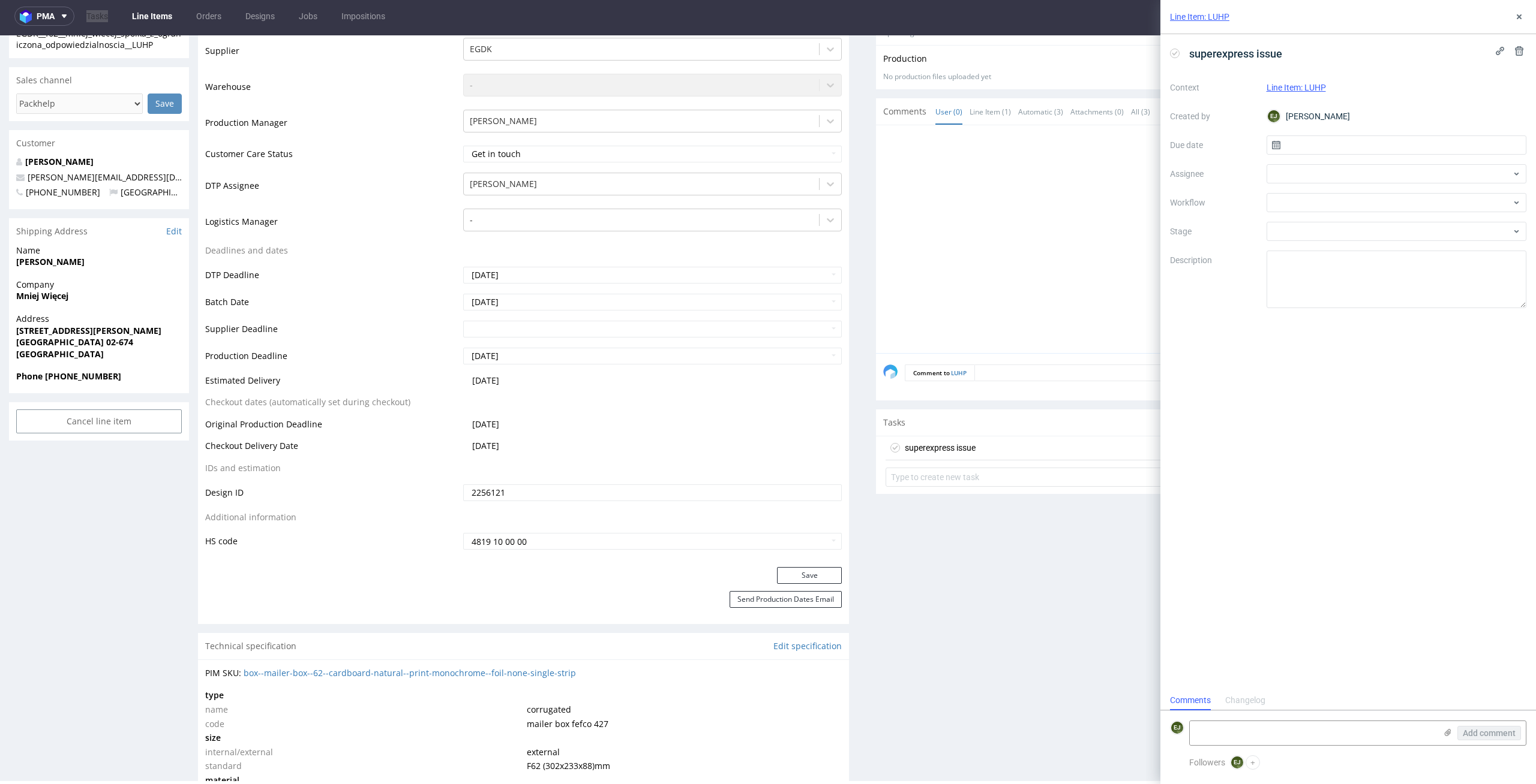
scroll to position [10, 0]
click at [1282, 57] on span "superexpress issue" at bounding box center [1236, 54] width 103 height 20
click at [1265, 724] on textarea at bounding box center [1312, 733] width 246 height 24
paste textarea "1. The file cannot be printed as designed in the editor – it's too large a prin…"
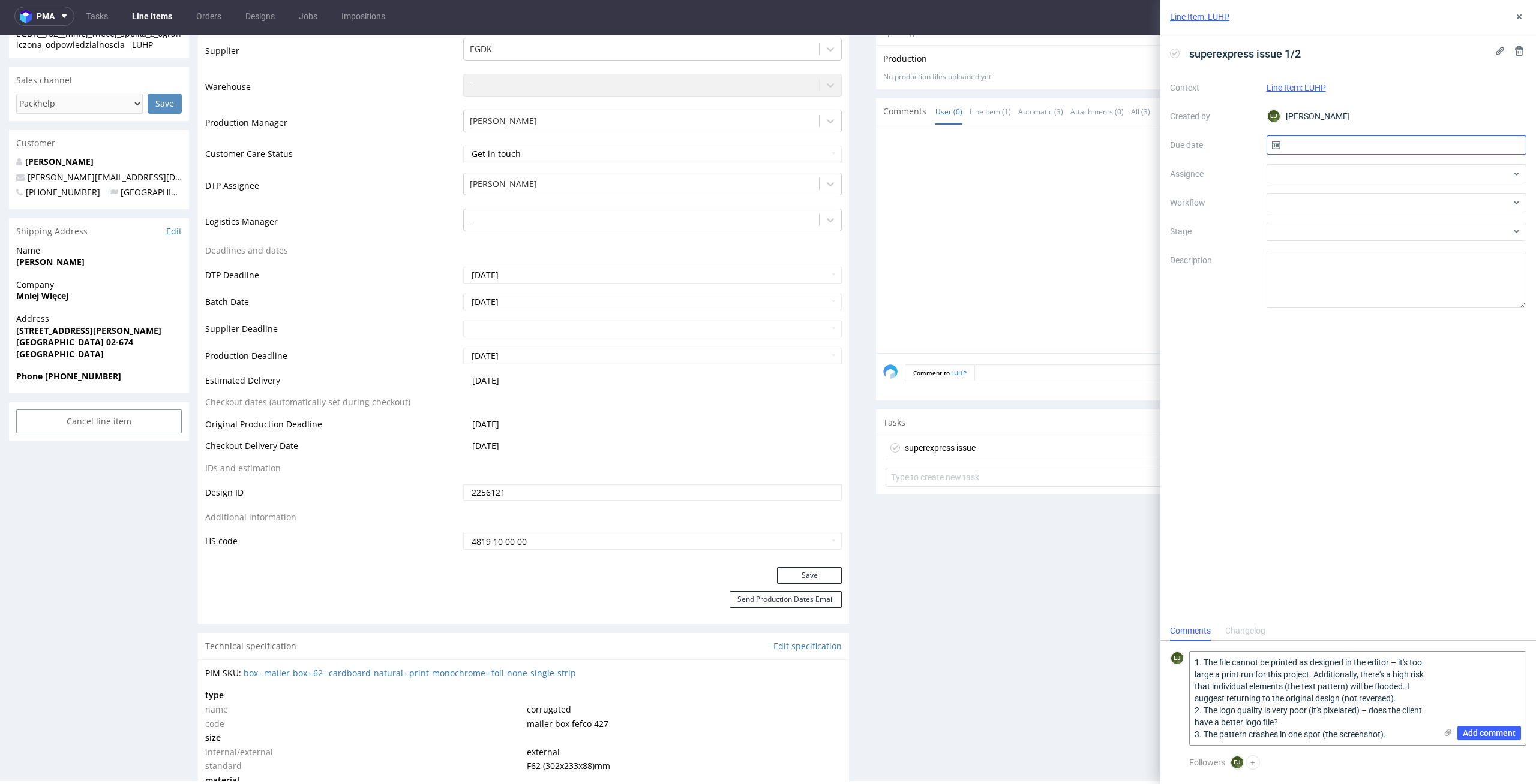
type textarea "1. The file cannot be printed as designed in the editor – it's too large a prin…"
click at [1361, 141] on input "text" at bounding box center [1396, 145] width 260 height 19
click at [1394, 218] on span "3" at bounding box center [1395, 224] width 5 height 12
type input "[DATE]"
click at [1398, 199] on div at bounding box center [1396, 202] width 260 height 19
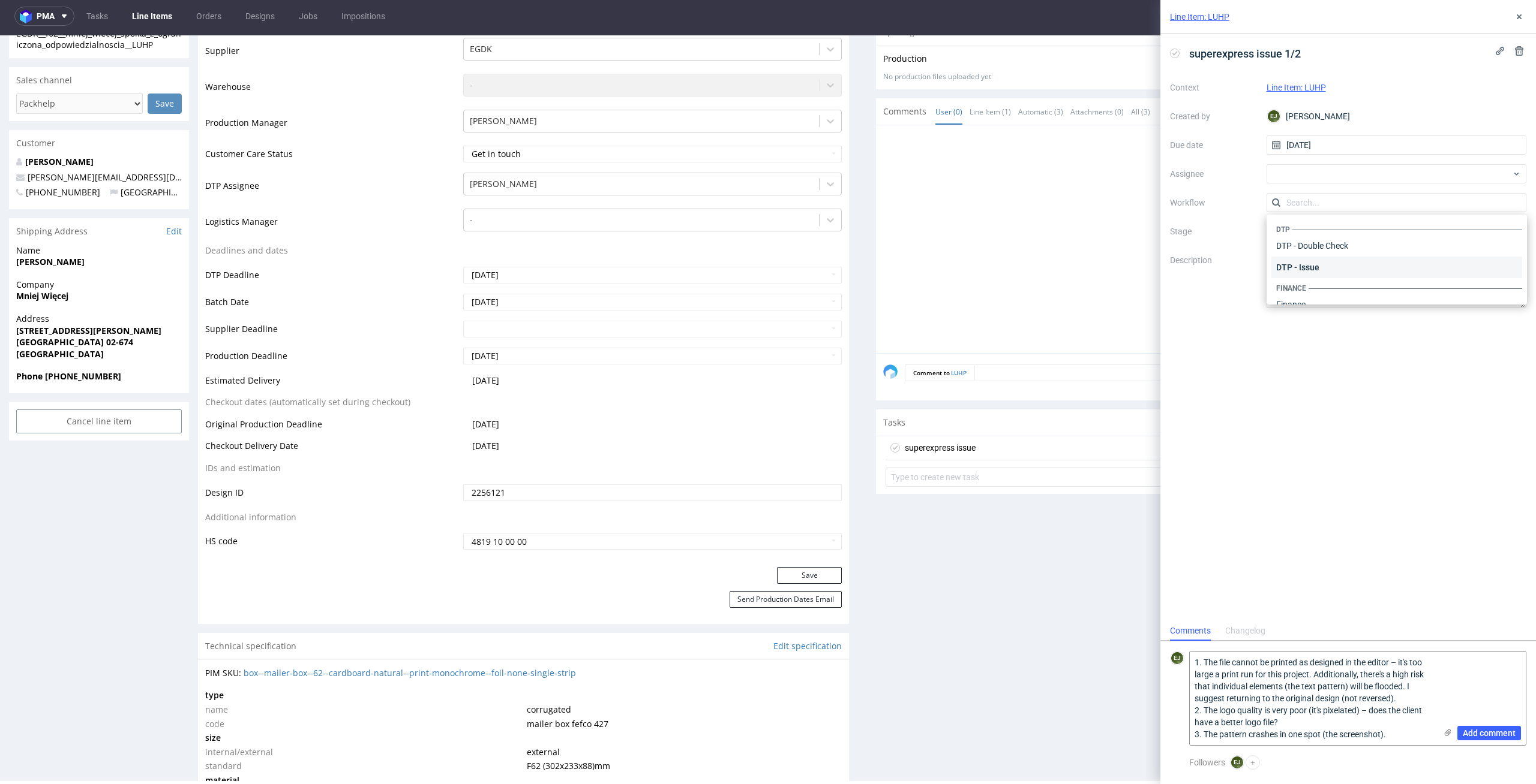
click at [1396, 273] on div "DTP - Issue" at bounding box center [1396, 267] width 251 height 22
click at [1446, 733] on icon at bounding box center [1448, 733] width 10 height 10
click at [0, 0] on input "file" at bounding box center [0, 0] width 0 height 0
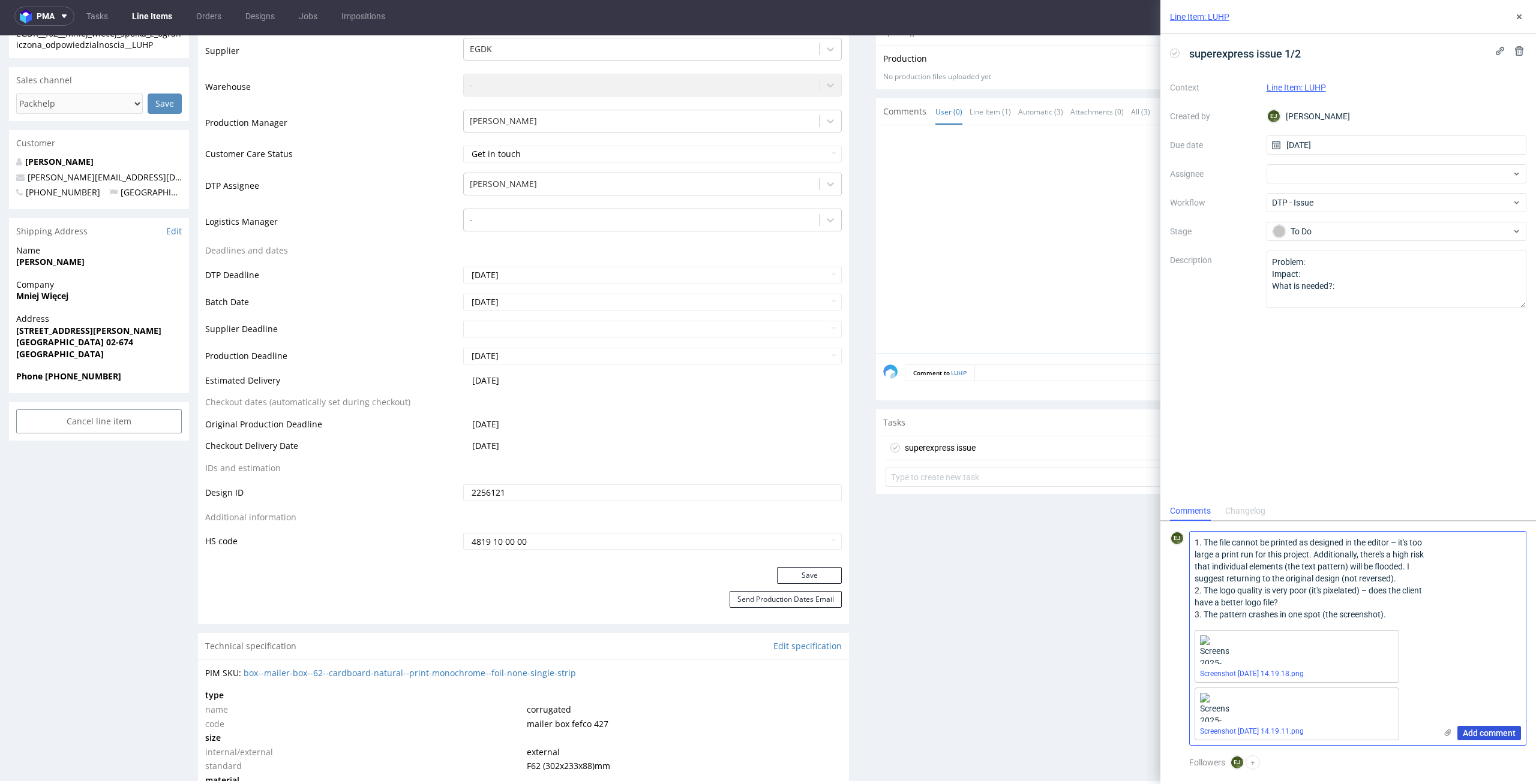
click at [1485, 734] on span "Add comment" at bounding box center [1489, 733] width 53 height 8
